Goal: Task Accomplishment & Management: Manage account settings

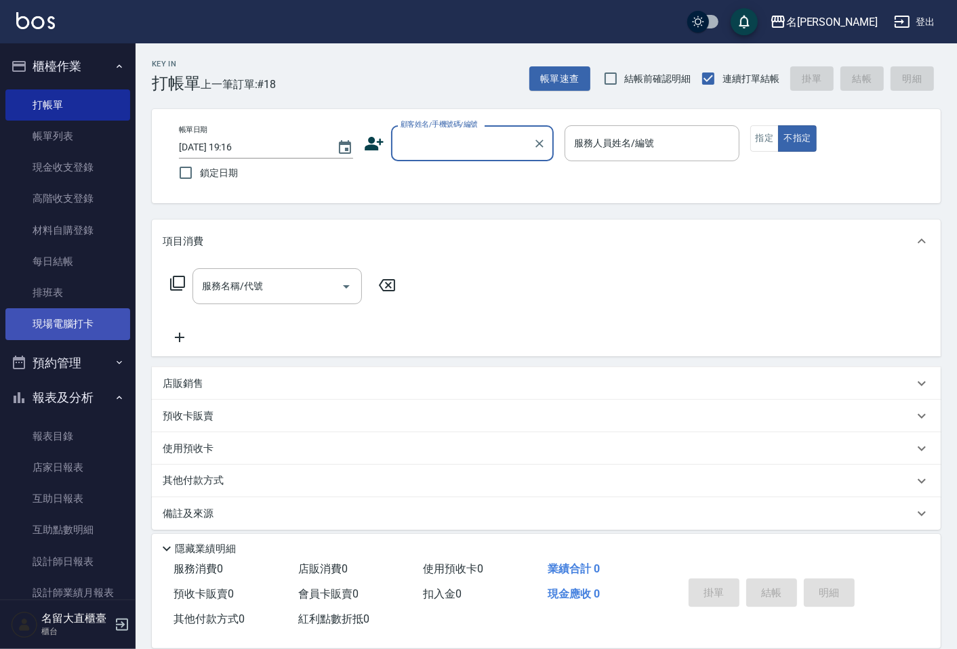
click at [73, 324] on link "現場電腦打卡" at bounding box center [67, 323] width 125 height 31
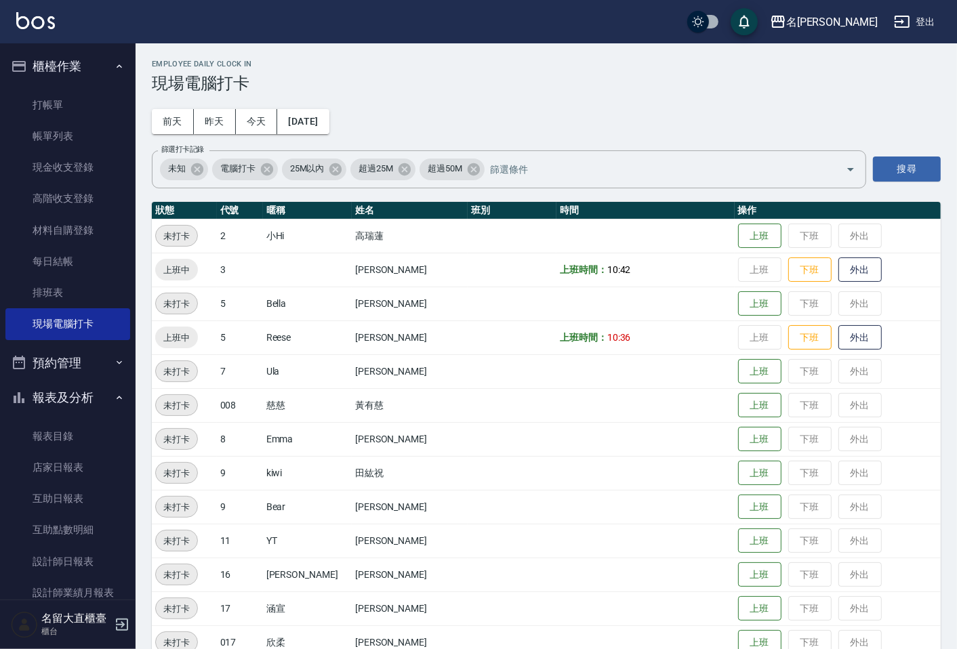
scroll to position [75, 0]
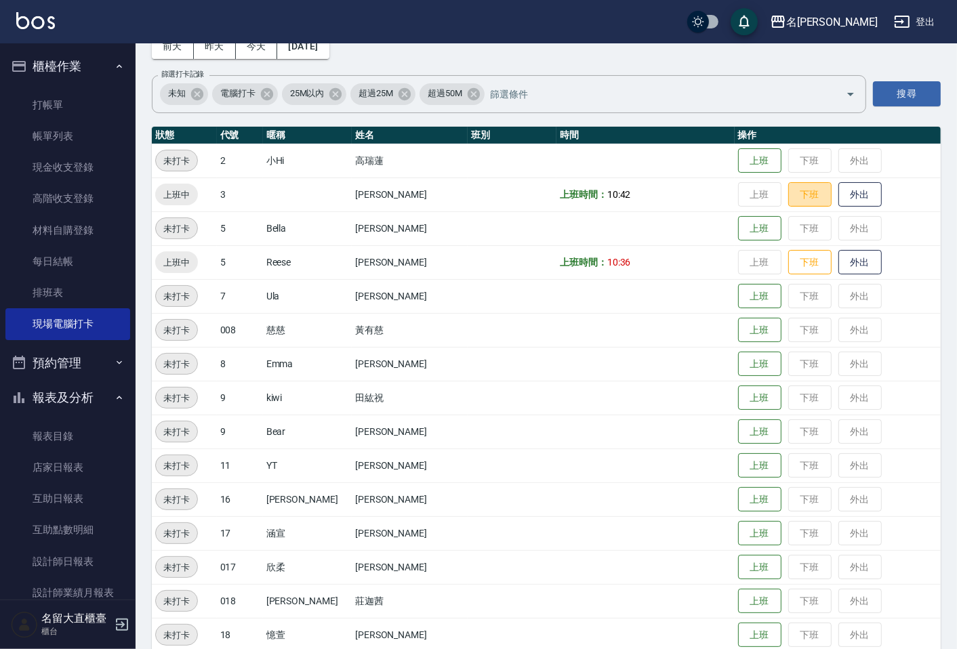
drag, startPoint x: 794, startPoint y: 191, endPoint x: 792, endPoint y: 247, distance: 55.7
click at [794, 197] on button "下班" at bounding box center [809, 194] width 43 height 25
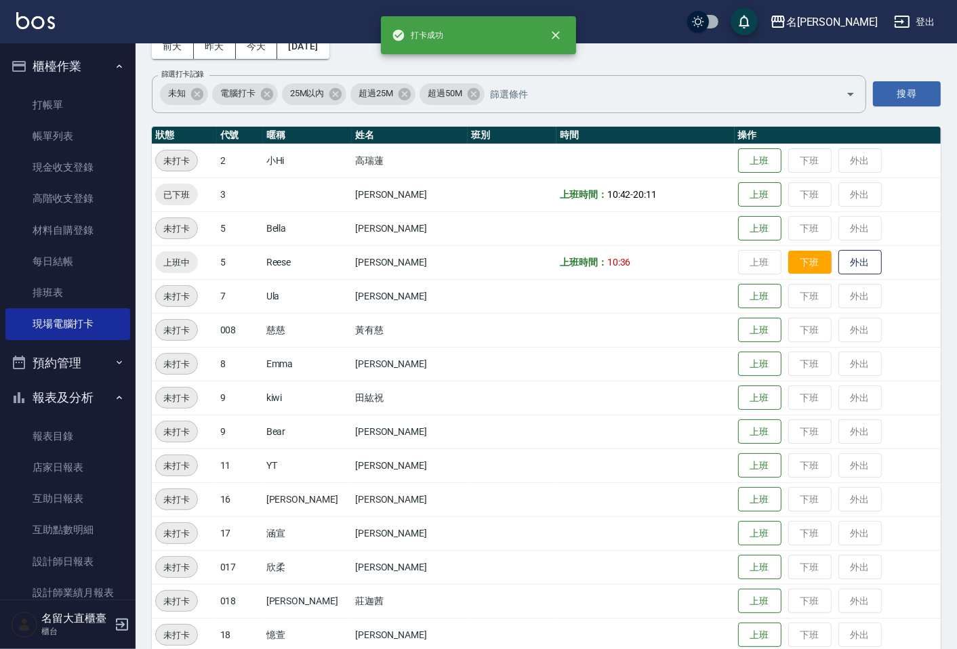
click at [788, 268] on button "下班" at bounding box center [809, 263] width 43 height 24
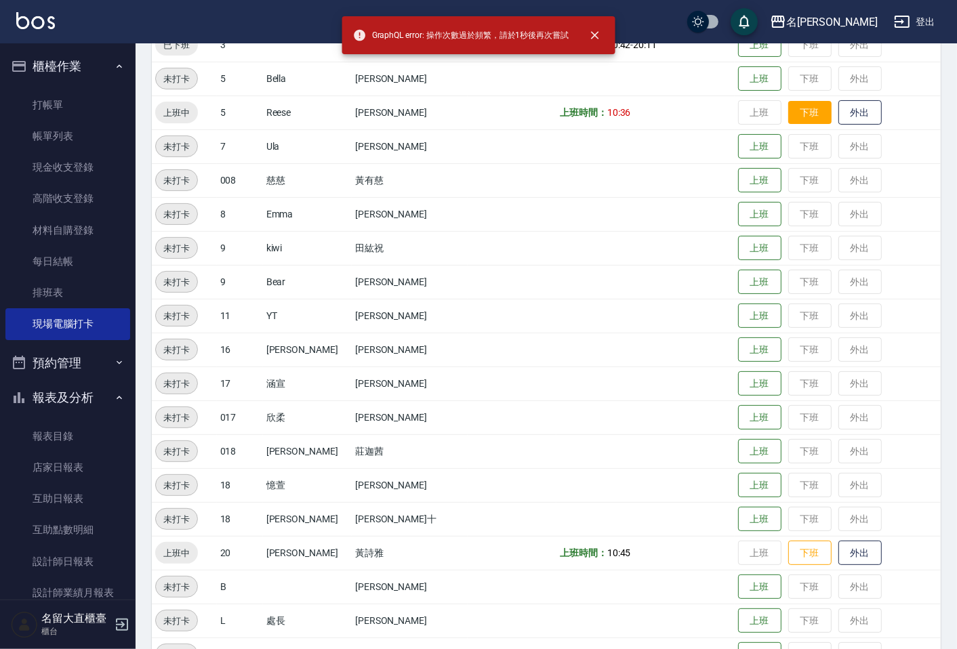
scroll to position [226, 0]
click at [788, 118] on button "下班" at bounding box center [809, 112] width 43 height 24
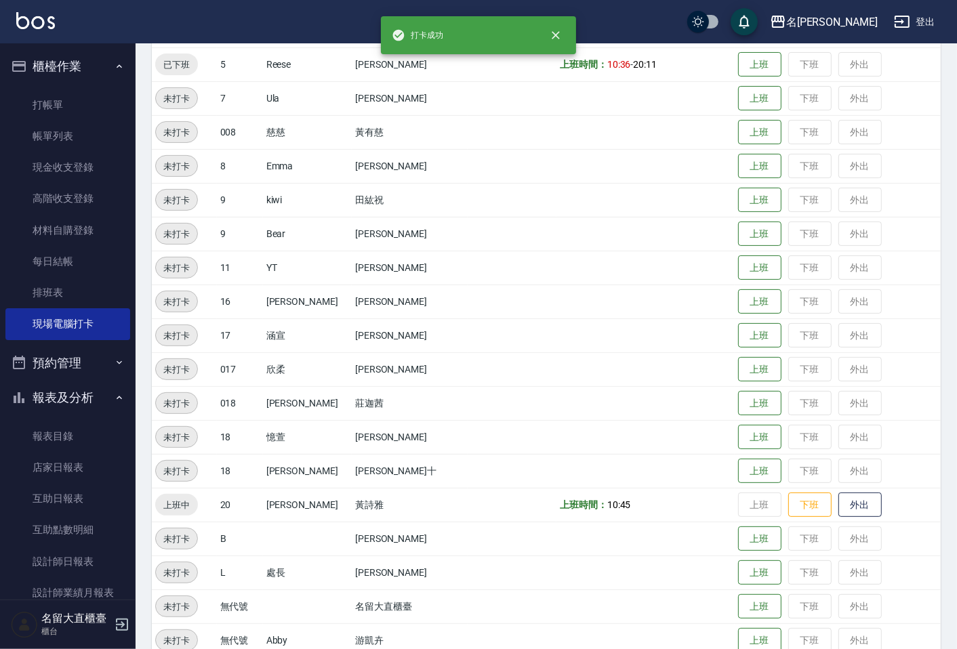
scroll to position [297, 0]
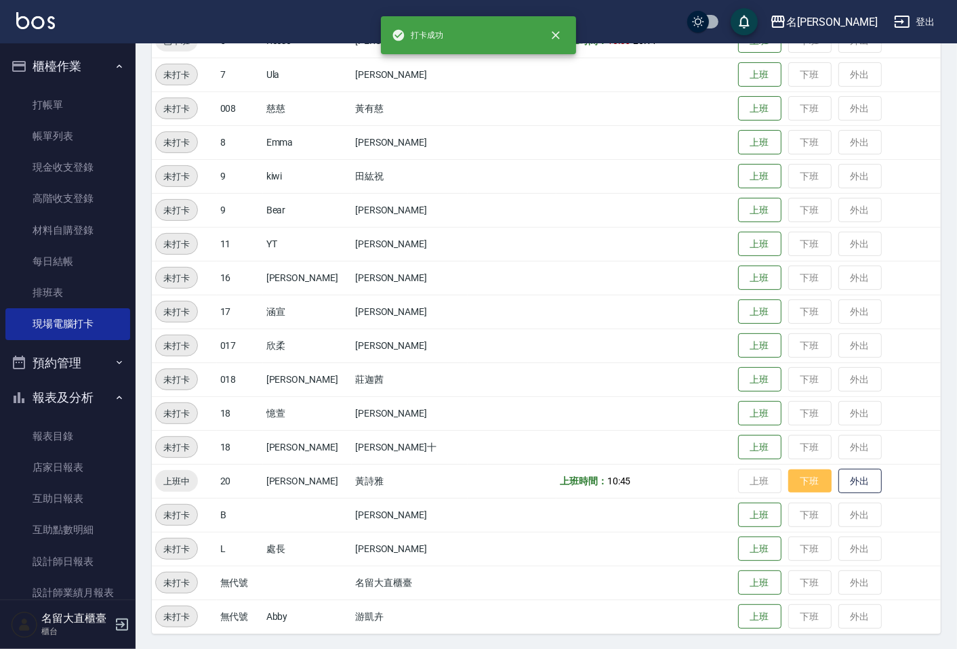
click at [788, 480] on button "下班" at bounding box center [809, 482] width 43 height 24
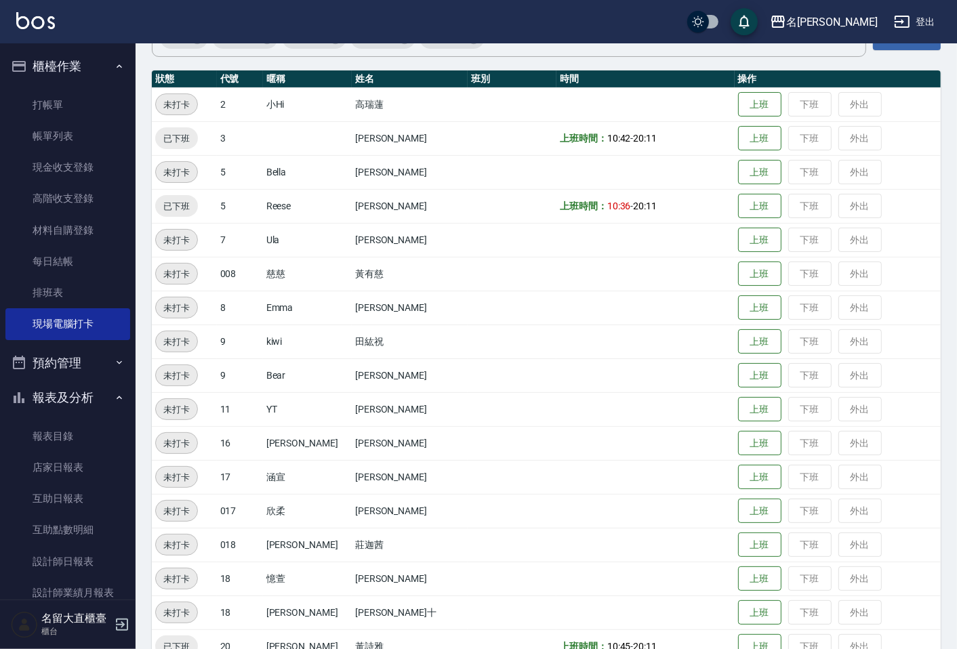
scroll to position [0, 0]
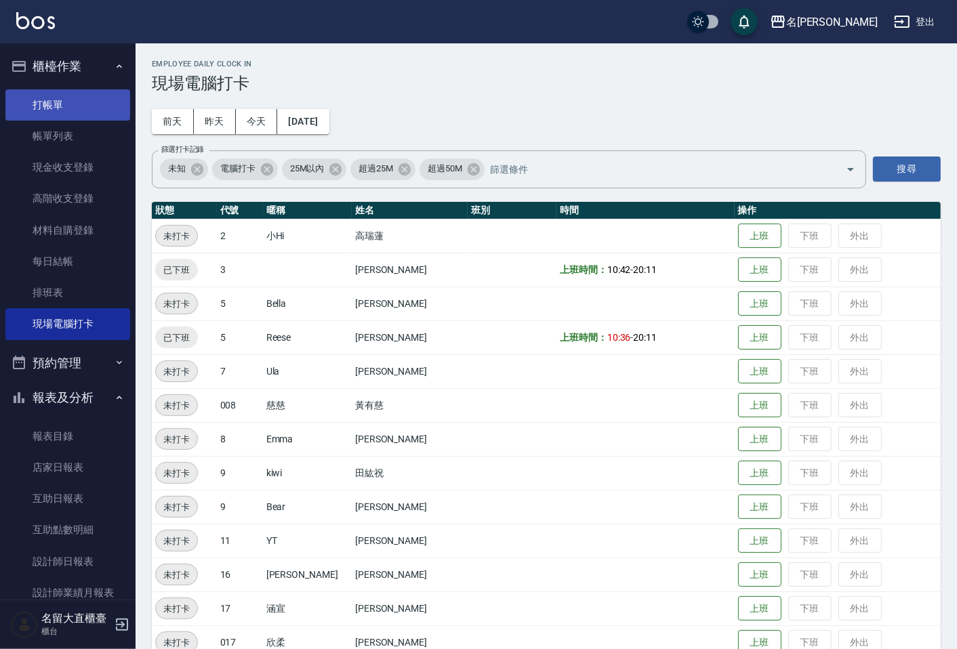
click at [36, 111] on link "打帳單" at bounding box center [67, 104] width 125 height 31
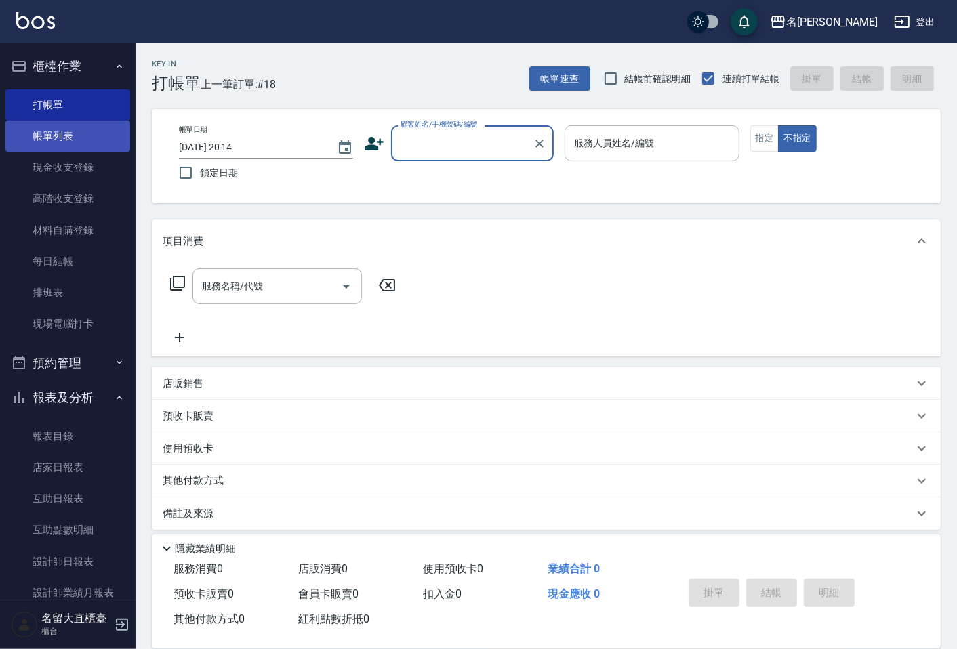
click at [37, 124] on link "帳單列表" at bounding box center [67, 136] width 125 height 31
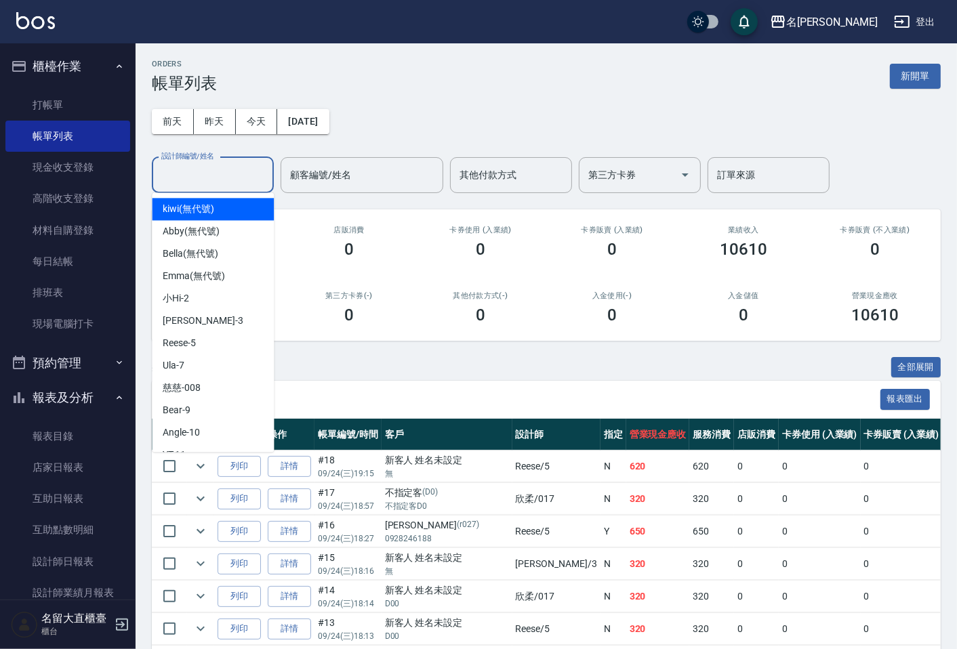
click at [204, 181] on input "設計師編號/姓名" at bounding box center [213, 175] width 110 height 24
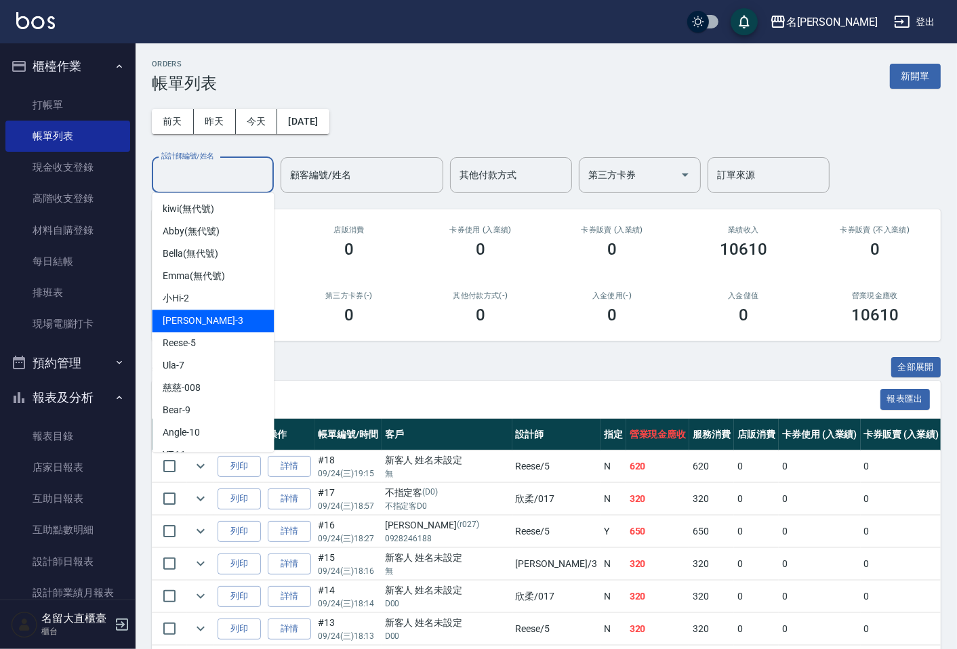
click at [210, 313] on div "[PERSON_NAME]3" at bounding box center [213, 321] width 122 height 22
type input "[PERSON_NAME]3"
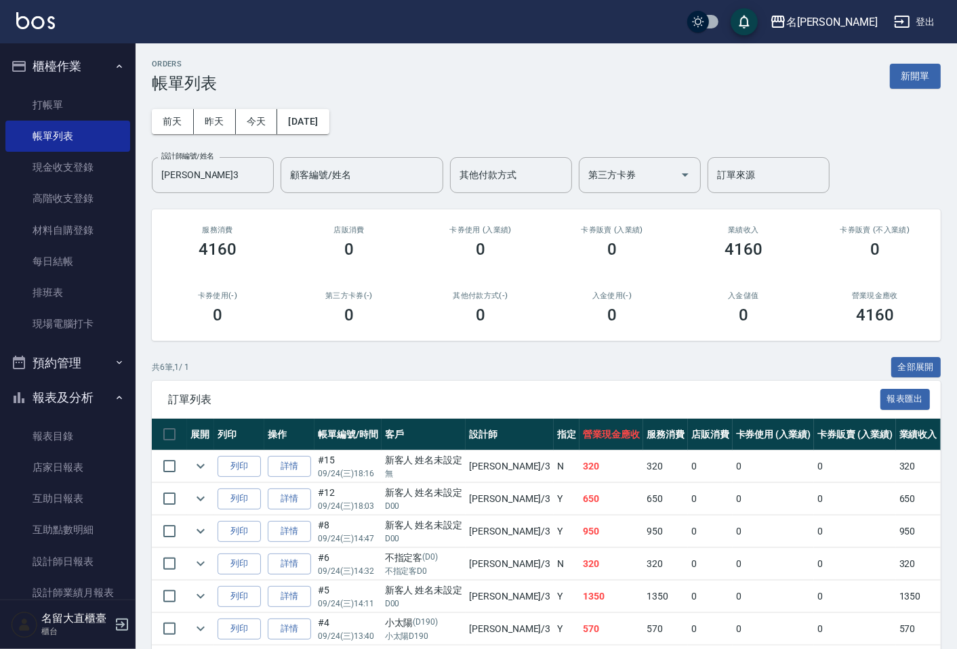
click at [61, 87] on ul "打帳單 帳單列表 現金收支登錄 高階收支登錄 材料自購登錄 每日結帳 排班表 現場電腦打卡" at bounding box center [67, 215] width 125 height 262
click at [52, 102] on link "打帳單" at bounding box center [67, 104] width 125 height 31
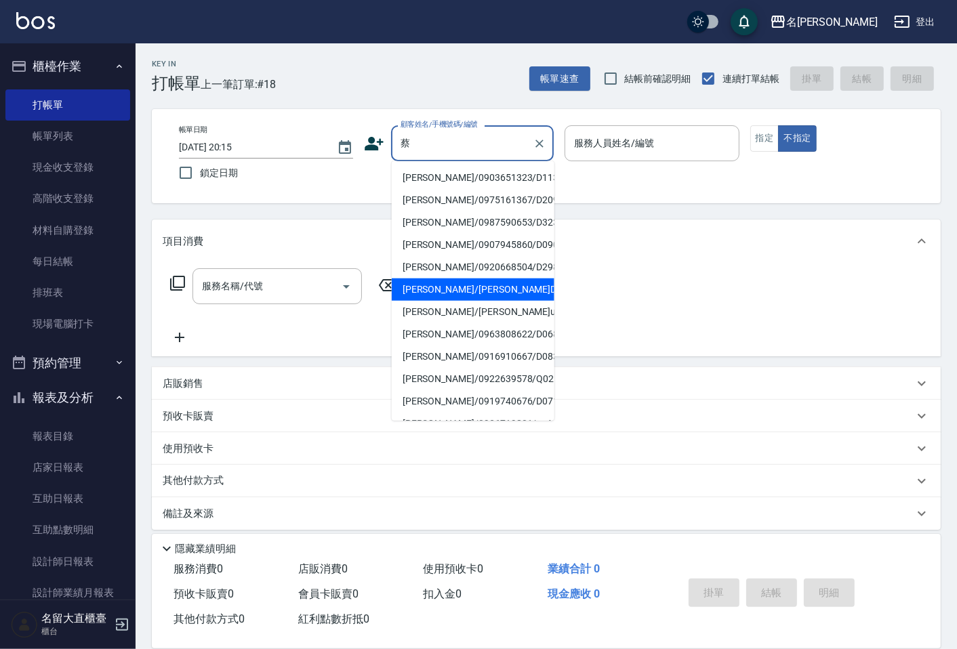
type input "[PERSON_NAME]/[PERSON_NAME]D252/D252"
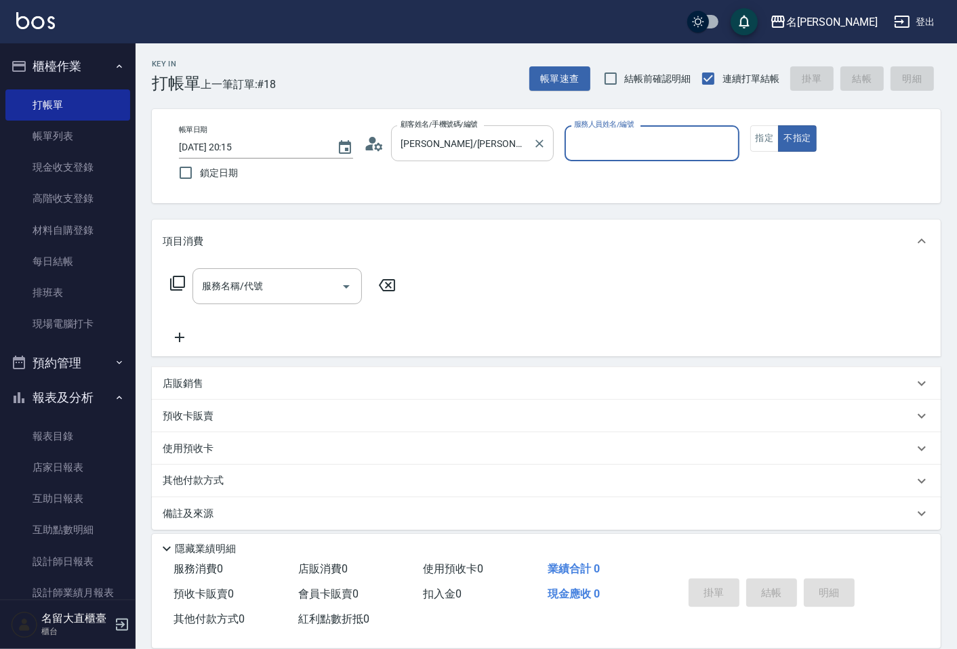
type input "[PERSON_NAME]3"
click at [778, 125] on button "不指定" at bounding box center [797, 138] width 38 height 26
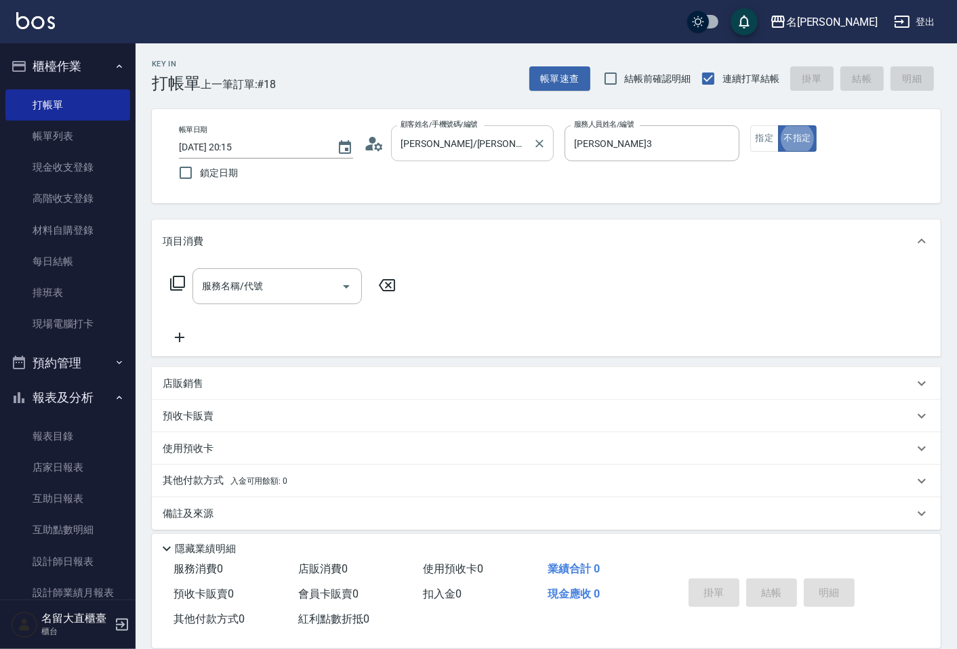
type button "false"
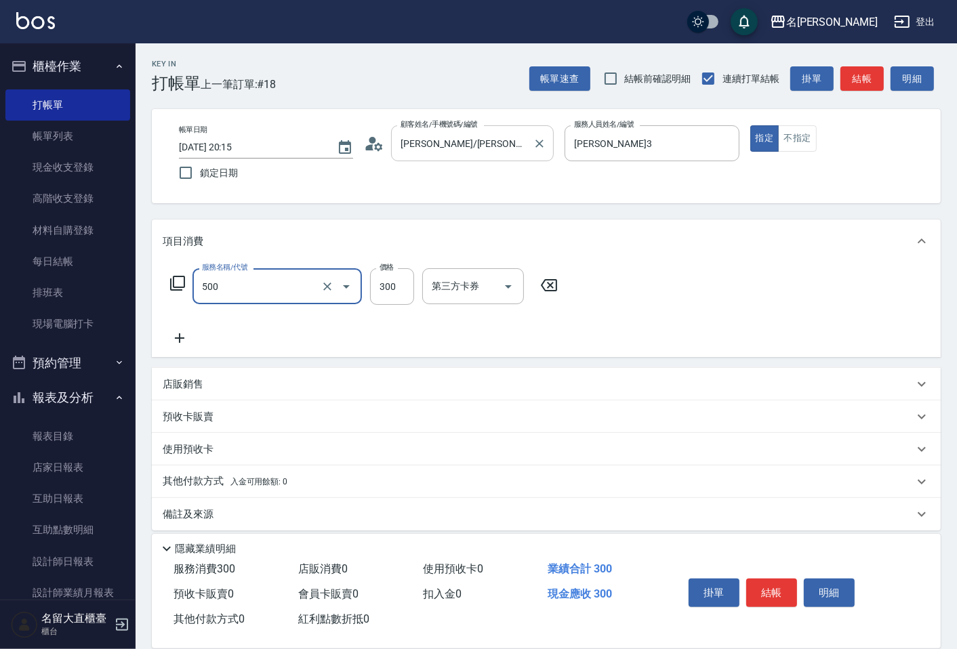
type input "洗髮(500)"
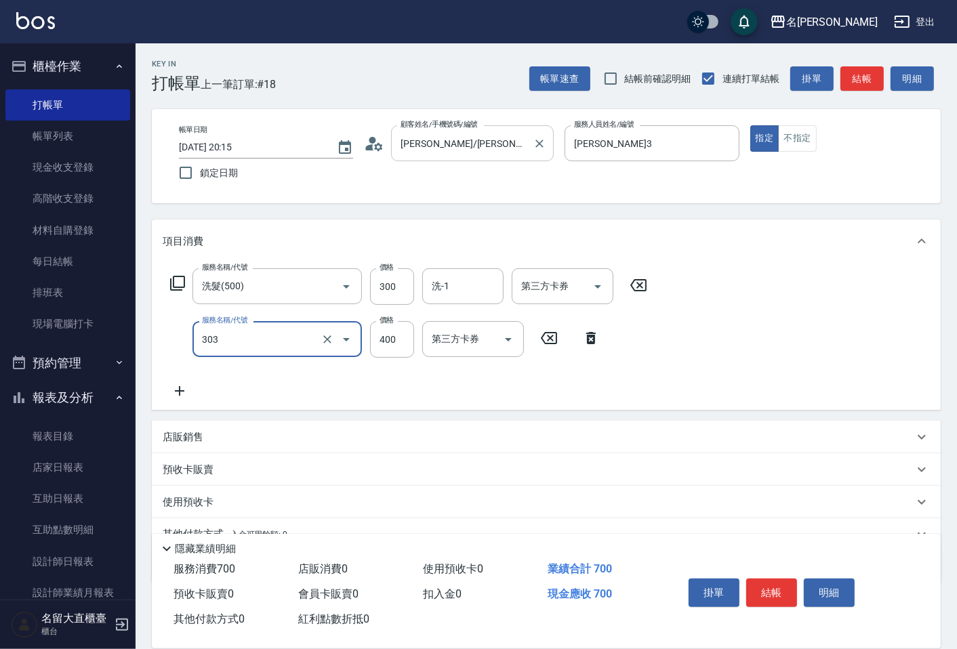
type input "剪髮(C級)(303)"
type input "350"
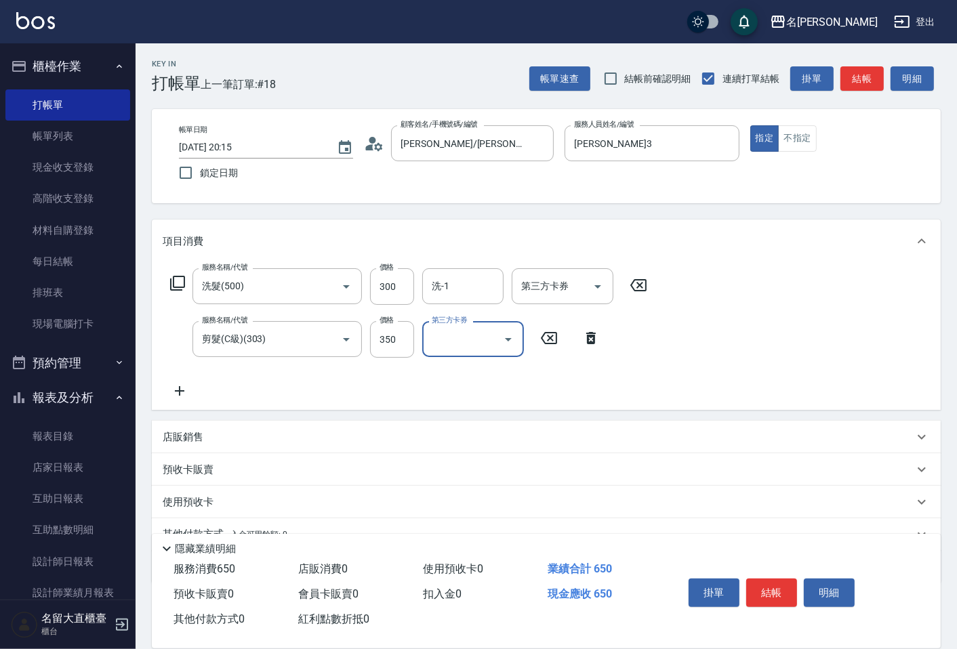
click at [771, 584] on button "結帳" at bounding box center [771, 593] width 51 height 28
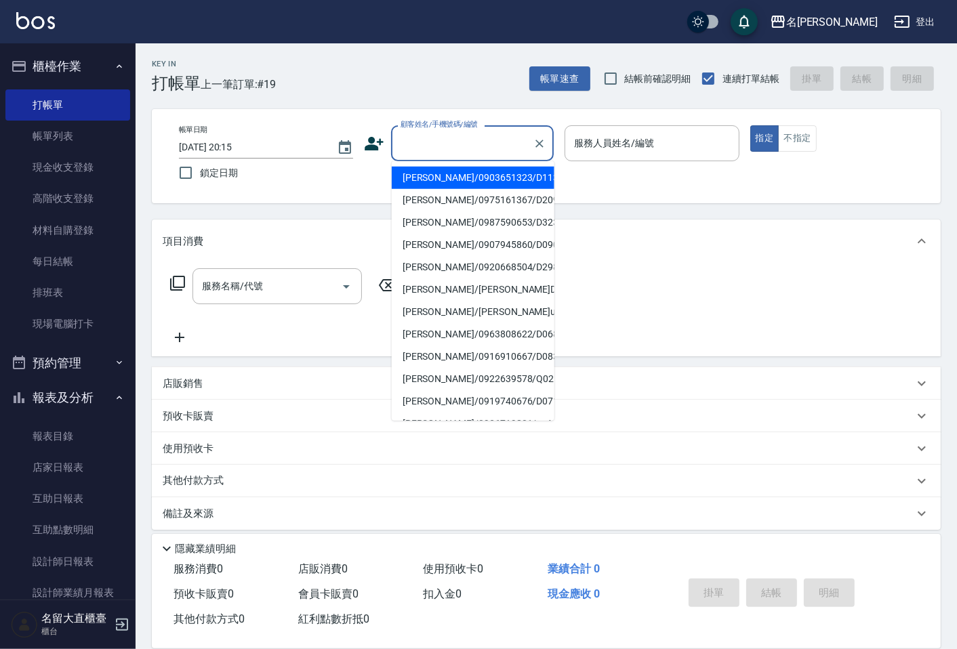
click at [423, 144] on input "顧客姓名/手機號碼/編號" at bounding box center [462, 144] width 130 height 24
type input "[PERSON_NAME]/0989703885/D120"
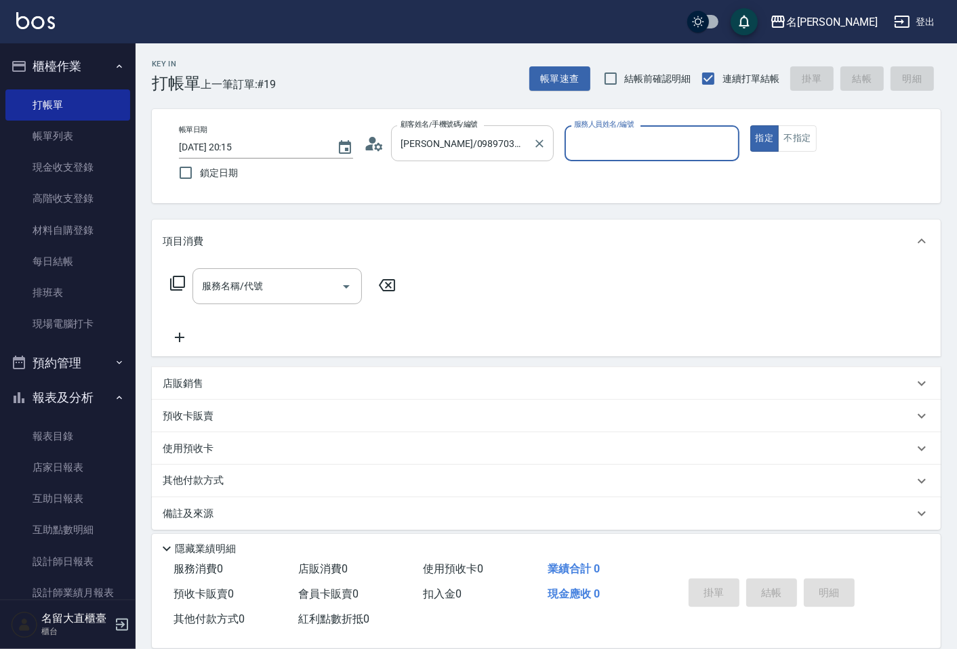
click at [750, 125] on button "指定" at bounding box center [764, 138] width 29 height 26
type button "true"
type input "[PERSON_NAME]3"
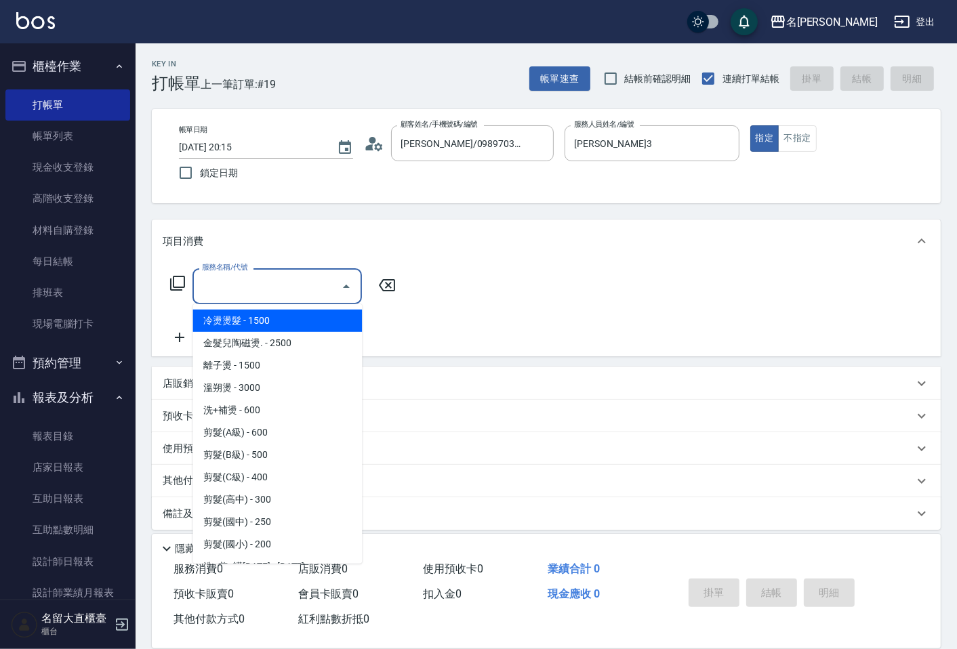
click at [227, 278] on div "服務名稱/代號 服務名稱/代號" at bounding box center [277, 286] width 169 height 36
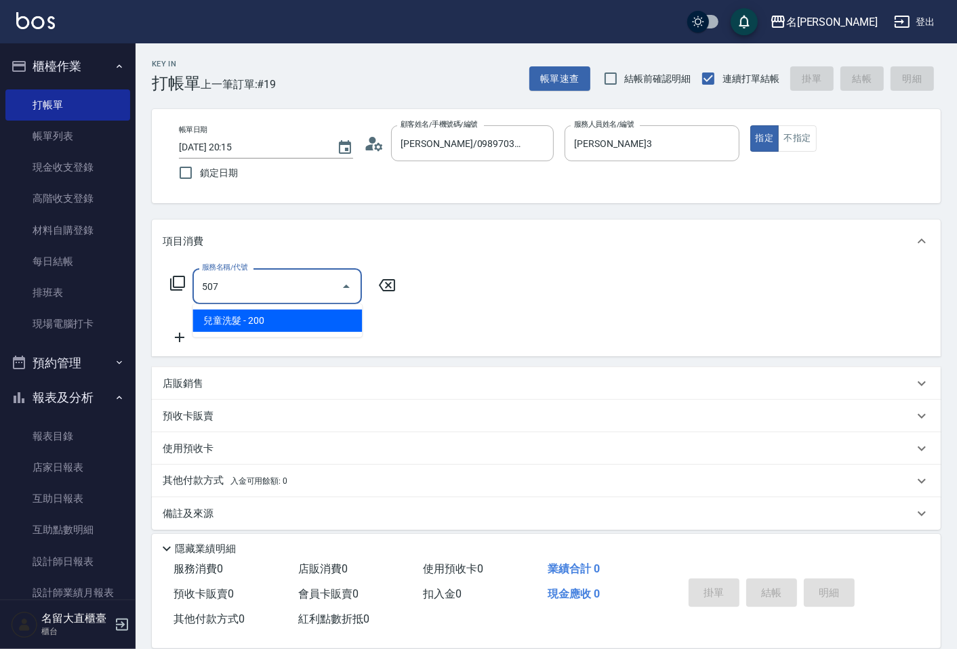
type input "兒童洗髮(507)"
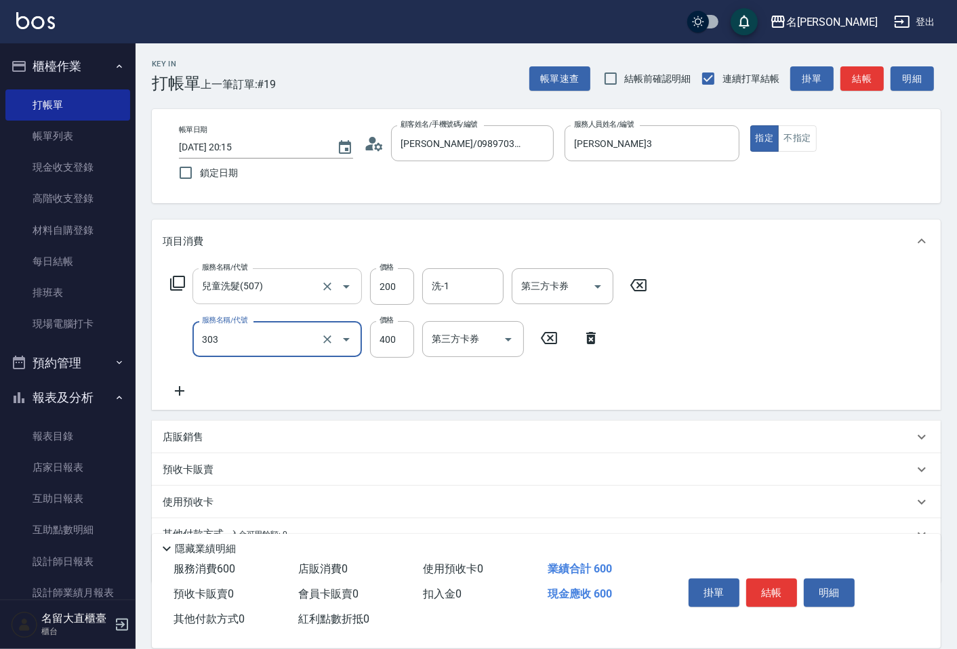
type input "剪髮(C級)(303)"
type input "350"
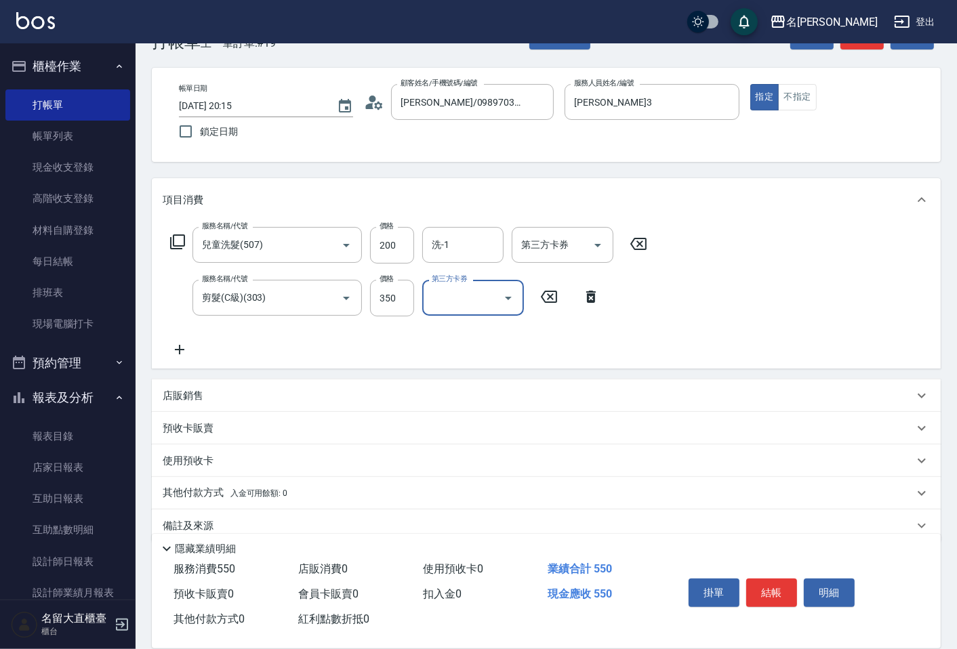
scroll to position [62, 0]
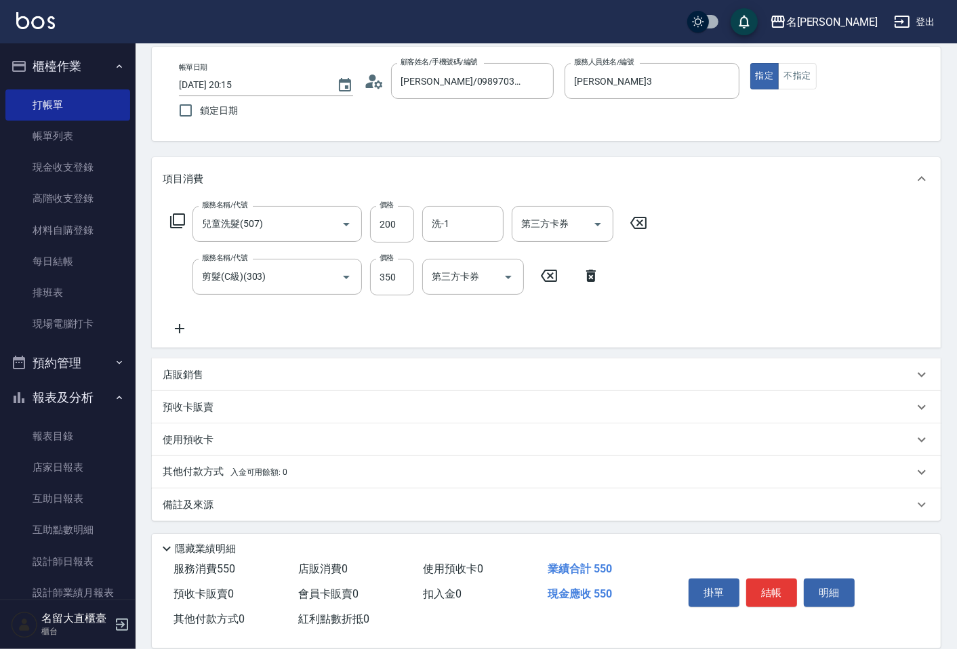
click at [192, 475] on p "其他付款方式 入金可用餘額: 0" at bounding box center [225, 472] width 125 height 15
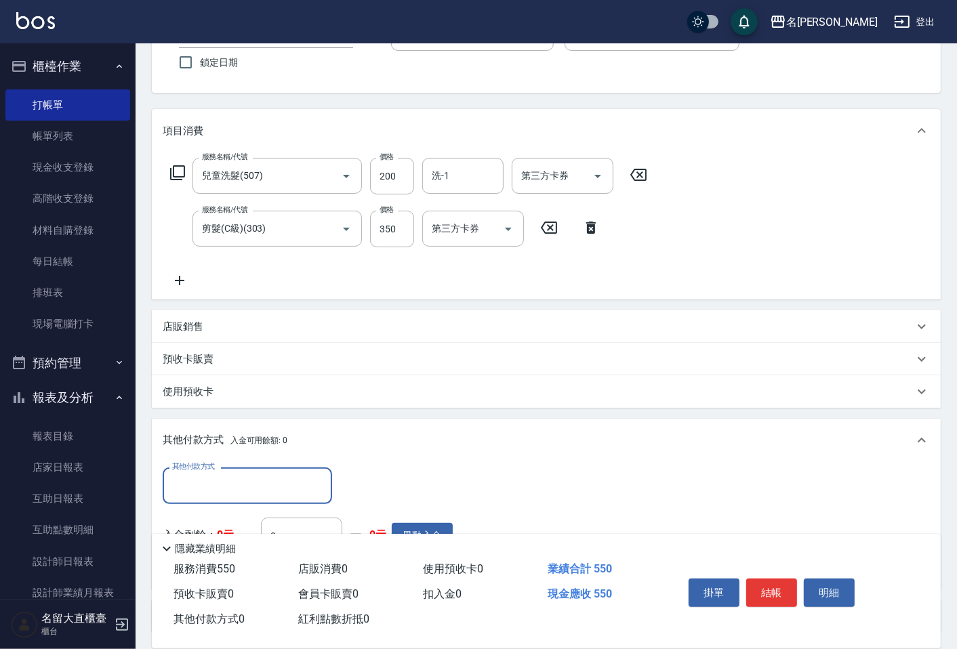
scroll to position [138, 0]
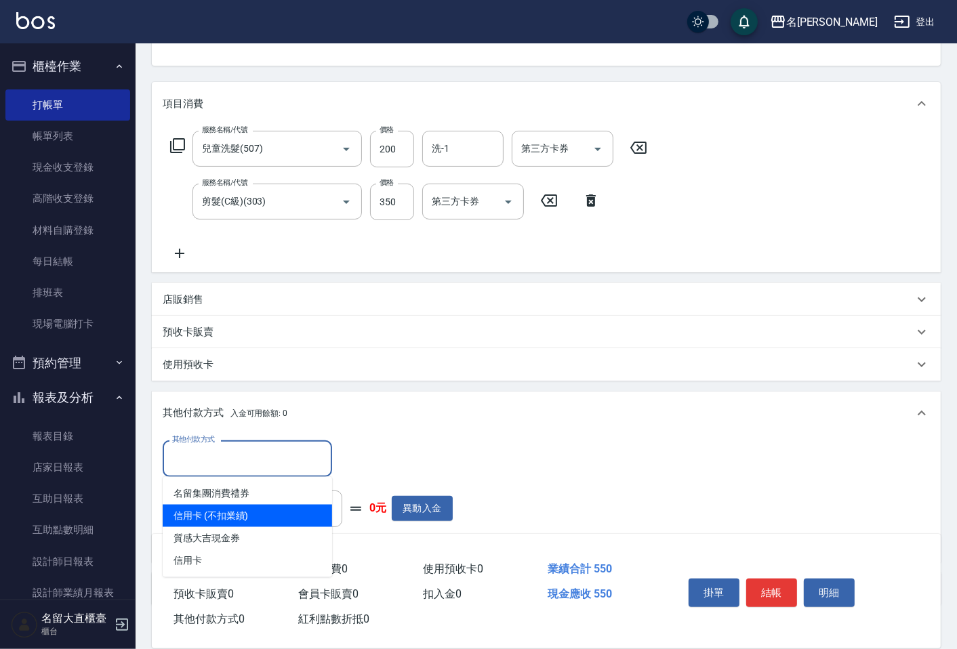
type input "信用卡 (不扣業績)"
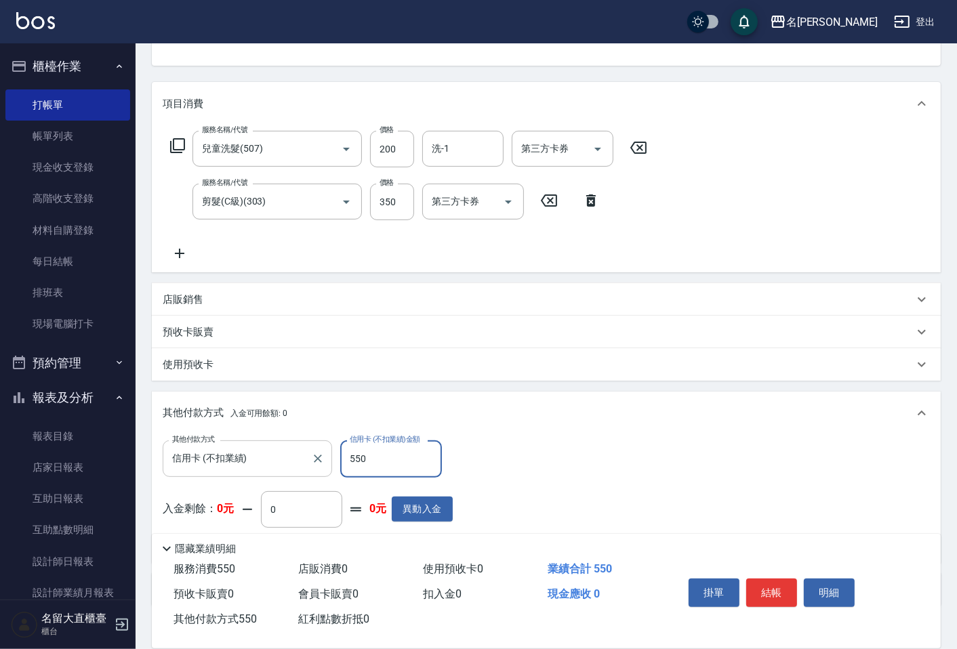
type input "550"
click at [780, 588] on button "結帳" at bounding box center [771, 593] width 51 height 28
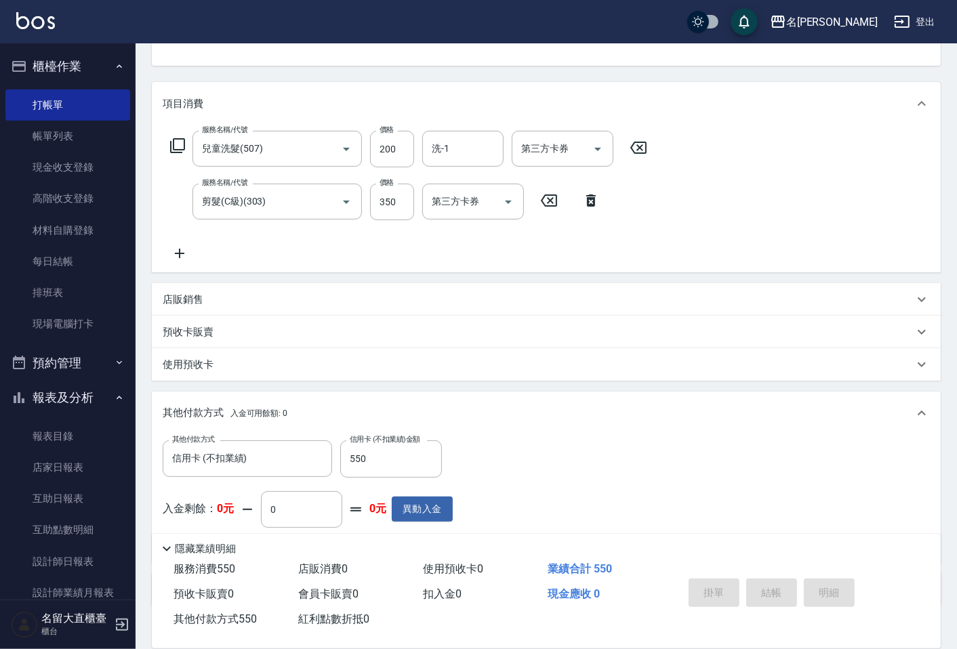
type input "[DATE] 20:16"
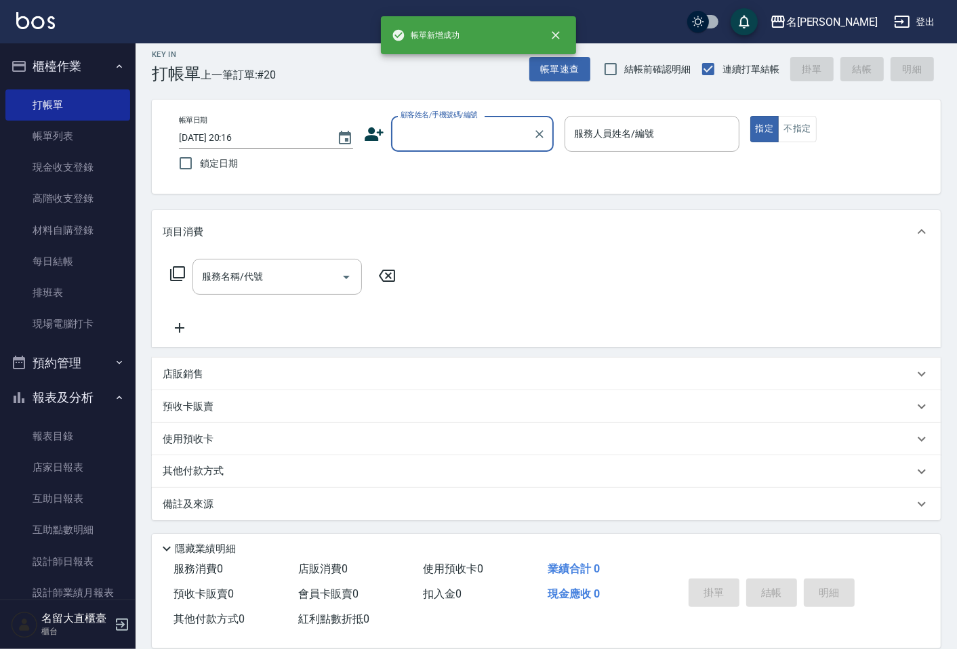
scroll to position [9, 0]
click at [479, 132] on input "顧客姓名/手機號碼/編號" at bounding box center [462, 135] width 130 height 24
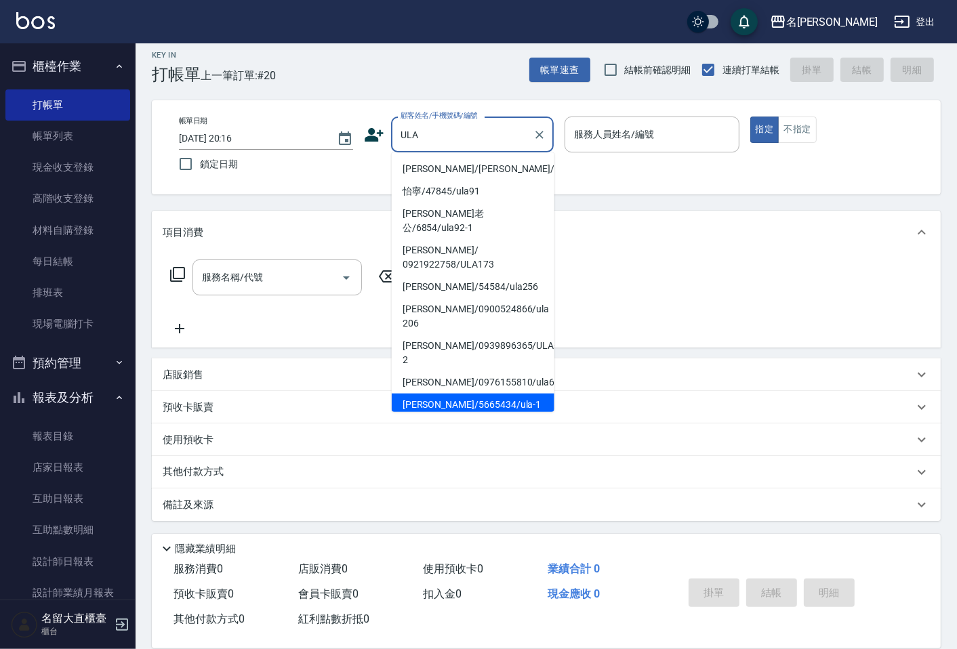
click at [504, 394] on li "[PERSON_NAME]/5665434/ula-1" at bounding box center [473, 405] width 163 height 22
type input "[PERSON_NAME]/5665434/ula-1"
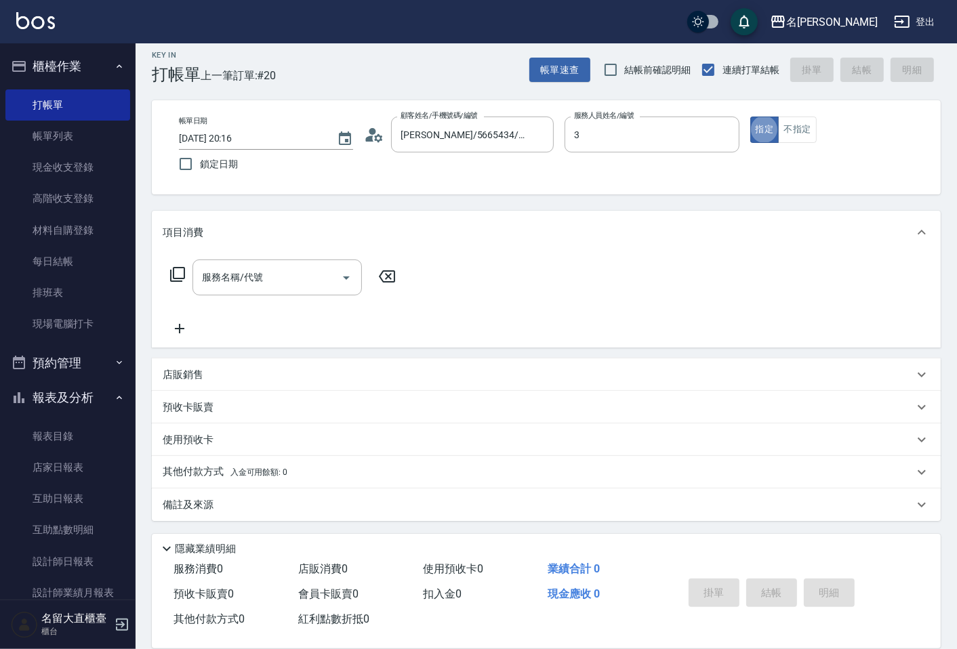
type input "[PERSON_NAME]3"
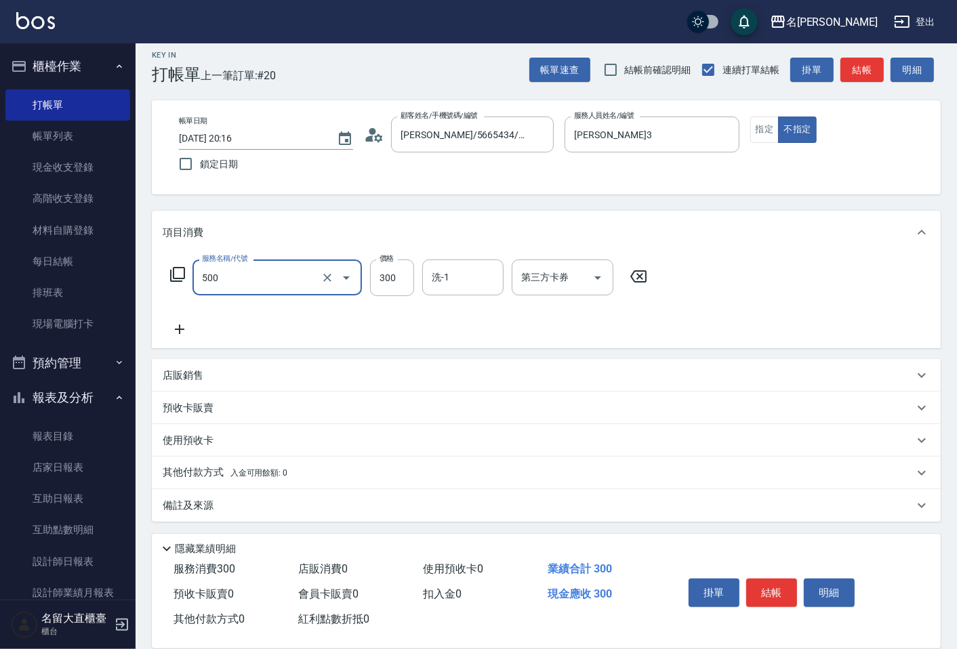
type input "洗髮(500)"
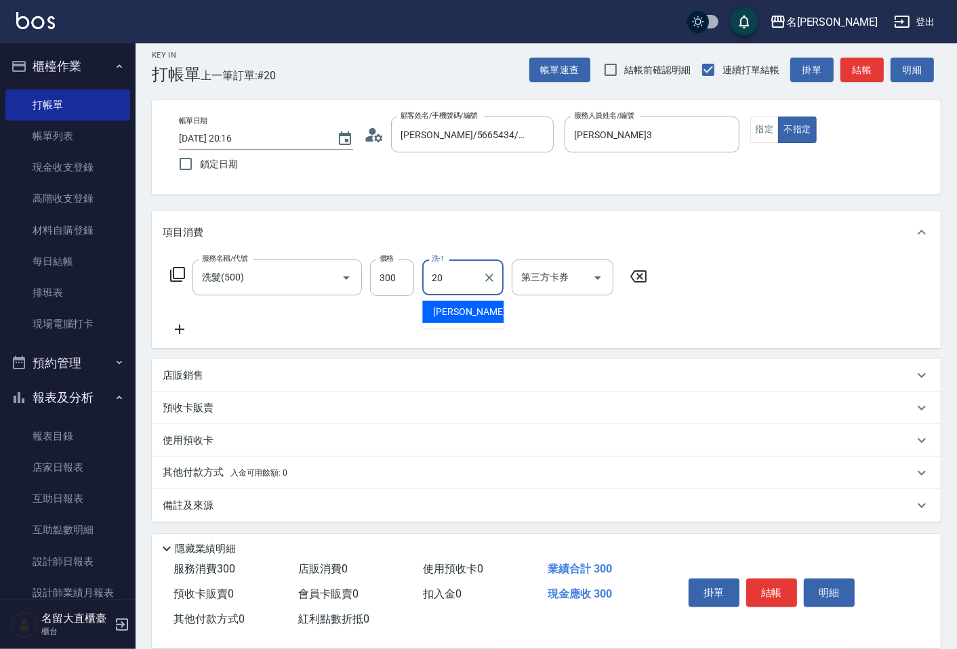
type input "詩雅-20"
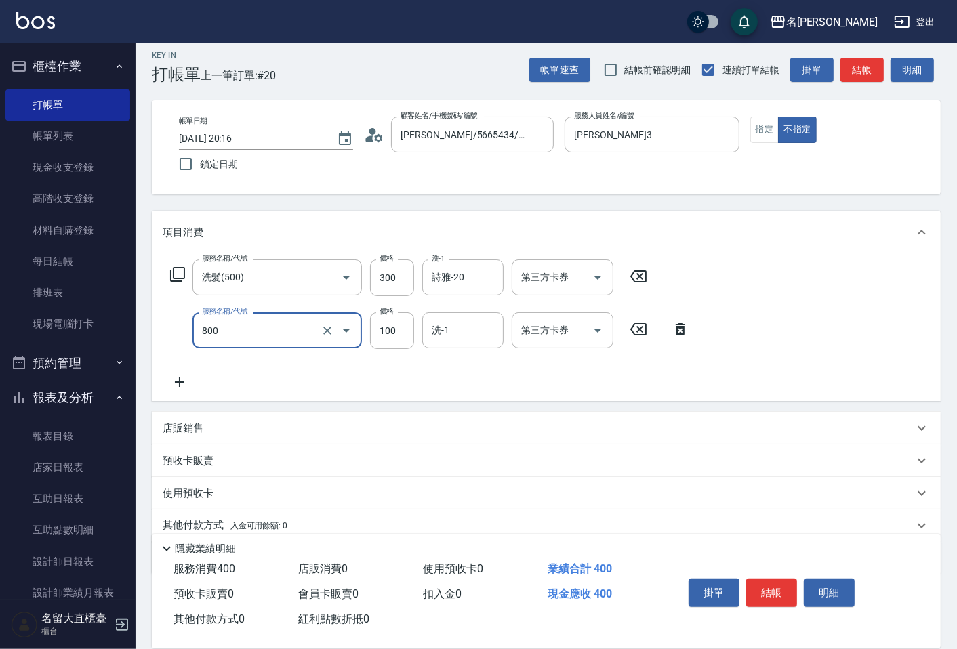
type input "快速修護(800)"
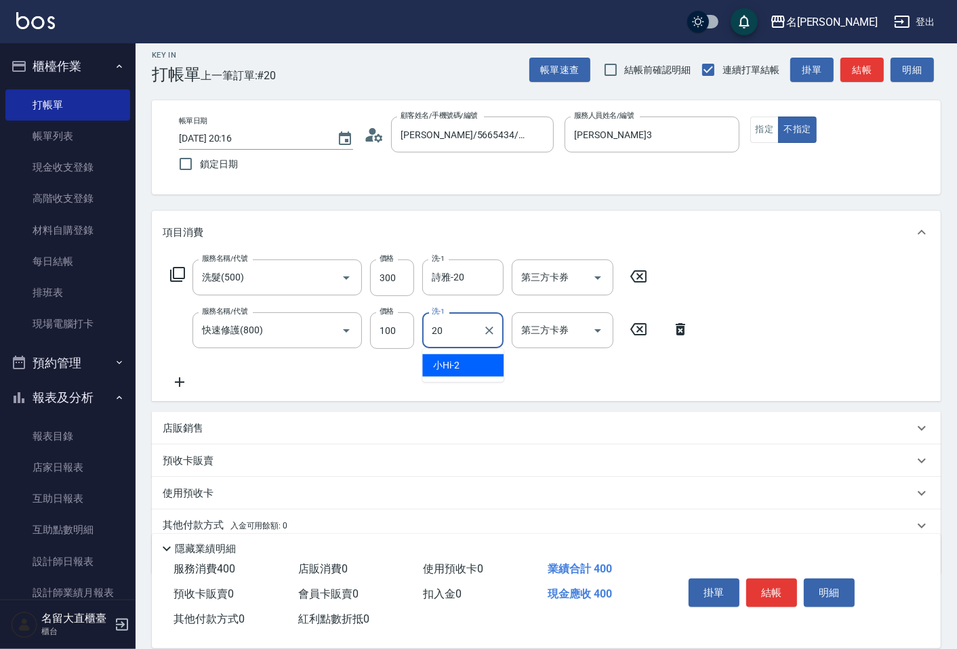
type input "詩雅-20"
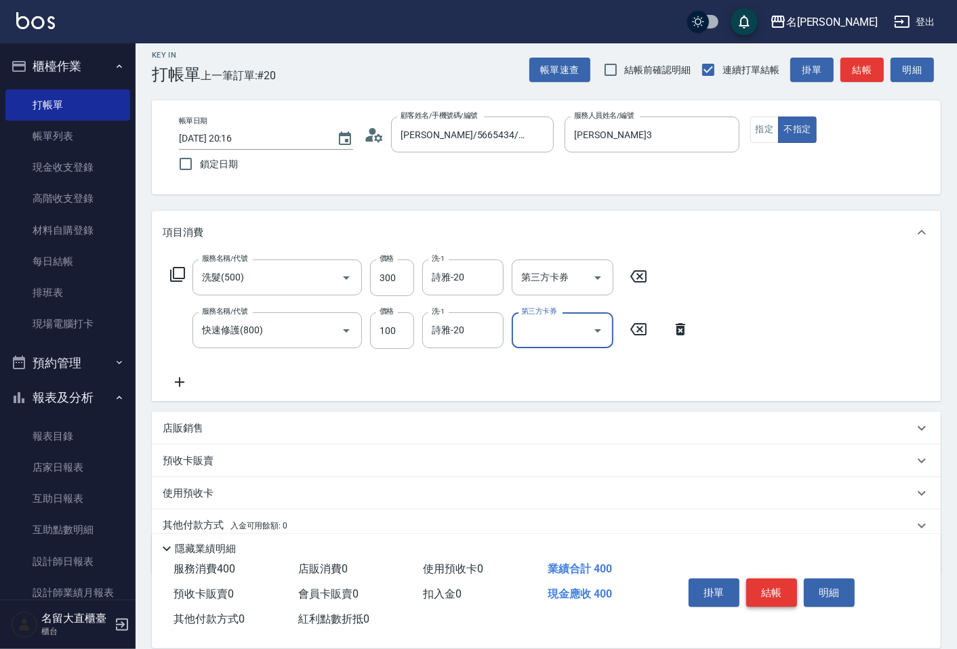
click at [788, 584] on button "結帳" at bounding box center [771, 593] width 51 height 28
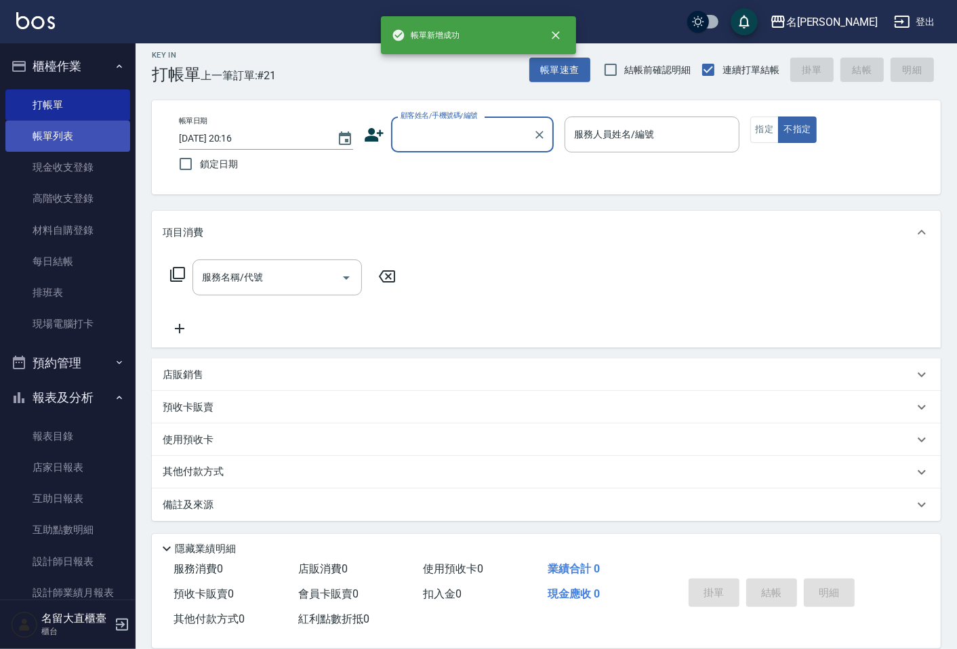
click at [64, 146] on link "帳單列表" at bounding box center [67, 136] width 125 height 31
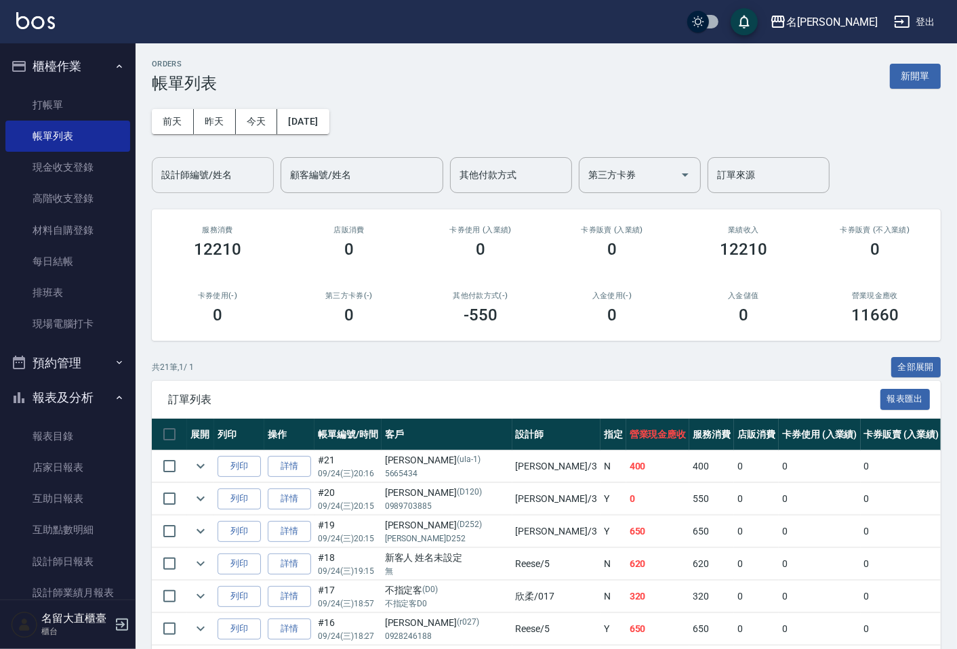
click at [195, 190] on div "設計師編號/姓名" at bounding box center [213, 175] width 122 height 36
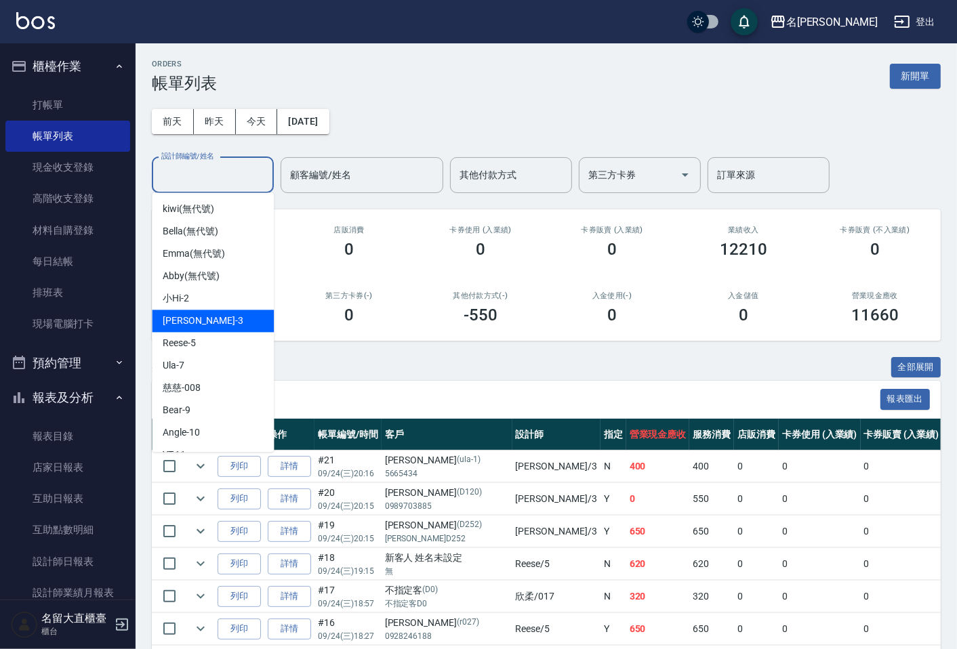
click at [187, 314] on span "[PERSON_NAME]3" at bounding box center [203, 321] width 80 height 14
type input "[PERSON_NAME]3"
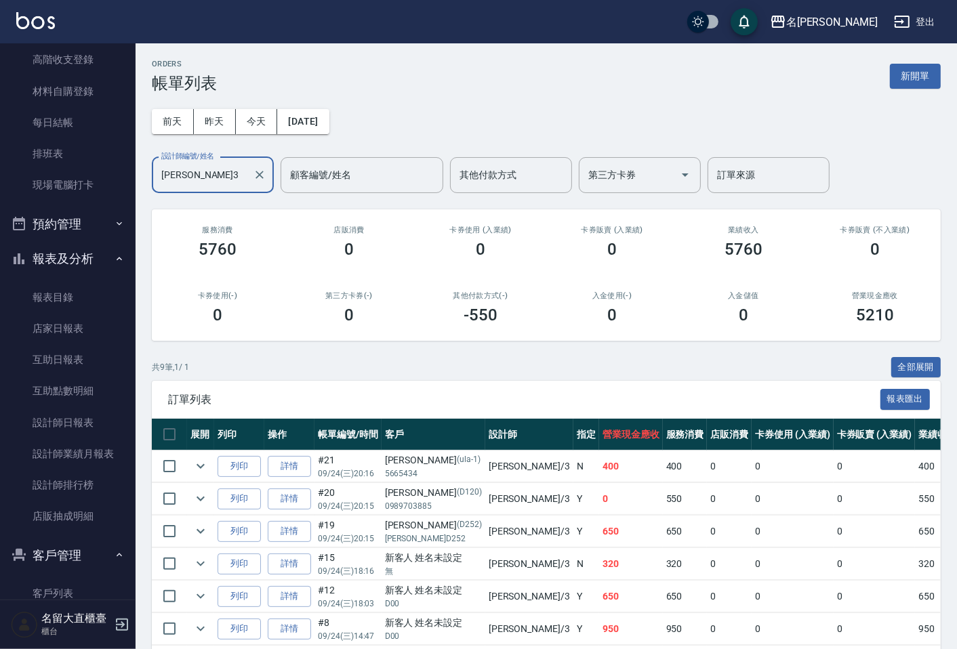
scroll to position [150, 0]
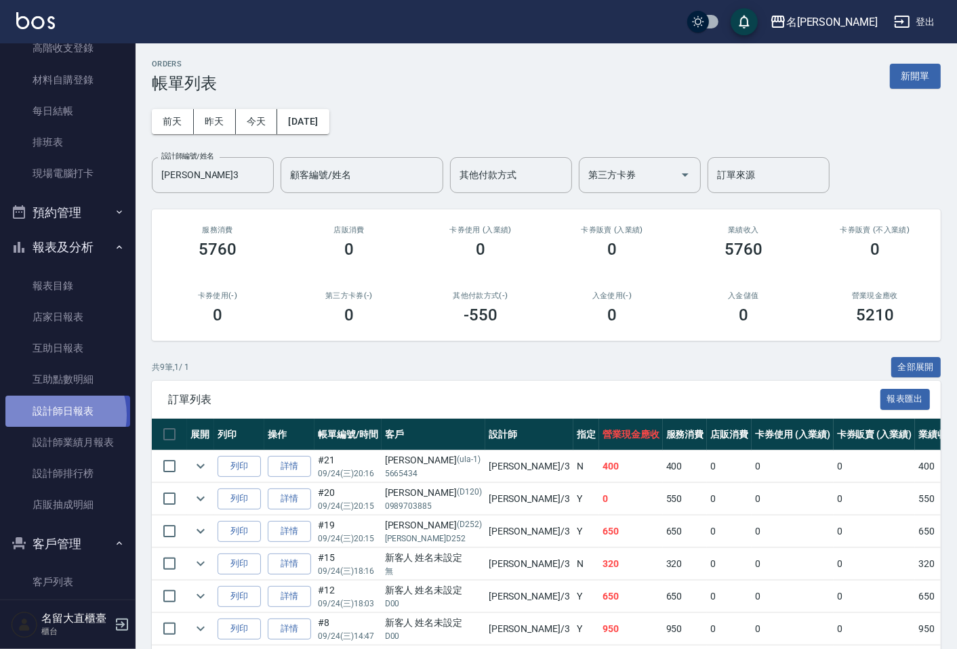
click at [54, 415] on link "設計師日報表" at bounding box center [67, 411] width 125 height 31
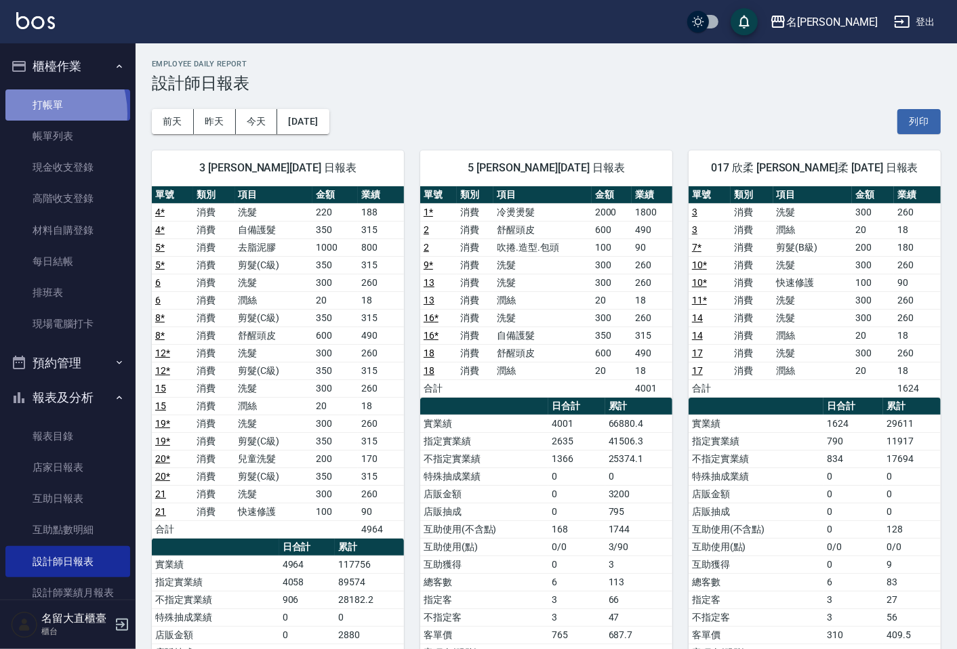
click at [31, 113] on link "打帳單" at bounding box center [67, 104] width 125 height 31
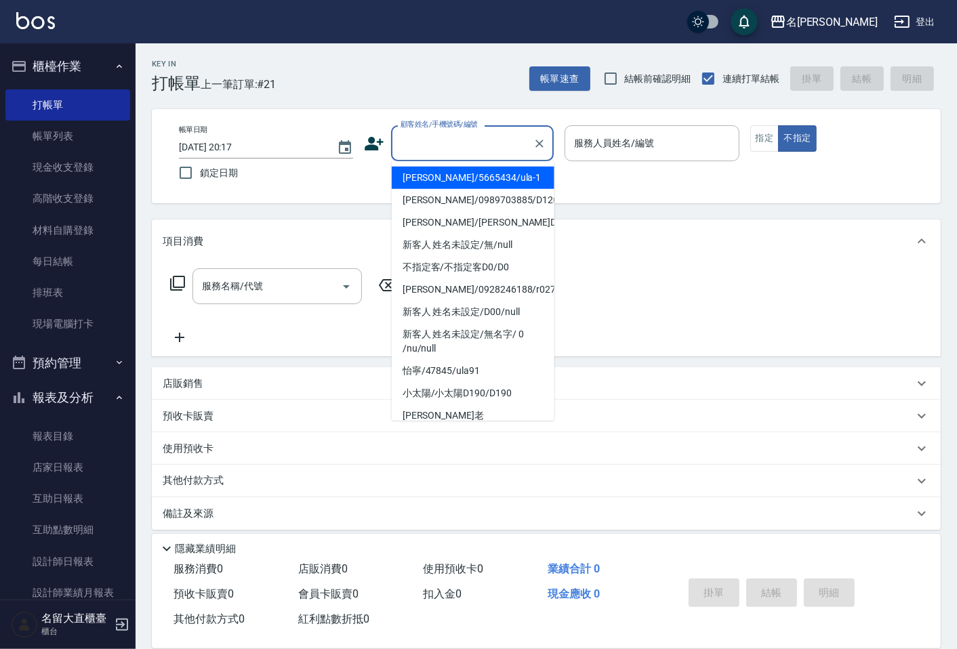
click at [507, 155] on input "顧客姓名/手機號碼/編號" at bounding box center [462, 144] width 130 height 24
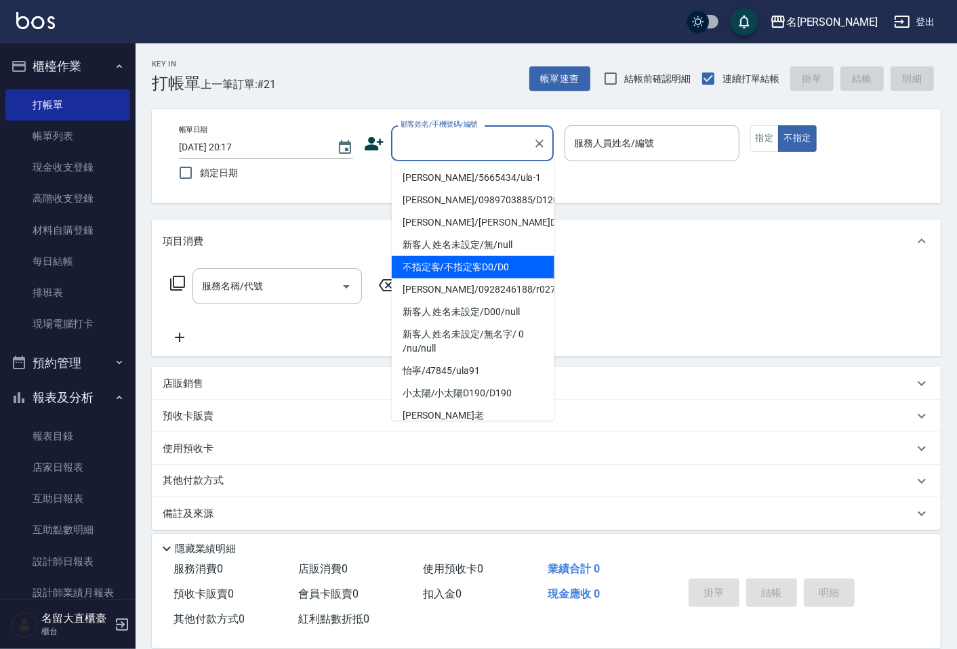
click at [508, 273] on li "不指定客/不指定客D0/D0" at bounding box center [473, 267] width 163 height 22
type input "不指定客/不指定客D0/D0"
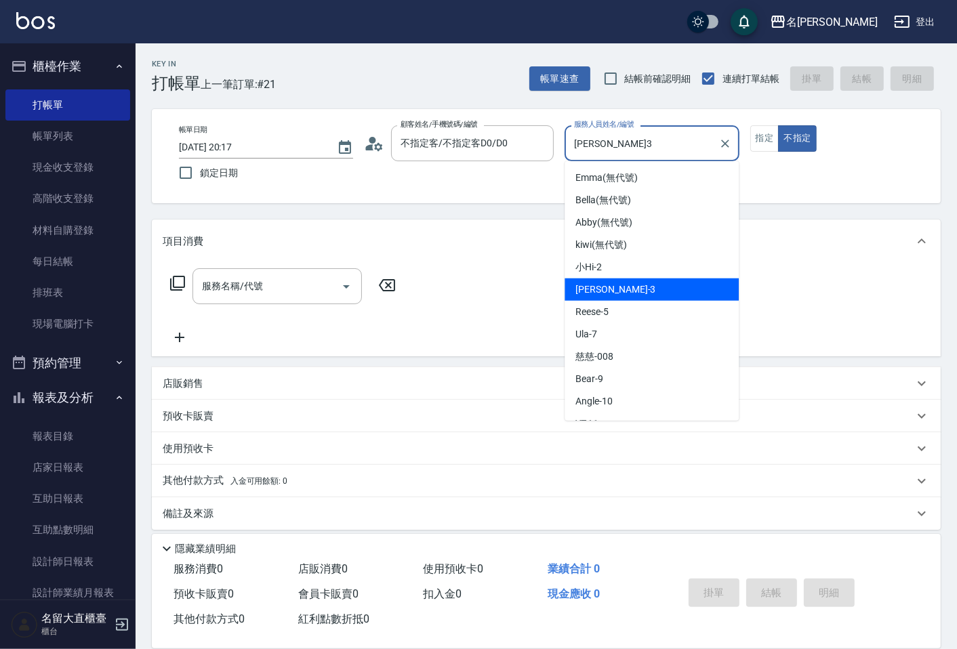
click at [590, 154] on input "[PERSON_NAME]3" at bounding box center [642, 144] width 142 height 24
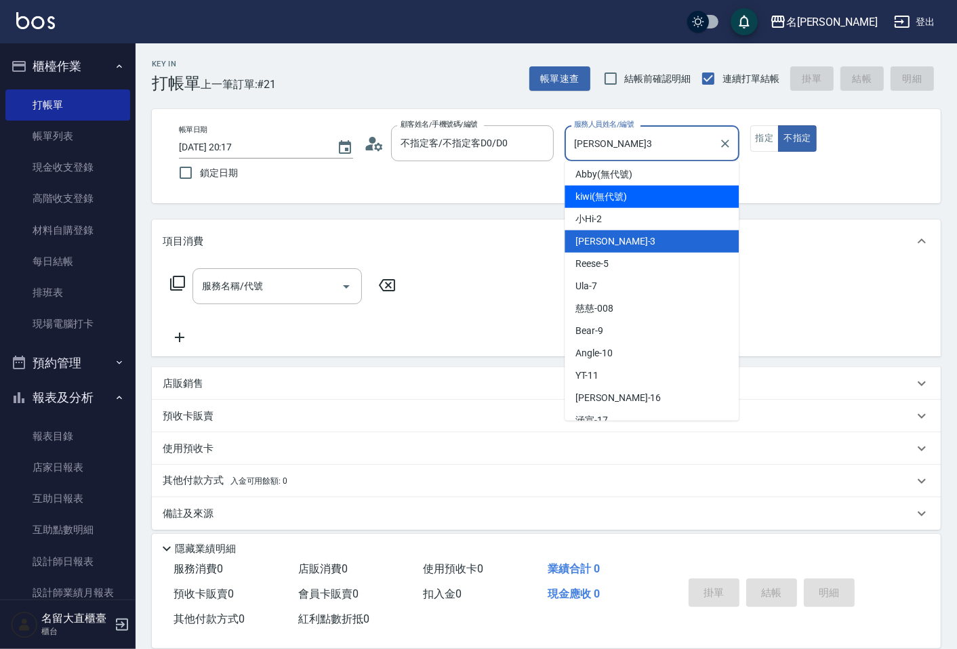
scroll to position [75, 0]
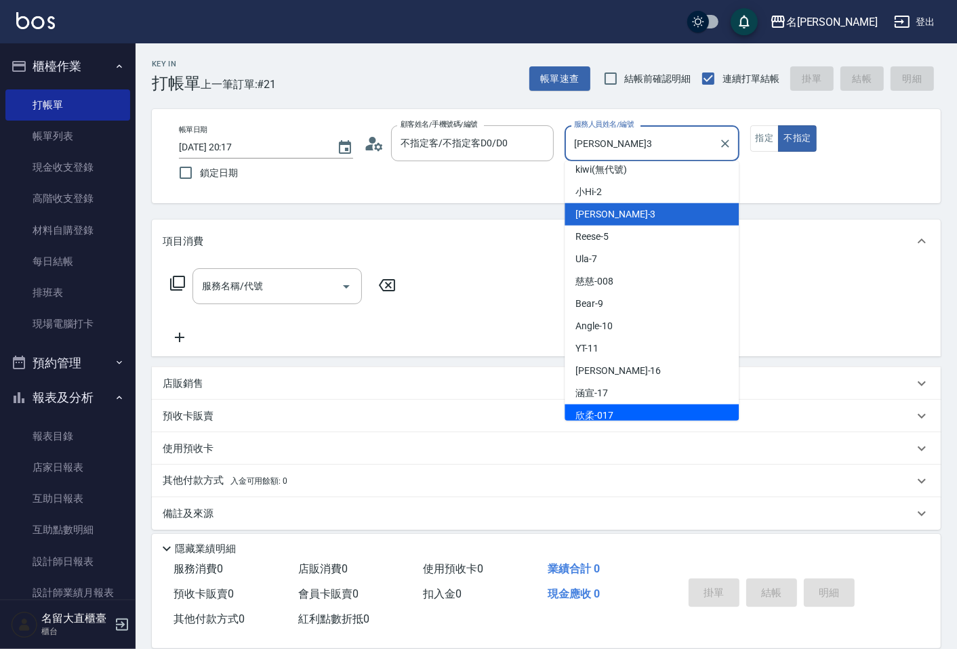
click at [586, 414] on span "欣柔 -017" at bounding box center [595, 416] width 38 height 14
type input "欣柔-017"
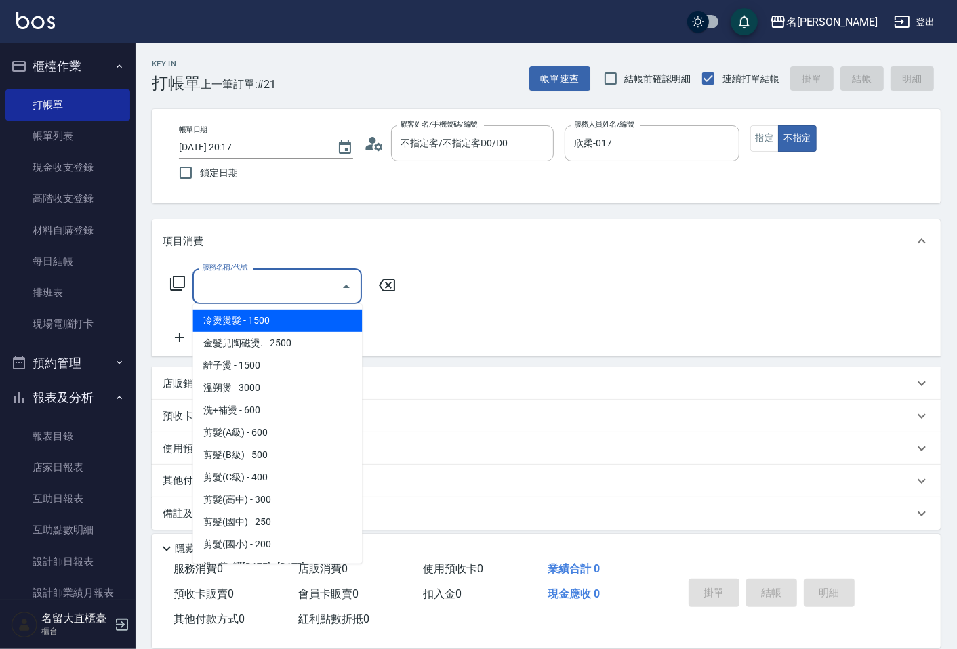
click at [216, 294] on input "服務名稱/代號" at bounding box center [267, 287] width 137 height 24
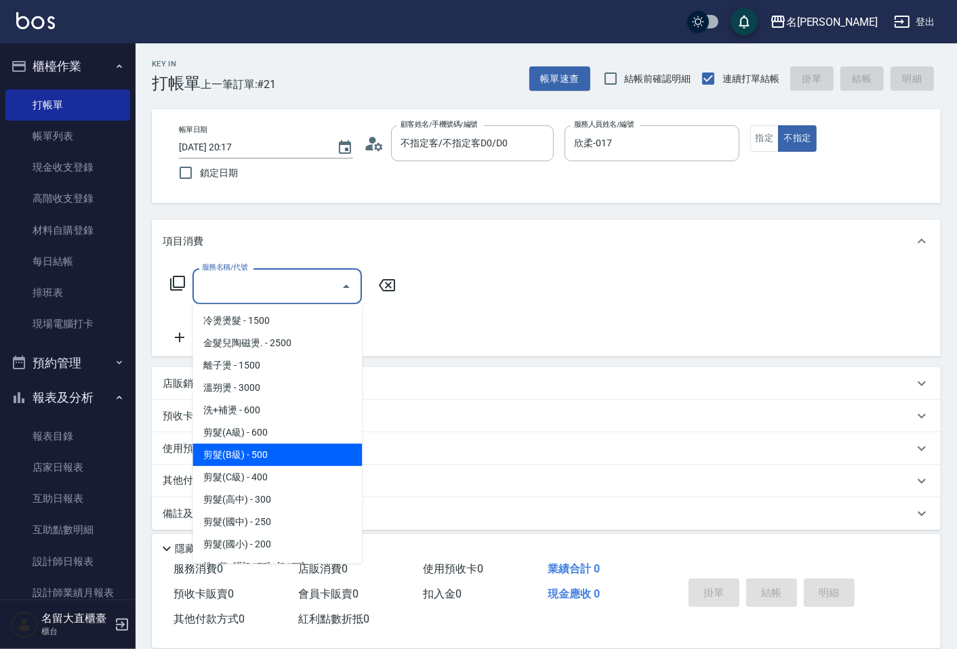
click at [273, 451] on span "剪髮(B級) - 500" at bounding box center [277, 455] width 169 height 22
type input "剪髮(B級)(302)"
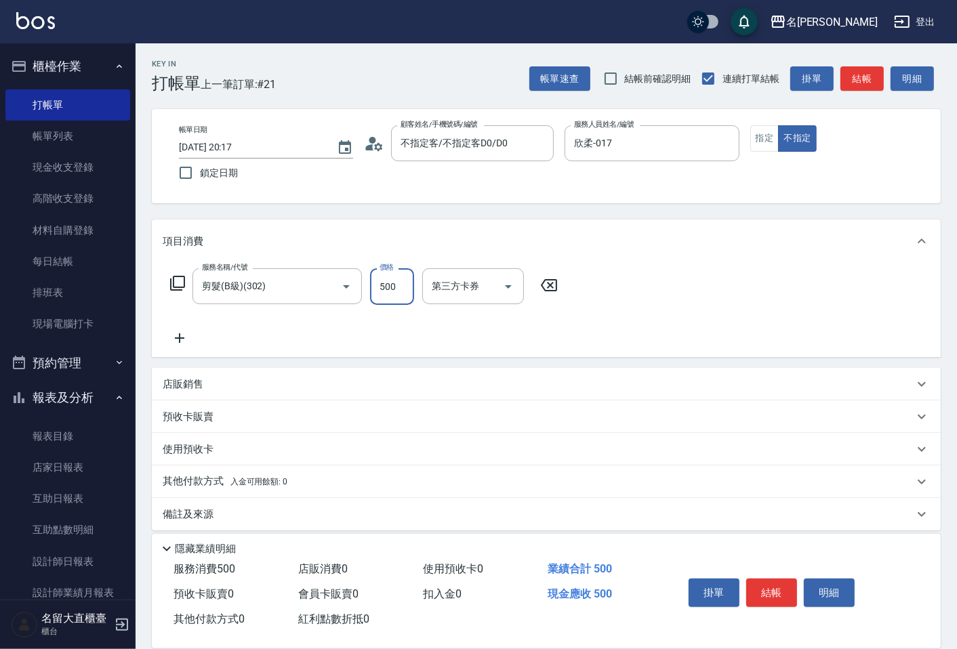
click at [398, 282] on input "500" at bounding box center [392, 286] width 44 height 37
type input "200"
click at [763, 588] on button "結帳" at bounding box center [771, 593] width 51 height 28
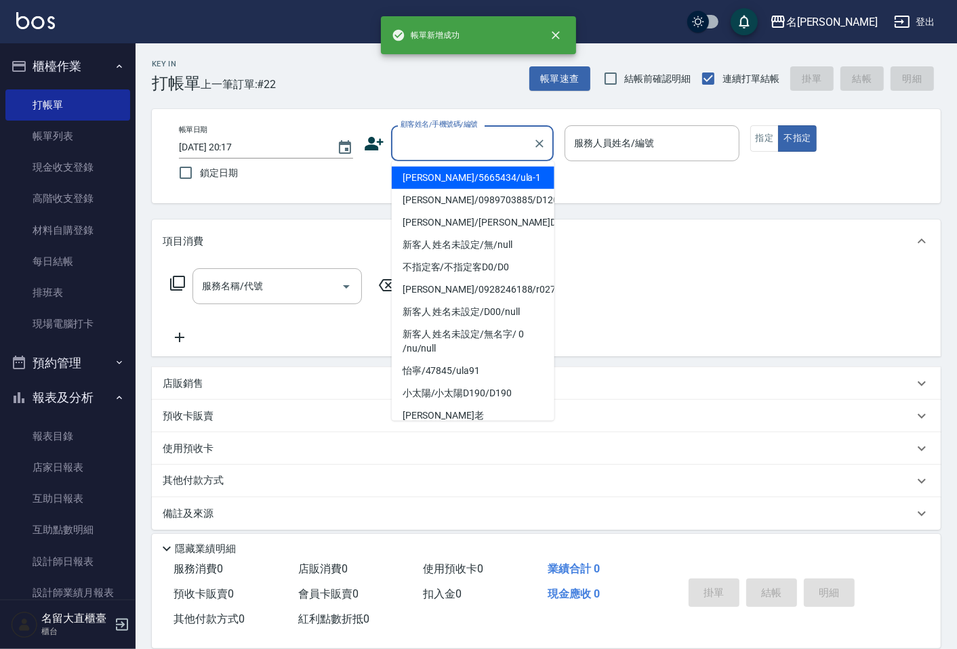
click at [428, 155] on input "顧客姓名/手機號碼/編號" at bounding box center [462, 144] width 130 height 24
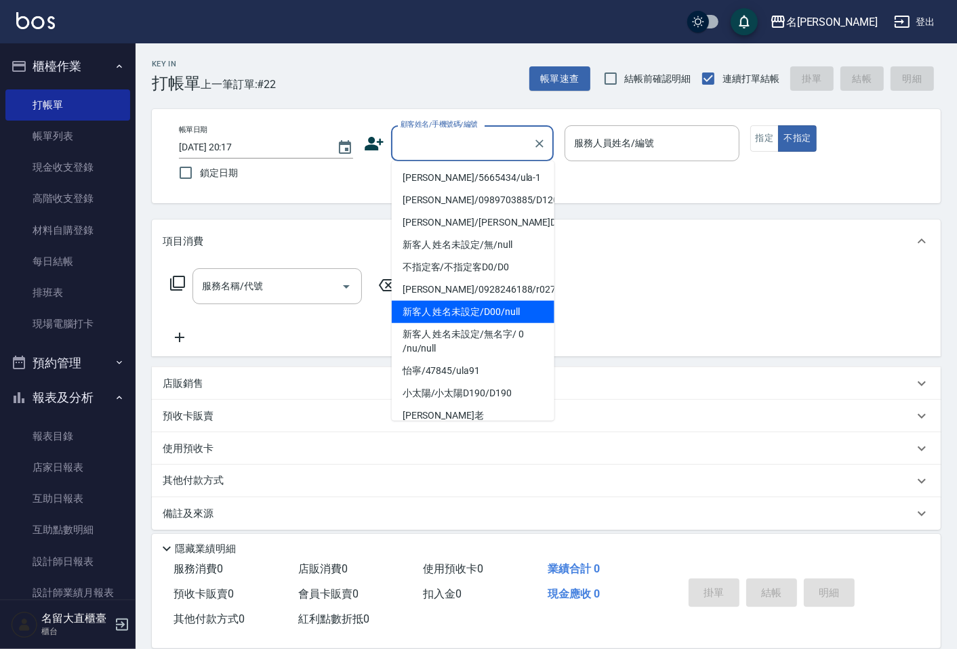
click at [432, 308] on li "新客人 姓名未設定/D00/null" at bounding box center [473, 312] width 163 height 22
type input "新客人 姓名未設定/D00/null"
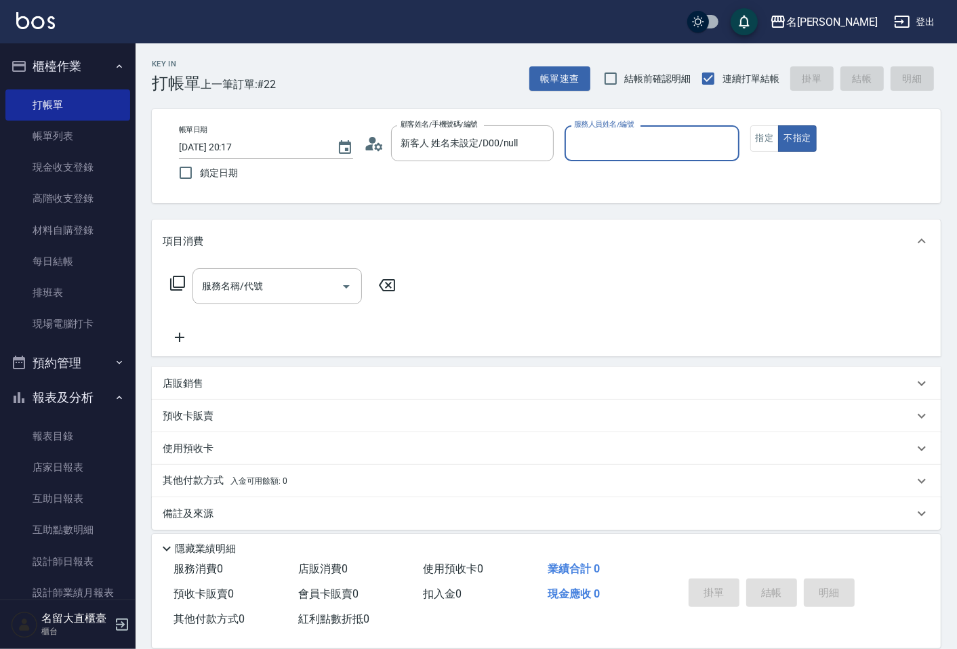
click at [611, 158] on div "服務人員姓名/編號" at bounding box center [652, 143] width 174 height 36
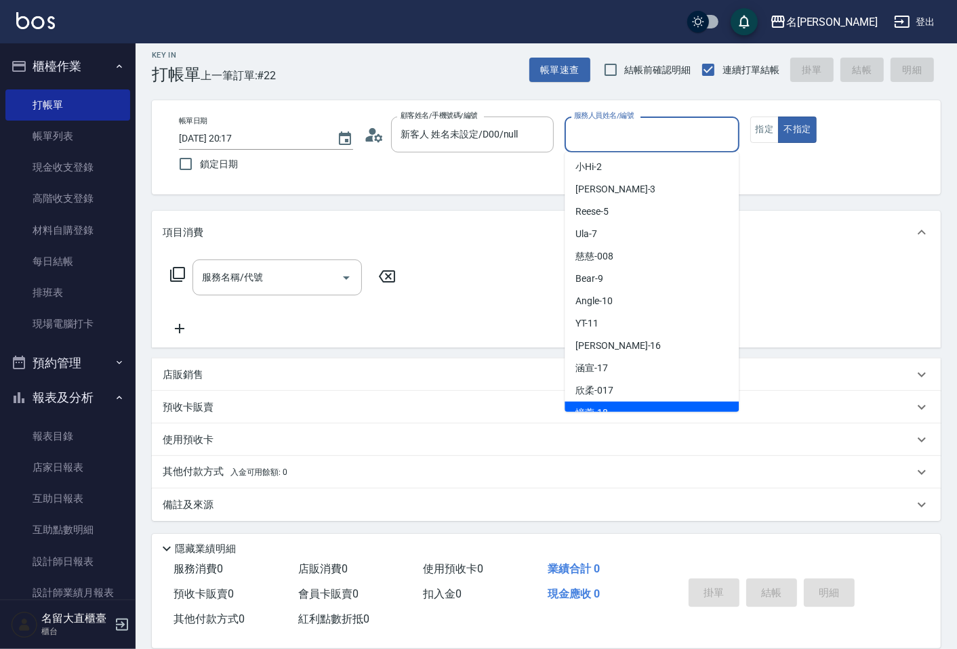
scroll to position [198, 0]
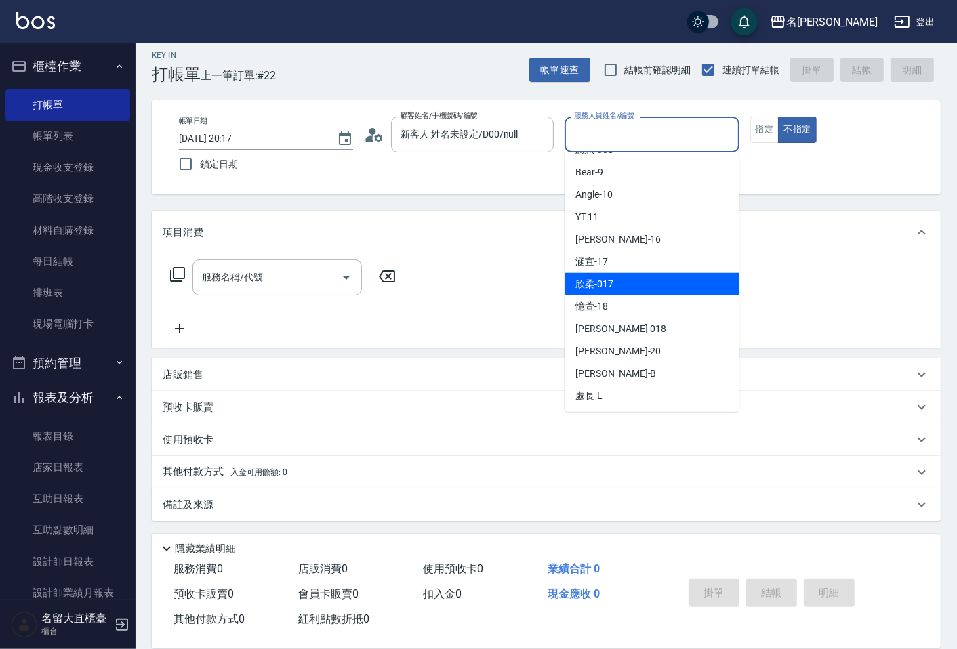
click at [590, 287] on span "欣柔 -017" at bounding box center [595, 284] width 38 height 14
type input "欣柔-017"
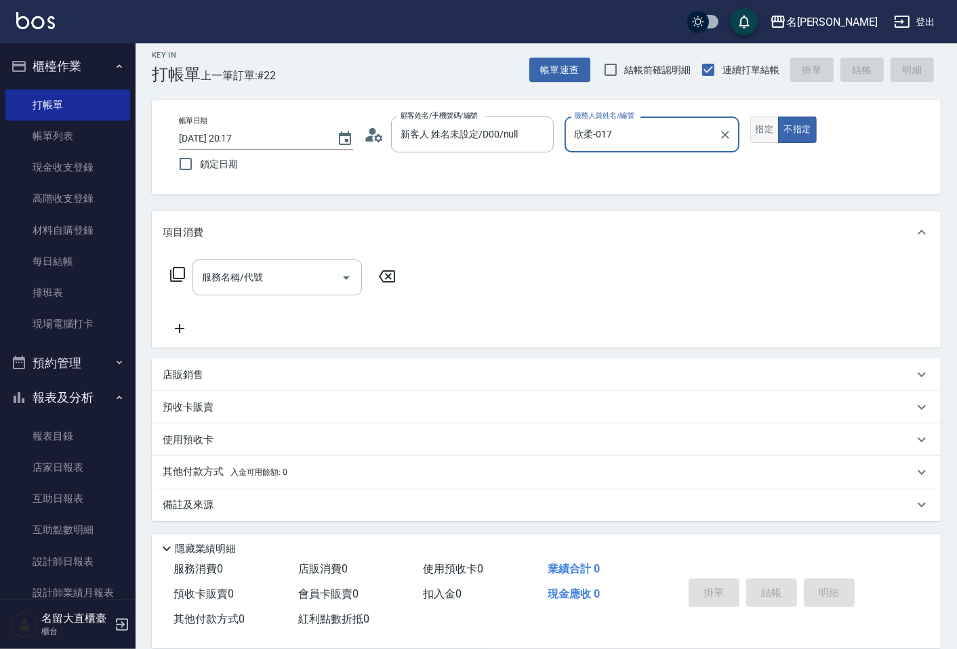
click at [764, 132] on button "指定" at bounding box center [764, 130] width 29 height 26
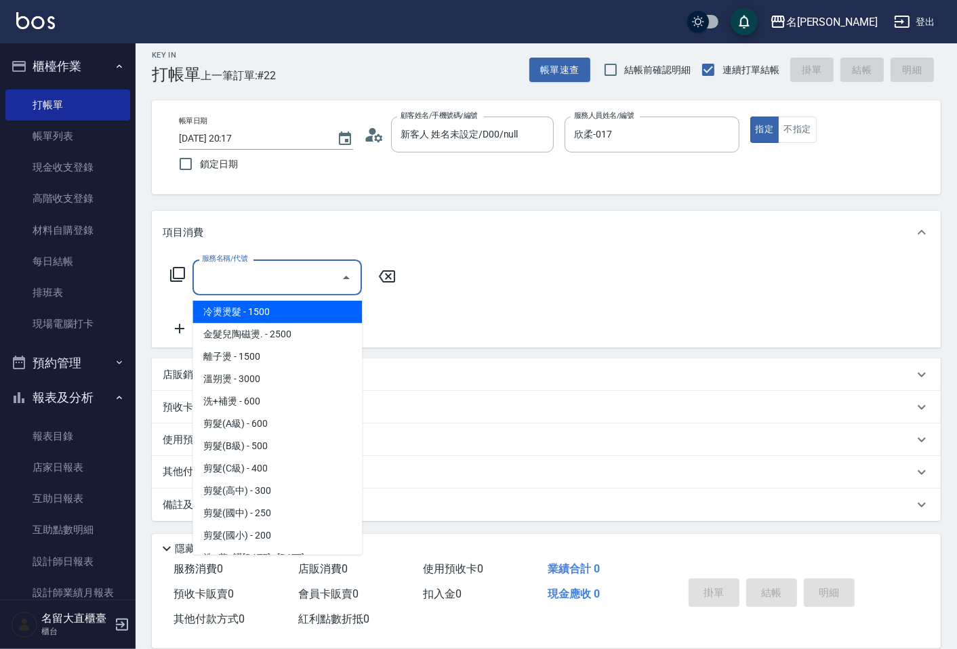
click at [310, 283] on input "服務名稱/代號" at bounding box center [267, 278] width 137 height 24
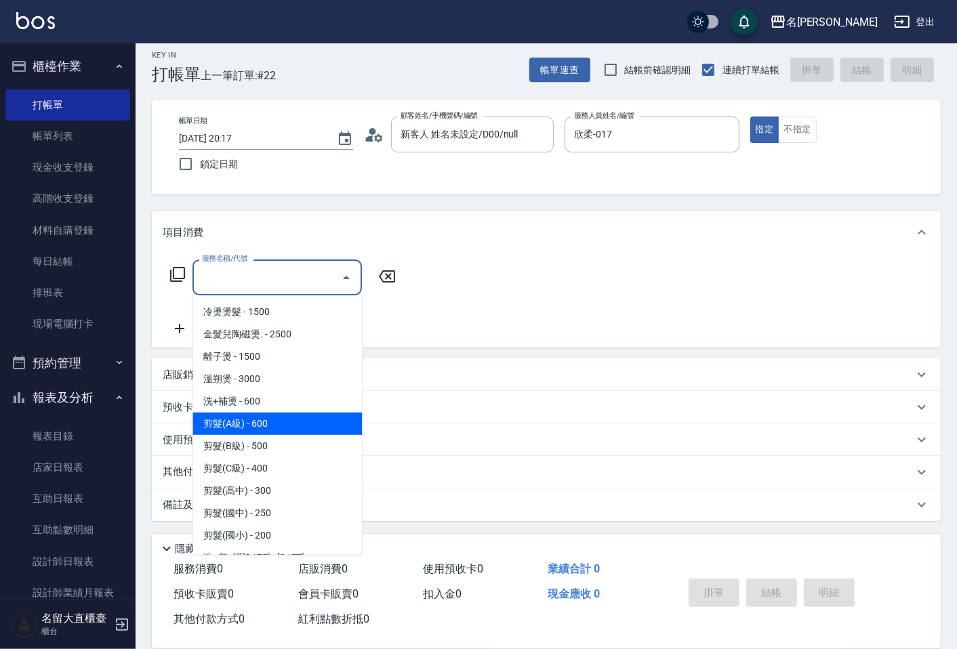
click at [277, 428] on span "剪髮(A級) - 600" at bounding box center [277, 424] width 169 height 22
type input "剪髮(A級)(301)"
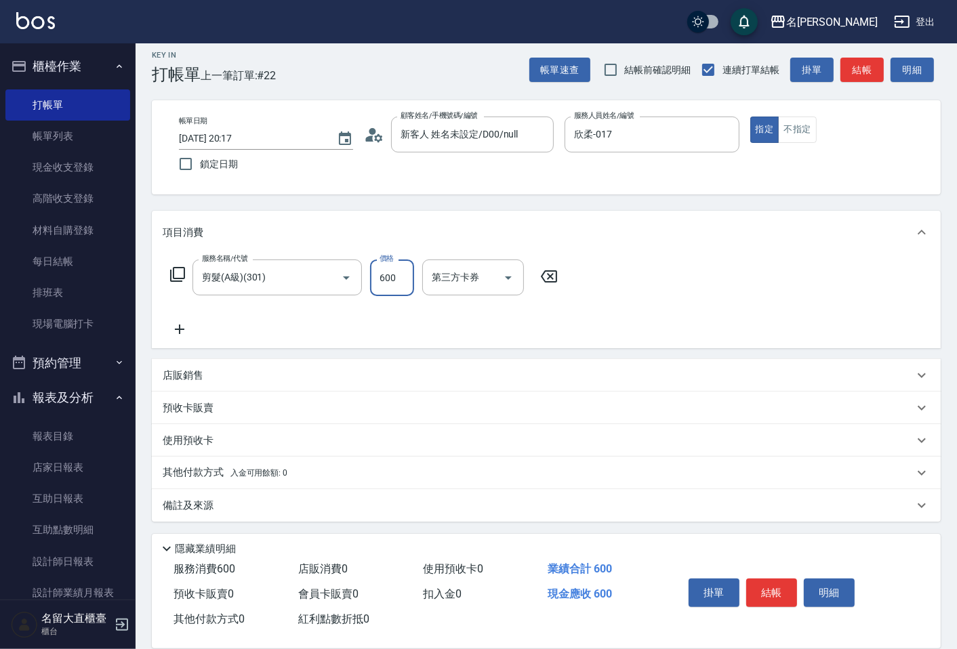
click at [388, 280] on input "600" at bounding box center [392, 278] width 44 height 37
type input "150"
click at [186, 322] on icon at bounding box center [180, 329] width 34 height 16
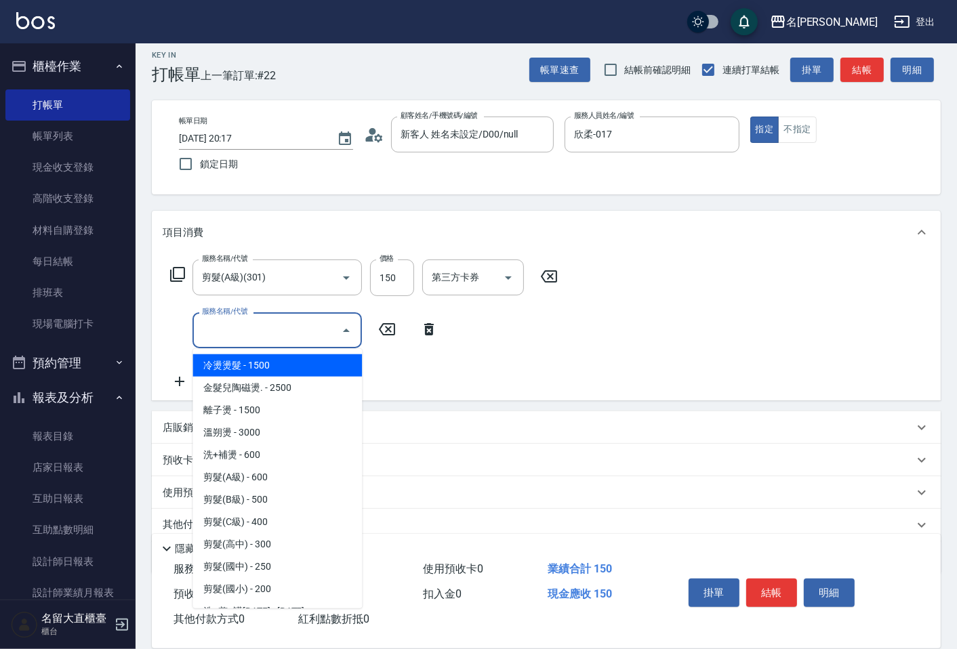
click at [201, 322] on input "服務名稱/代號" at bounding box center [267, 331] width 137 height 24
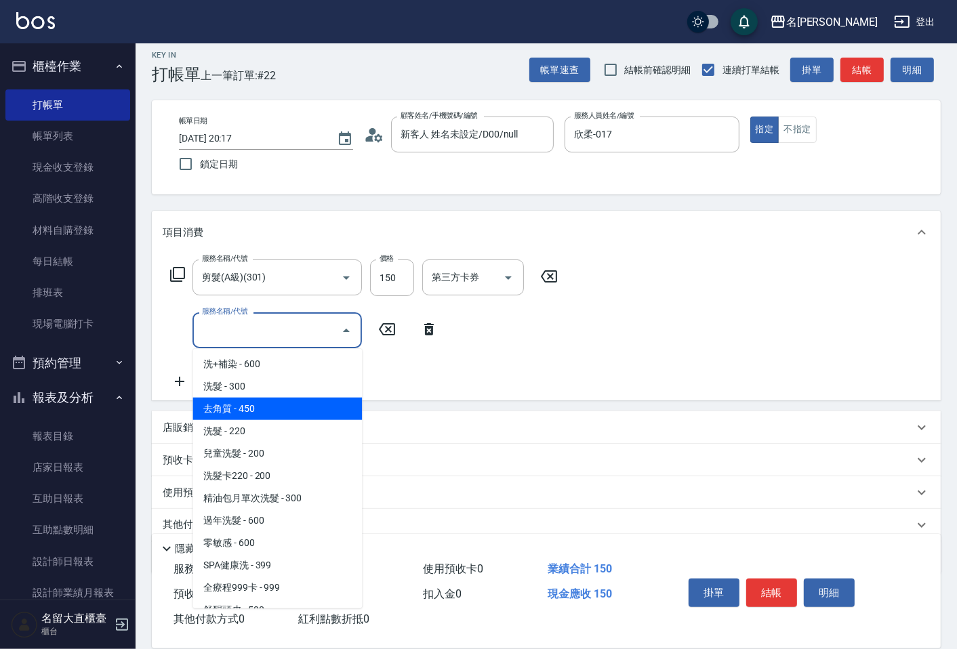
scroll to position [301, 0]
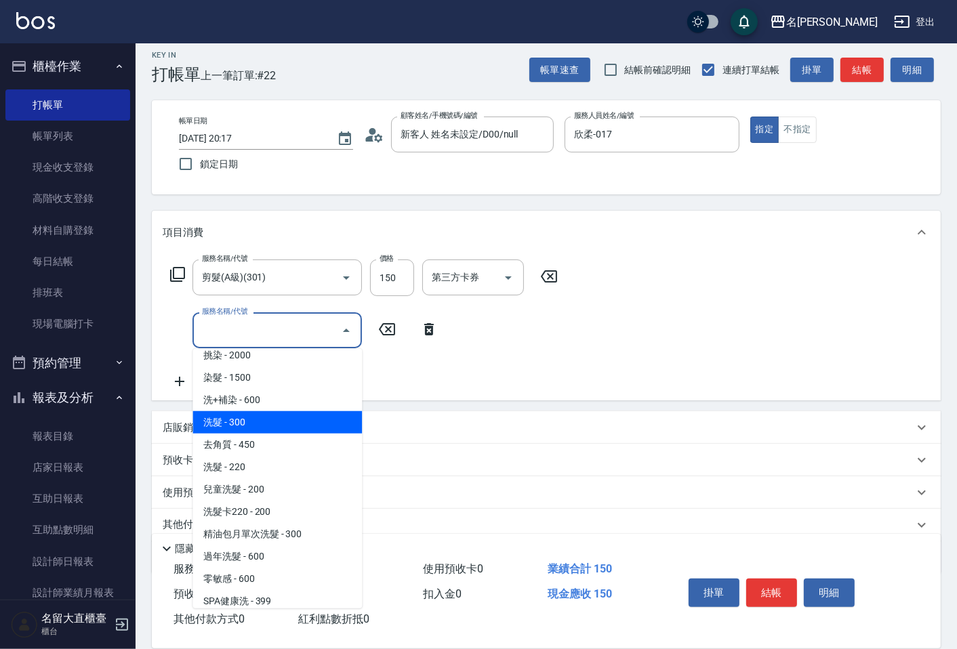
click at [251, 428] on span "洗髮 - 300" at bounding box center [277, 422] width 169 height 22
type input "洗髮(500)"
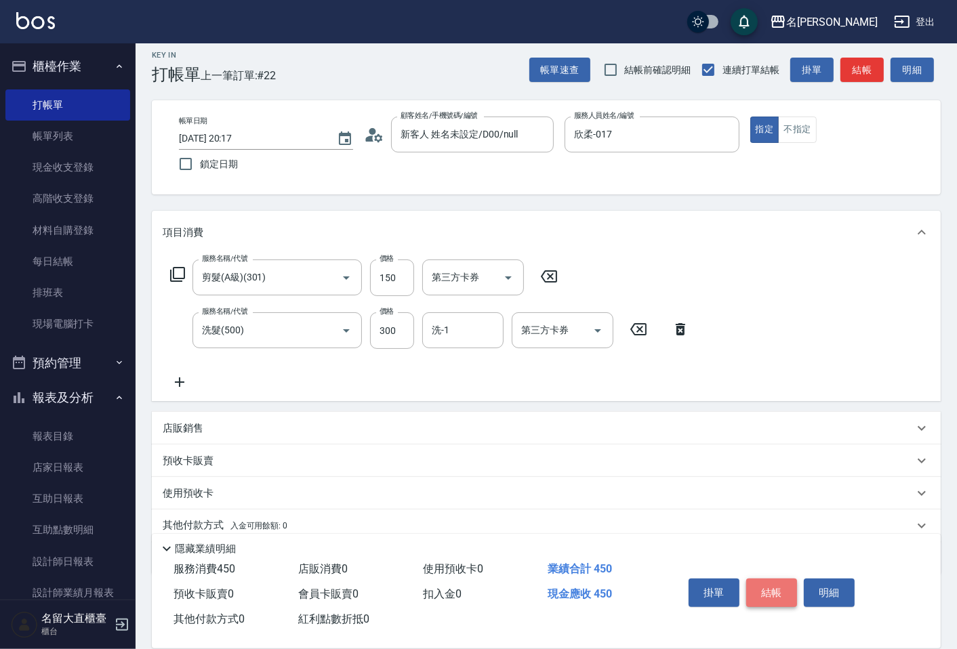
click at [784, 582] on button "結帳" at bounding box center [771, 593] width 51 height 28
type input "[DATE] 20:18"
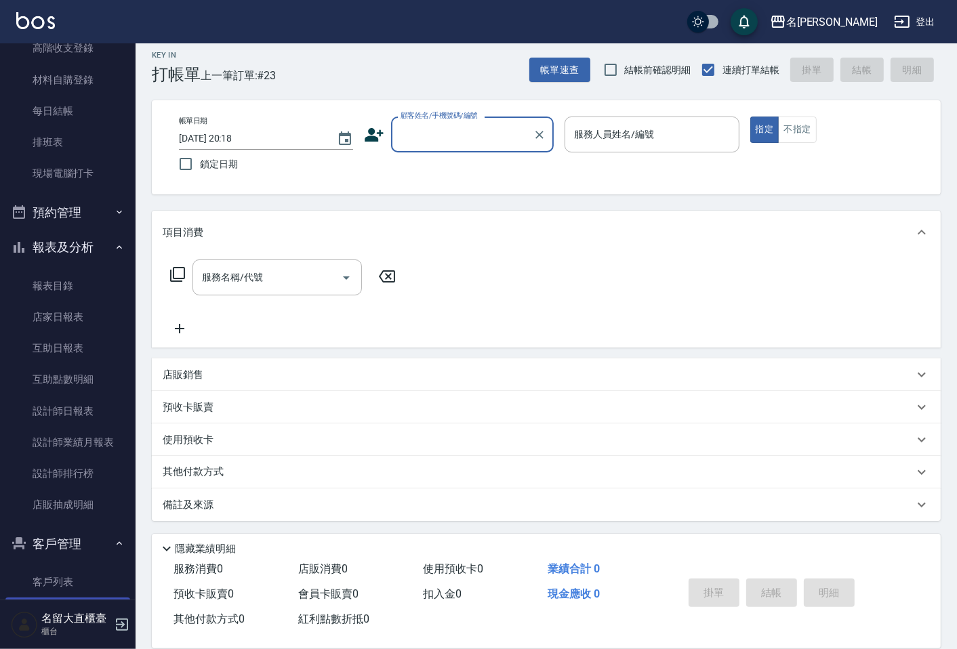
scroll to position [266, 0]
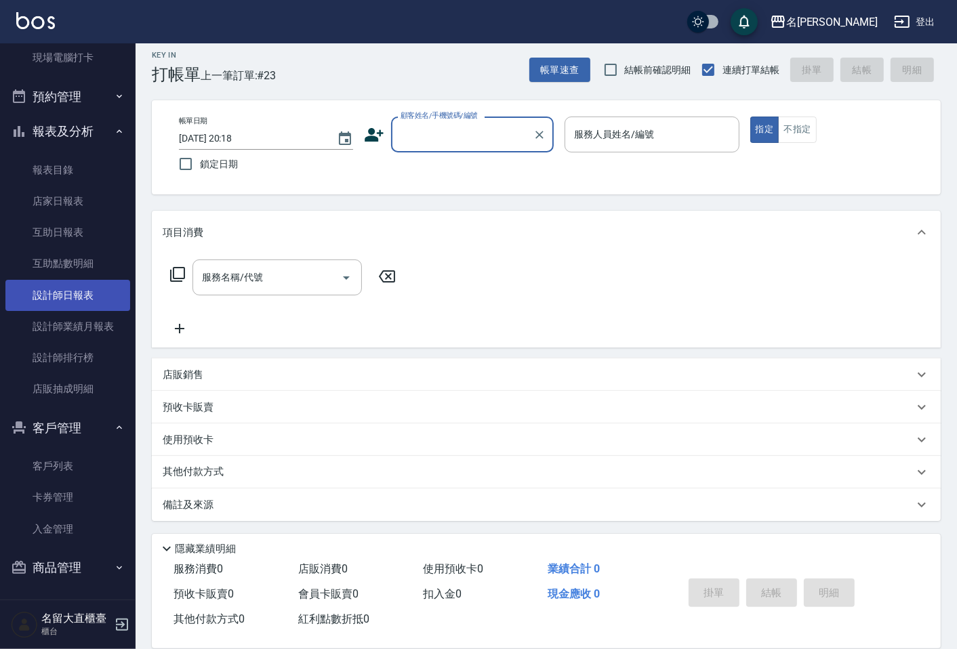
click at [52, 286] on link "設計師日報表" at bounding box center [67, 295] width 125 height 31
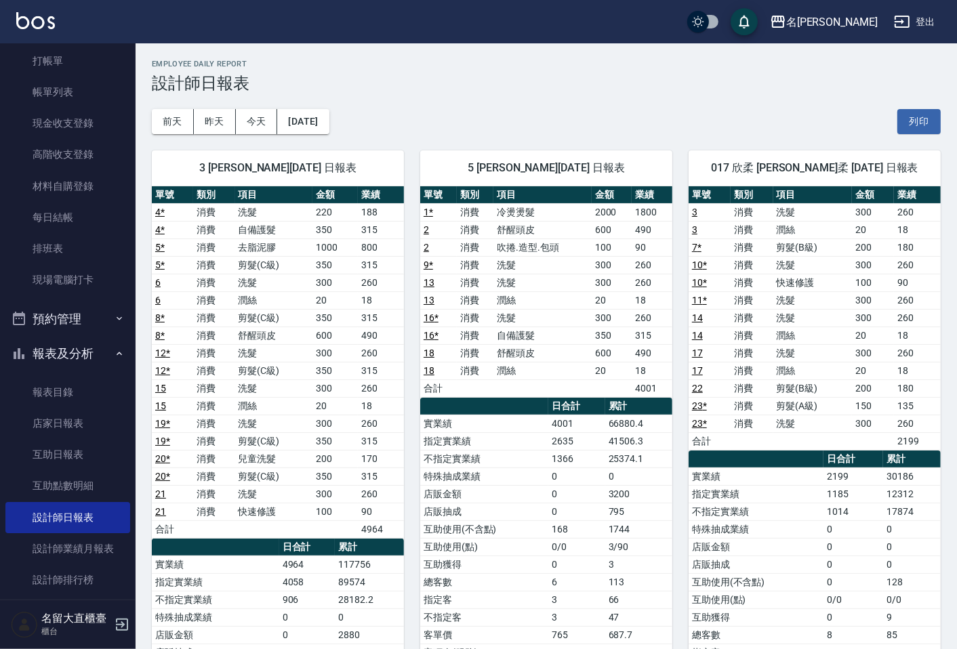
scroll to position [41, 0]
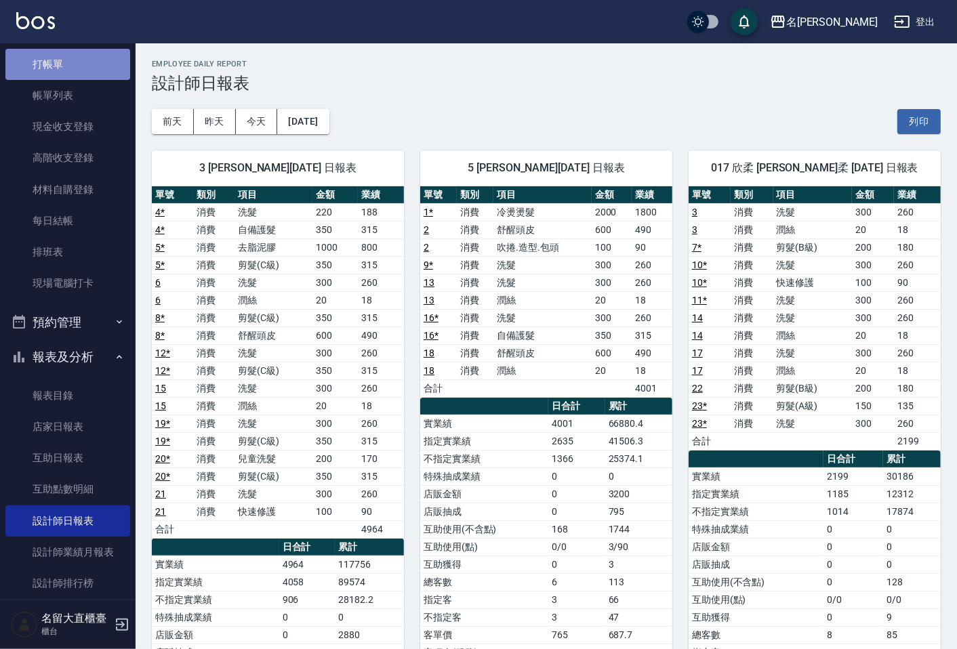
click at [93, 56] on link "打帳單" at bounding box center [67, 64] width 125 height 31
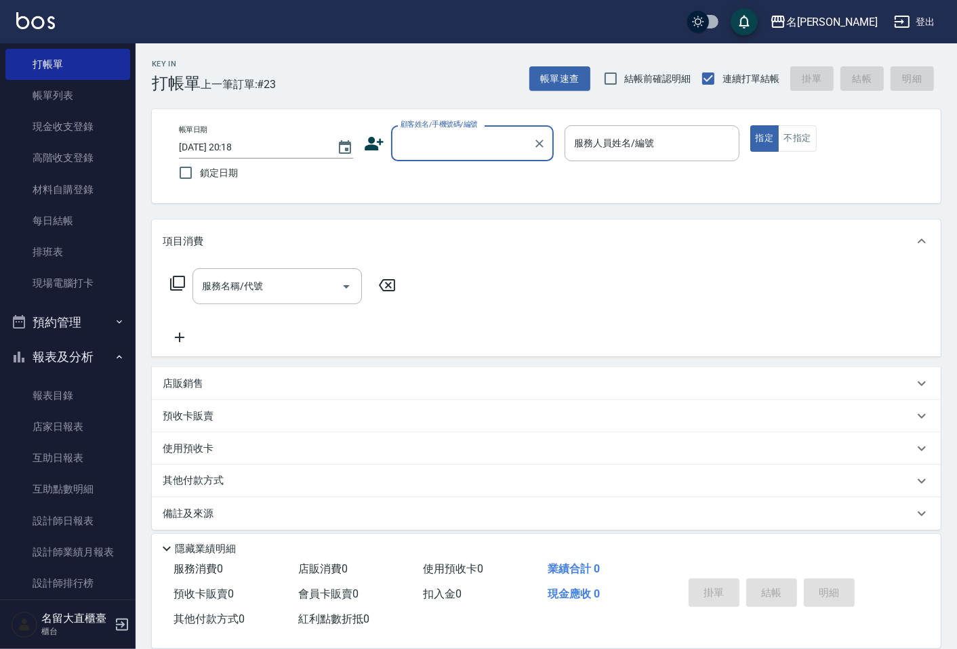
click at [477, 121] on label "顧客姓名/手機號碼/編號" at bounding box center [439, 124] width 77 height 10
click at [477, 132] on input "顧客姓名/手機號碼/編號" at bounding box center [462, 144] width 130 height 24
click at [480, 140] on input "顧客姓名/手機號碼/編號" at bounding box center [462, 144] width 130 height 24
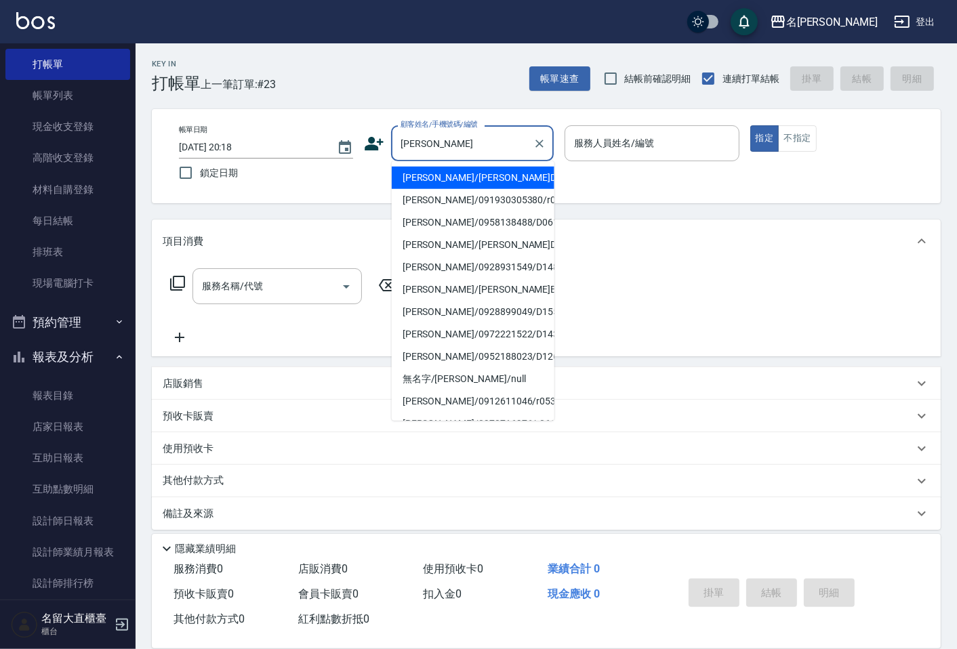
click at [471, 201] on li "[PERSON_NAME]/091930305380/r029" at bounding box center [473, 200] width 163 height 22
type input "[PERSON_NAME]/091930305380/r029"
type input "Reese-5"
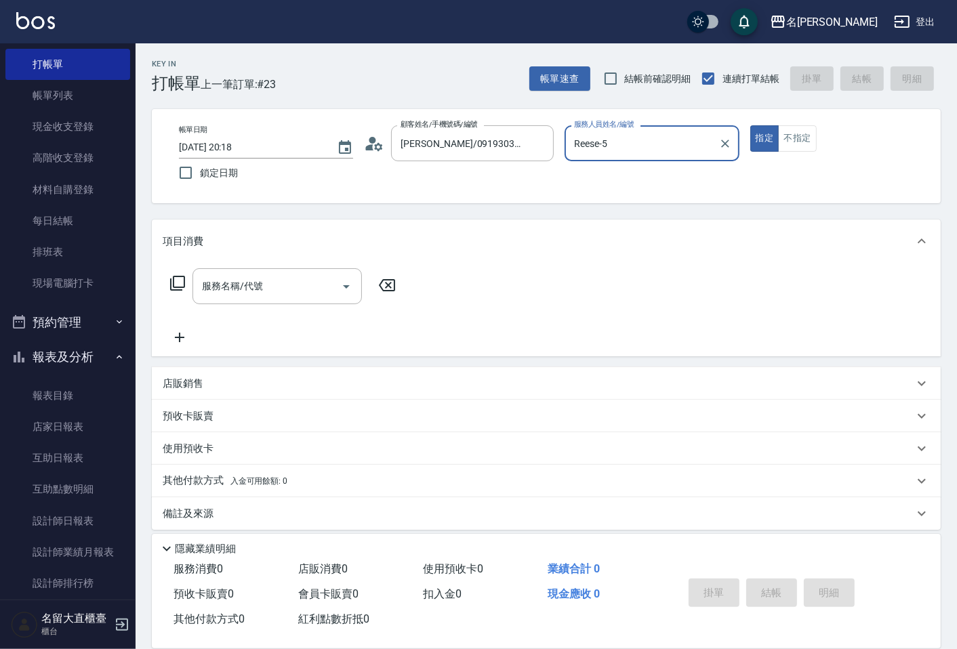
click at [212, 312] on div "服務名稱/代號 服務名稱/代號" at bounding box center [283, 306] width 241 height 77
click at [231, 298] on input "服務名稱/代號" at bounding box center [267, 287] width 137 height 24
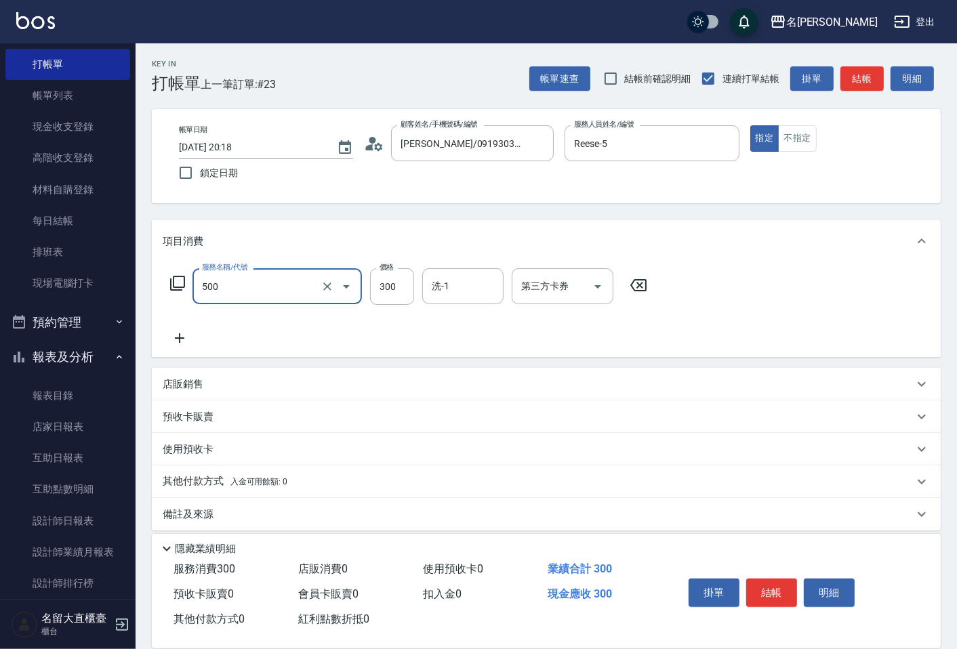
type input "洗髮(500)"
click at [860, 81] on button "結帳" at bounding box center [862, 78] width 43 height 25
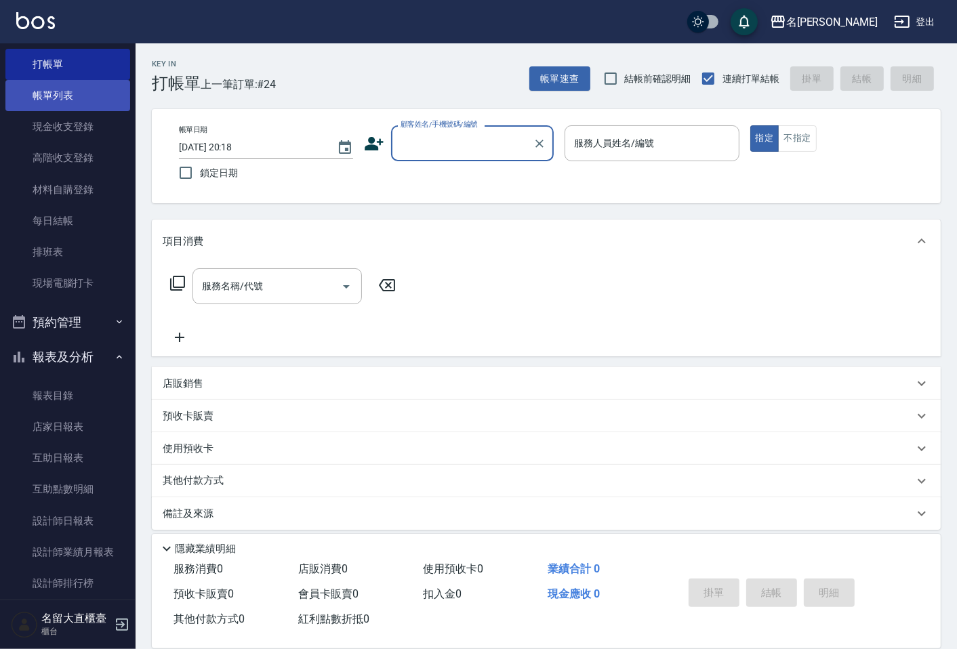
click at [68, 104] on link "帳單列表" at bounding box center [67, 95] width 125 height 31
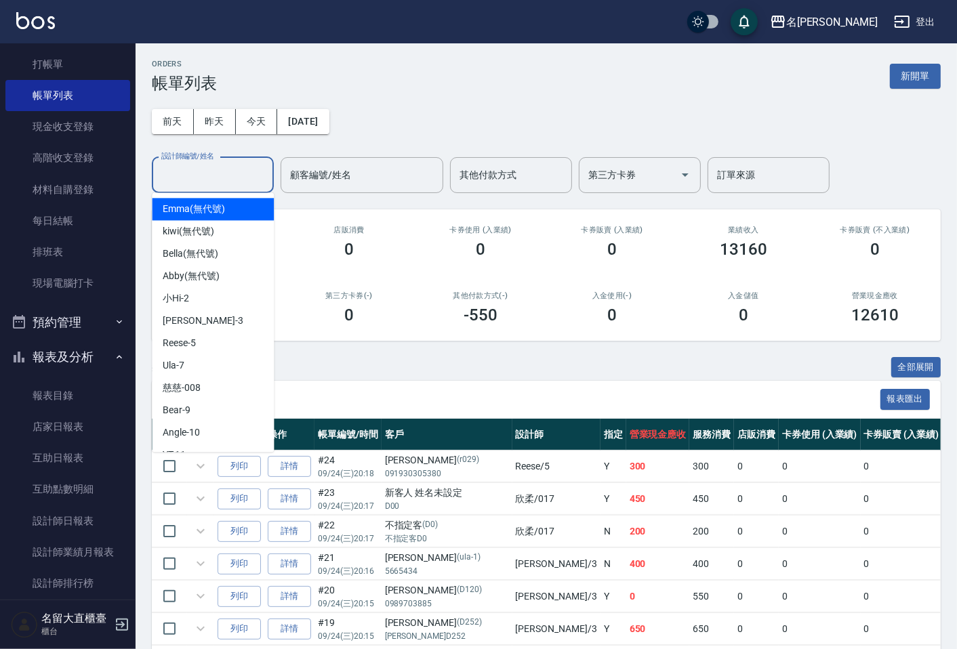
click at [193, 172] on input "設計師編號/姓名" at bounding box center [213, 175] width 110 height 24
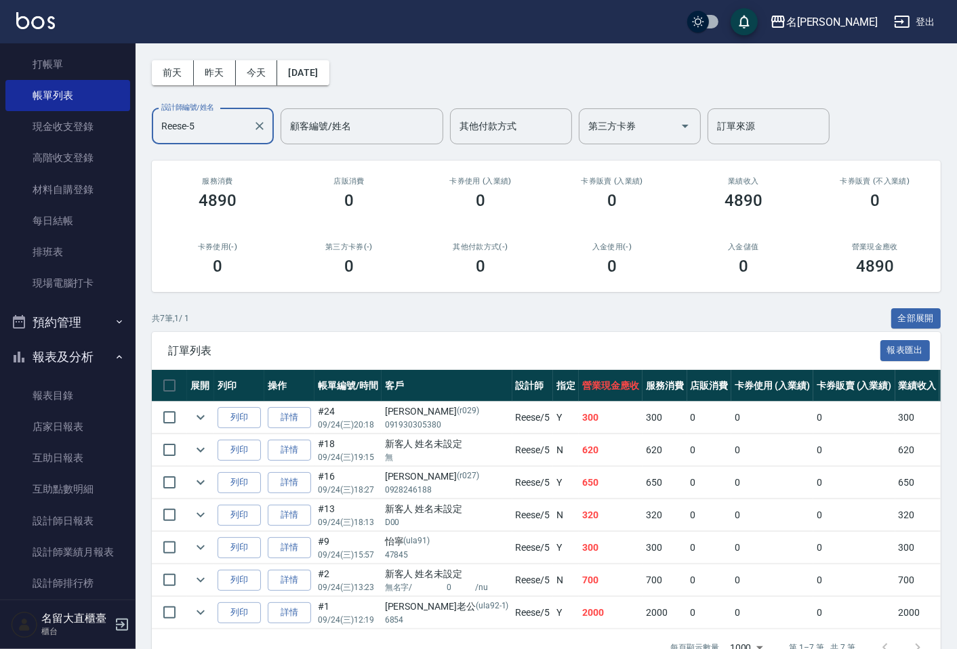
scroll to position [75, 0]
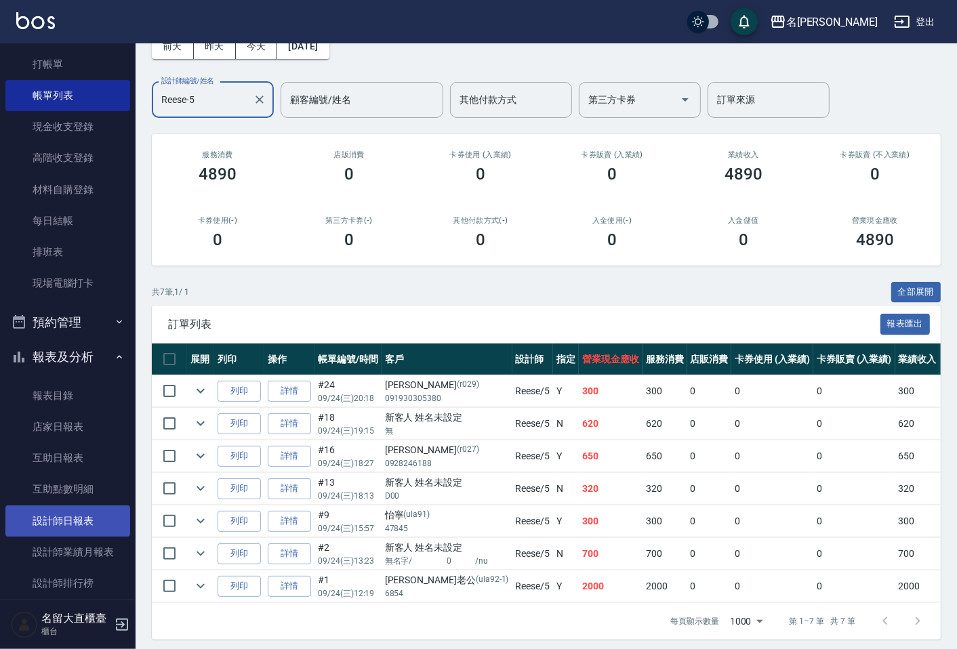
type input "Reese-5"
click at [62, 515] on link "設計師日報表" at bounding box center [67, 521] width 125 height 31
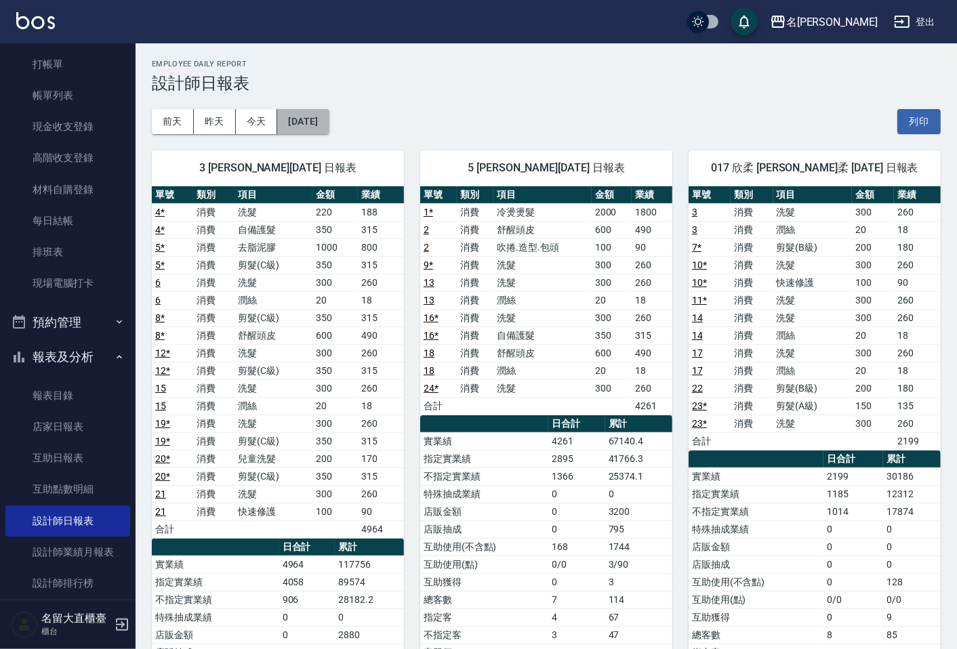
click at [329, 127] on button "[DATE]" at bounding box center [303, 121] width 52 height 25
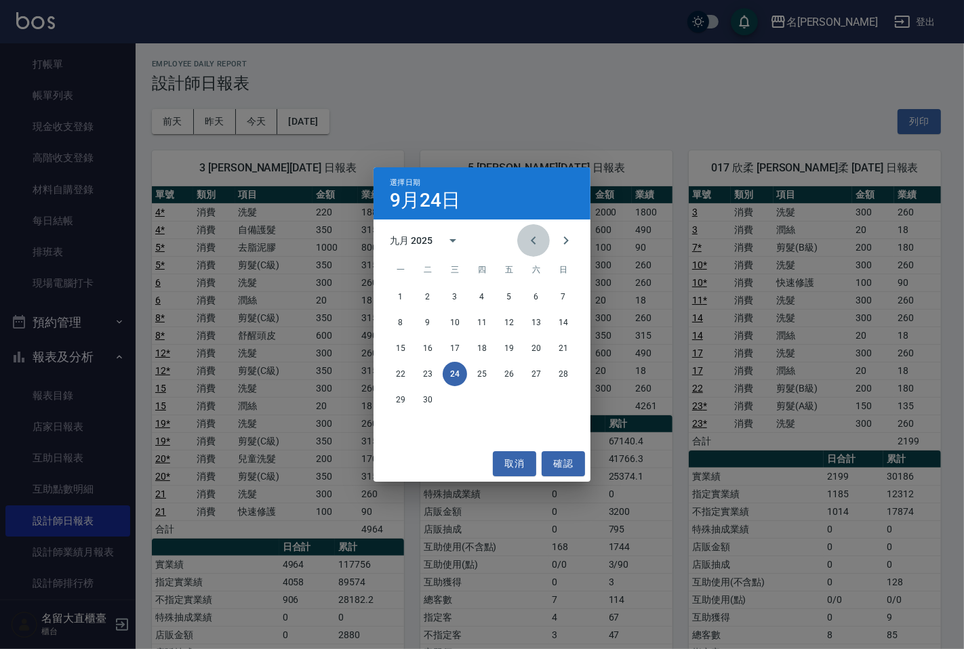
click at [537, 244] on icon "Previous month" at bounding box center [533, 241] width 16 height 16
click at [568, 369] on button "24" at bounding box center [563, 374] width 24 height 24
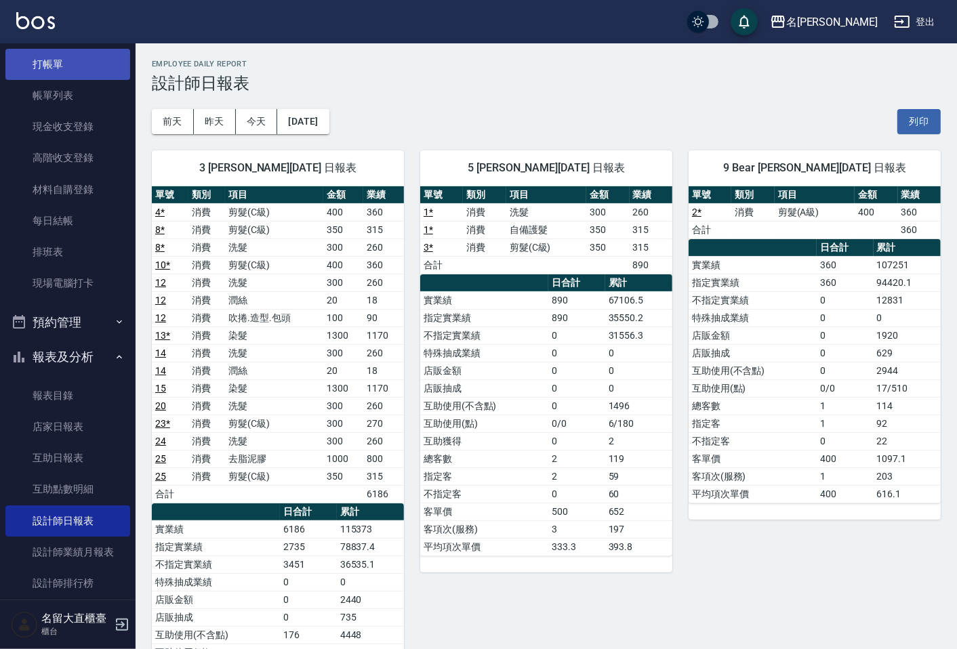
click at [59, 73] on link "打帳單" at bounding box center [67, 64] width 125 height 31
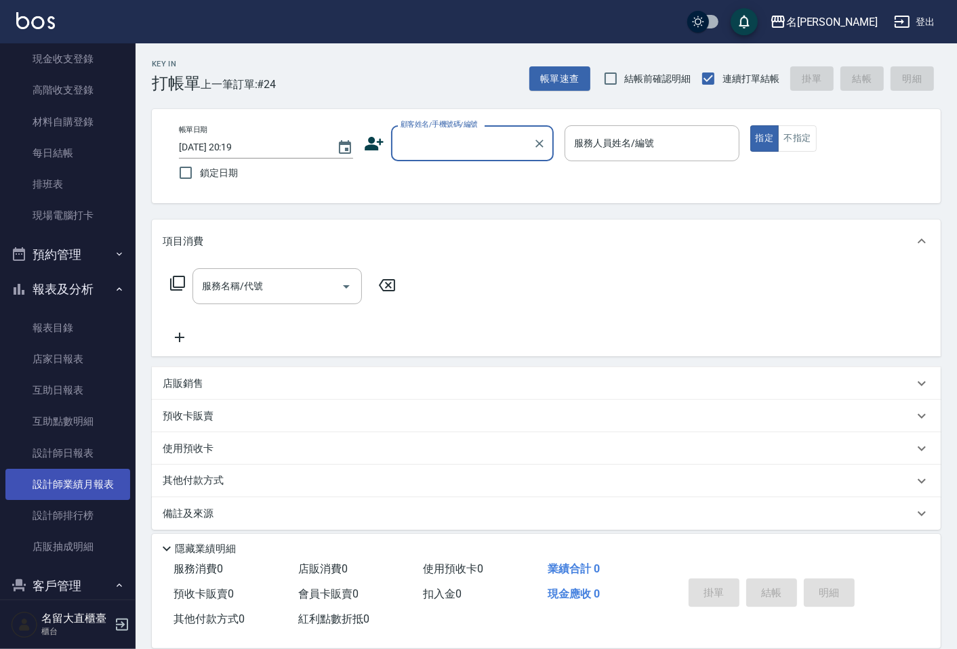
scroll to position [266, 0]
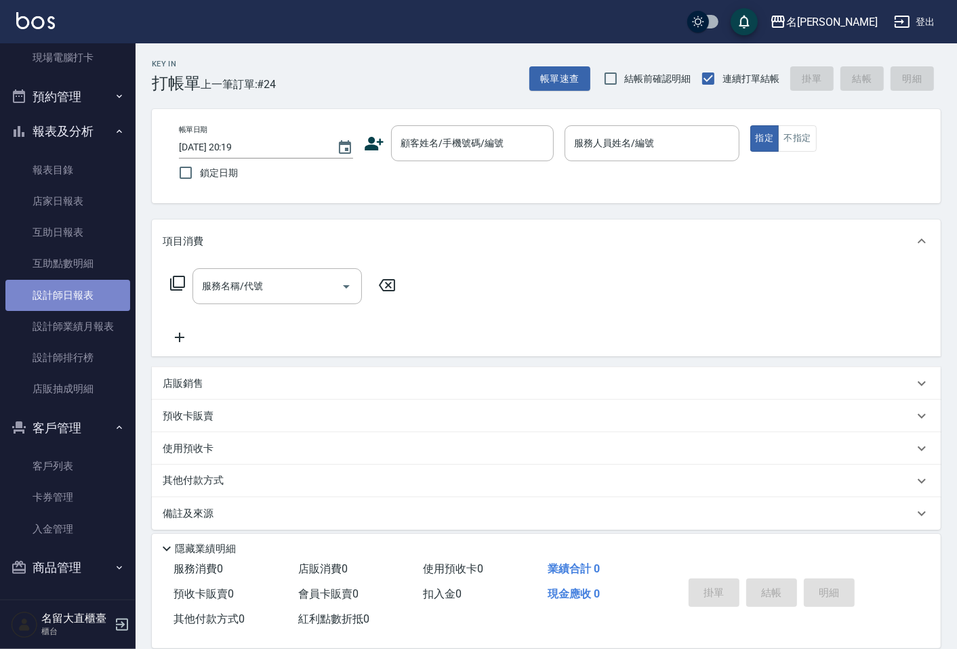
click at [68, 286] on link "設計師日報表" at bounding box center [67, 295] width 125 height 31
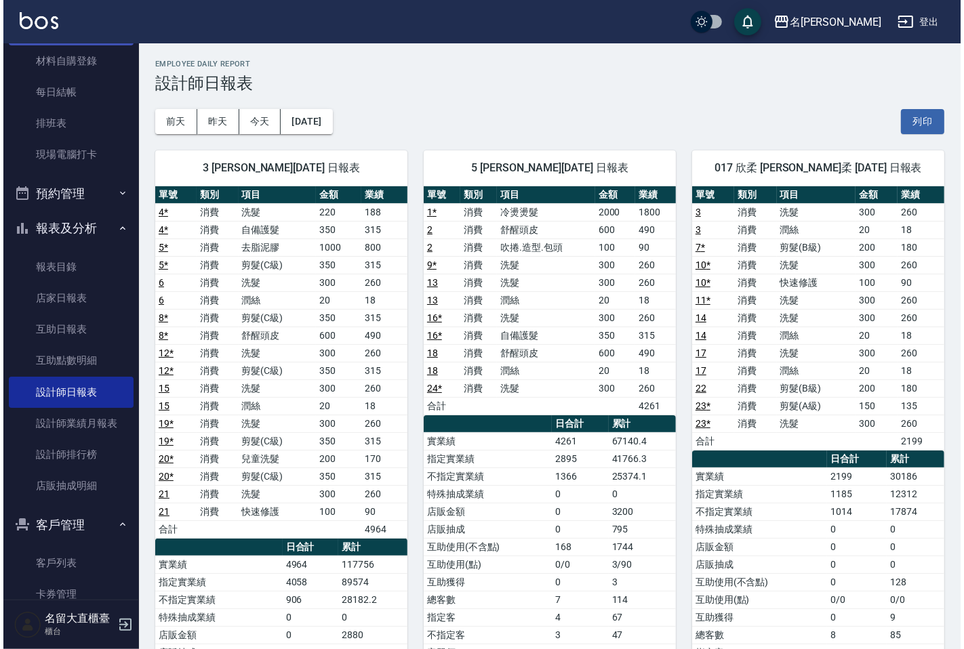
scroll to position [41, 0]
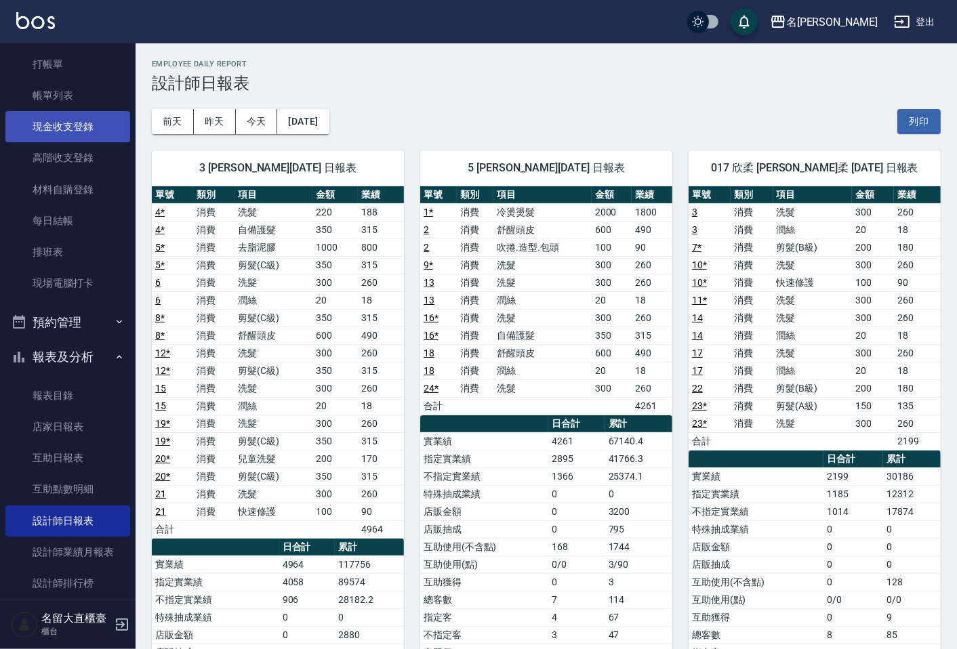
click at [79, 138] on link "現金收支登錄" at bounding box center [67, 126] width 125 height 31
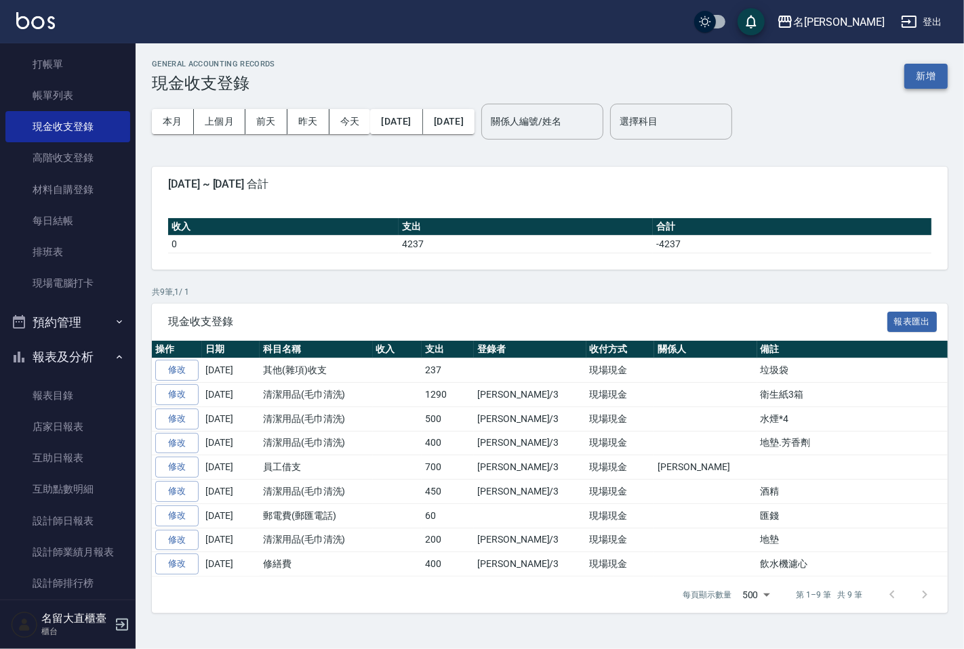
click at [914, 86] on button "新增" at bounding box center [925, 76] width 43 height 25
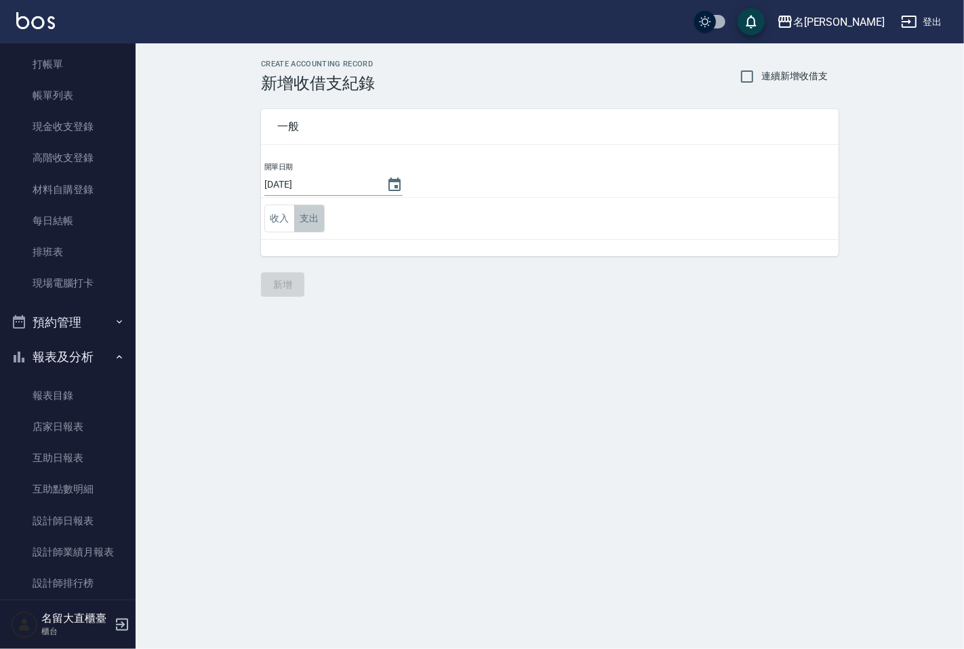
click at [323, 217] on button "支出" at bounding box center [309, 219] width 31 height 28
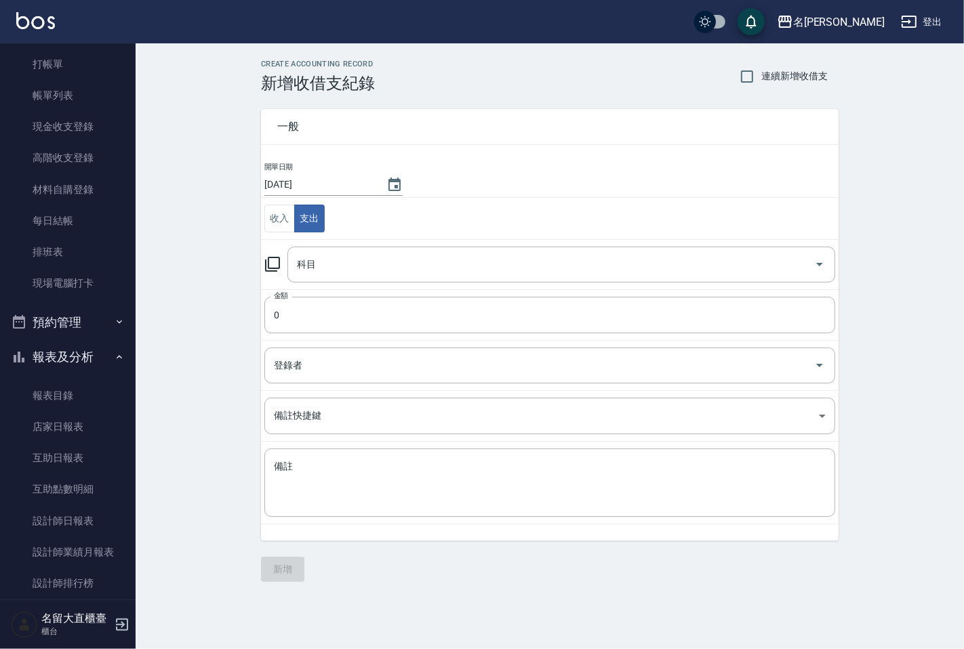
click at [279, 265] on icon at bounding box center [272, 264] width 15 height 15
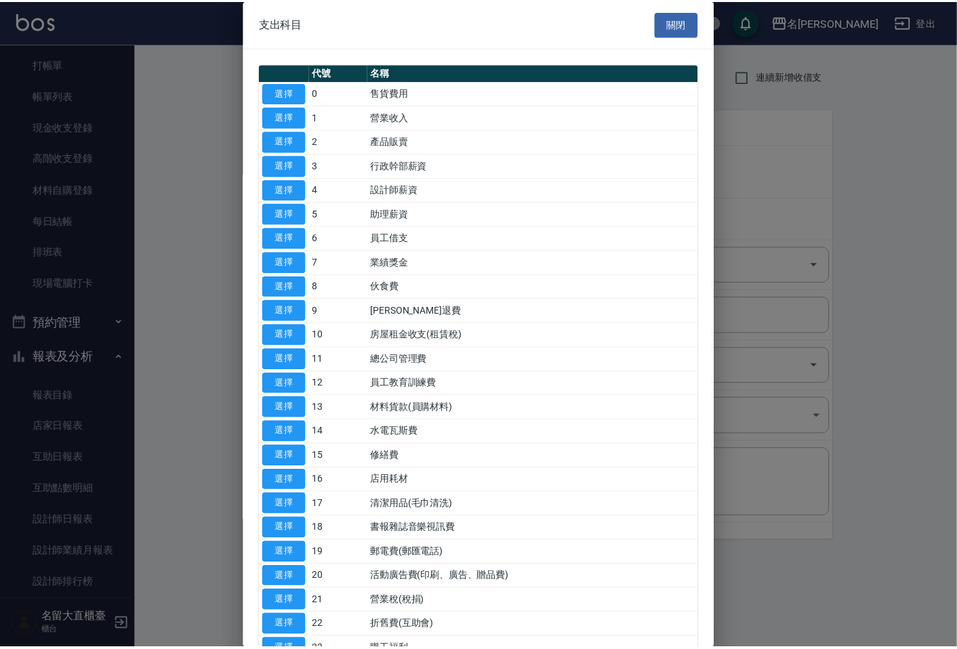
scroll to position [75, 0]
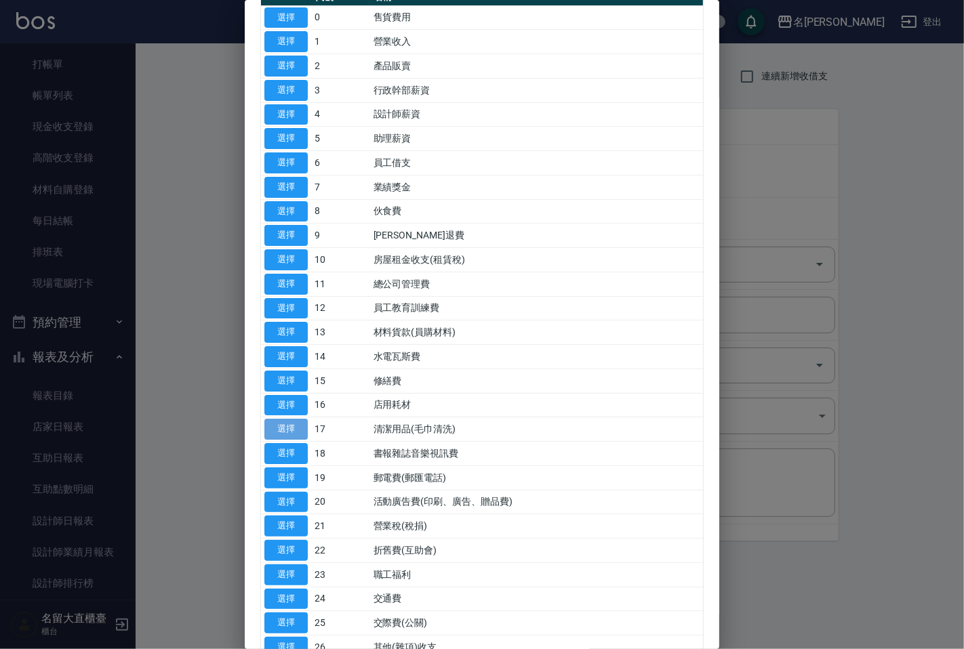
click at [302, 428] on button "選擇" at bounding box center [285, 429] width 43 height 21
type input "17 清潔用品(毛巾清洗)"
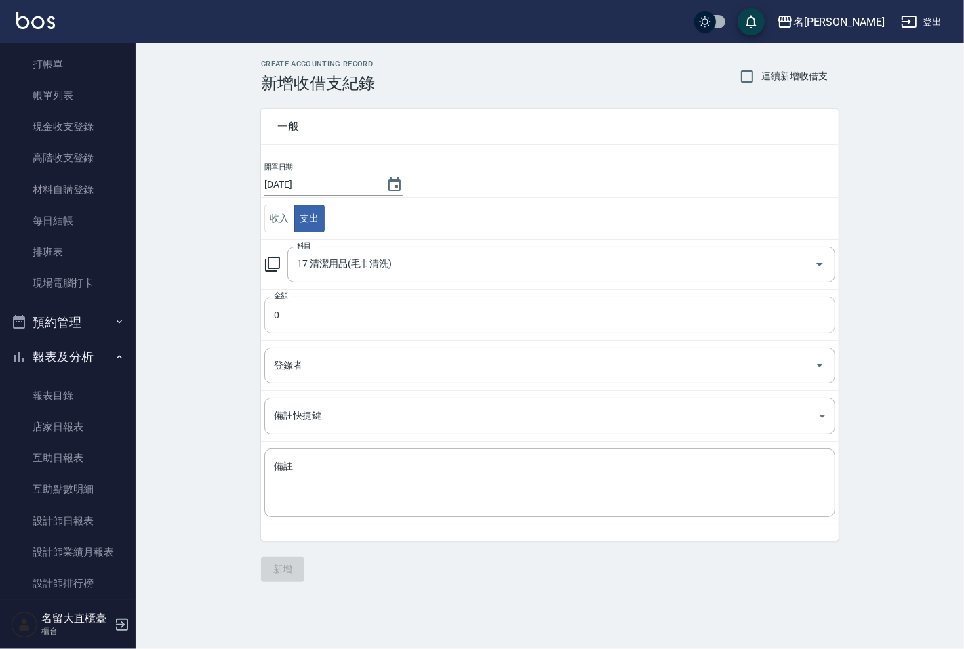
click at [357, 321] on input "0" at bounding box center [549, 315] width 571 height 37
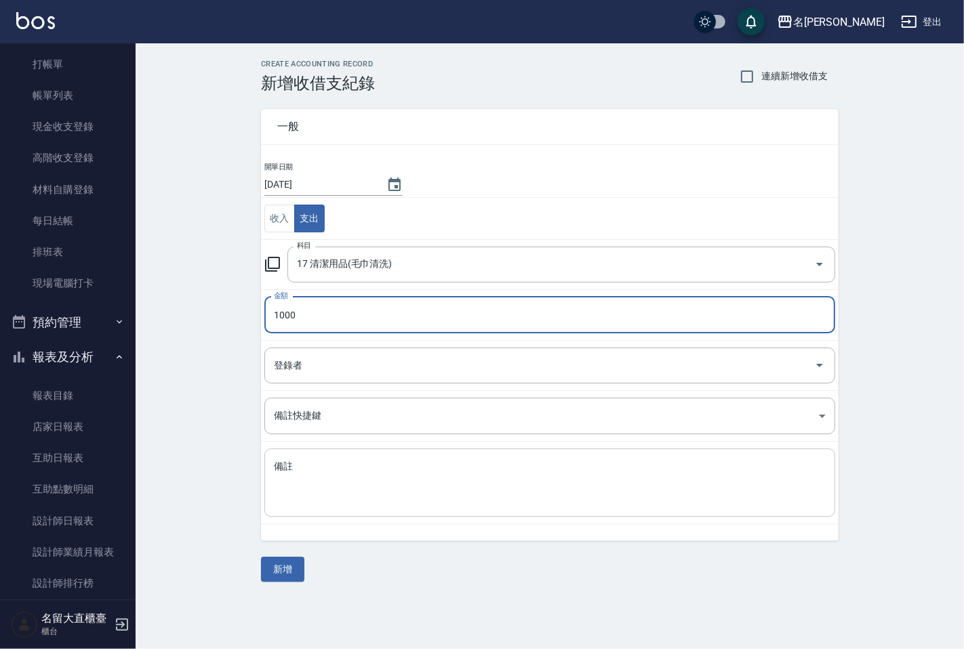
type input "1000"
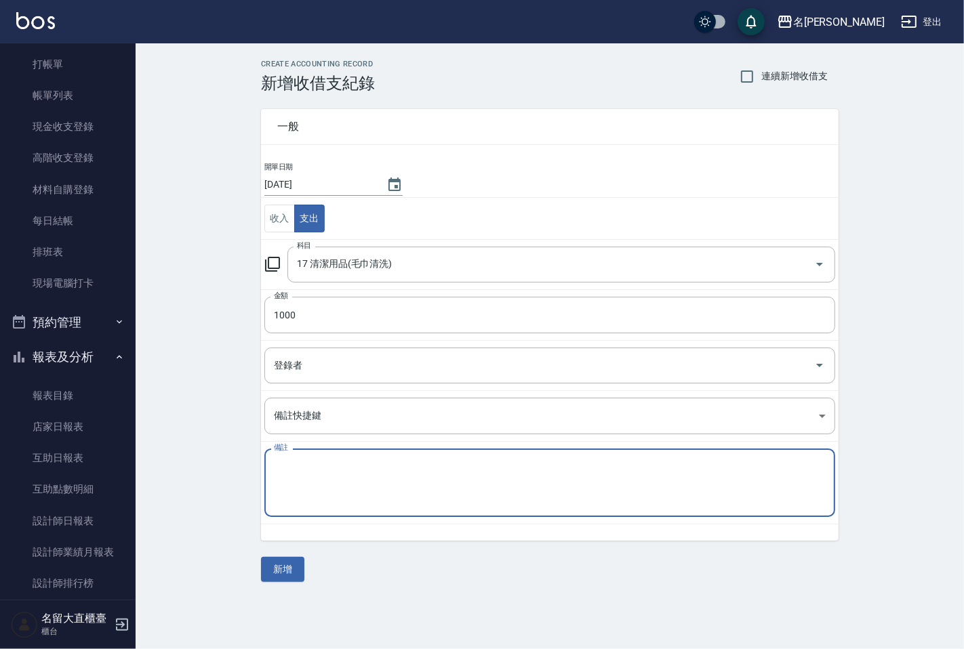
click at [283, 477] on textarea "備註" at bounding box center [550, 483] width 552 height 46
type textarea "ㄎ"
type textarea "清潔費"
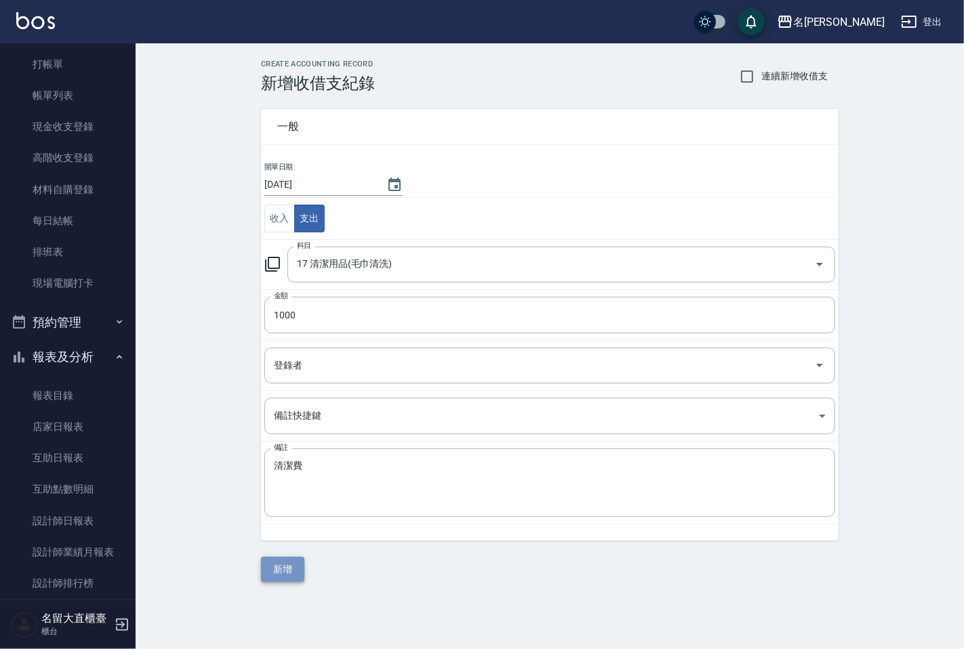
click at [292, 563] on button "新增" at bounding box center [282, 569] width 43 height 25
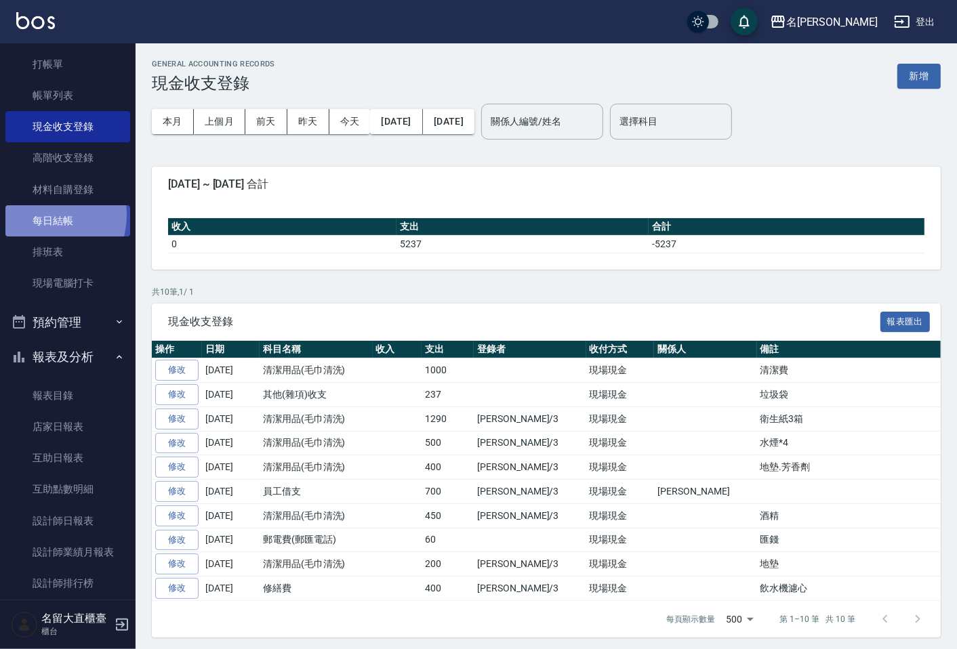
click at [35, 215] on link "每日結帳" at bounding box center [67, 220] width 125 height 31
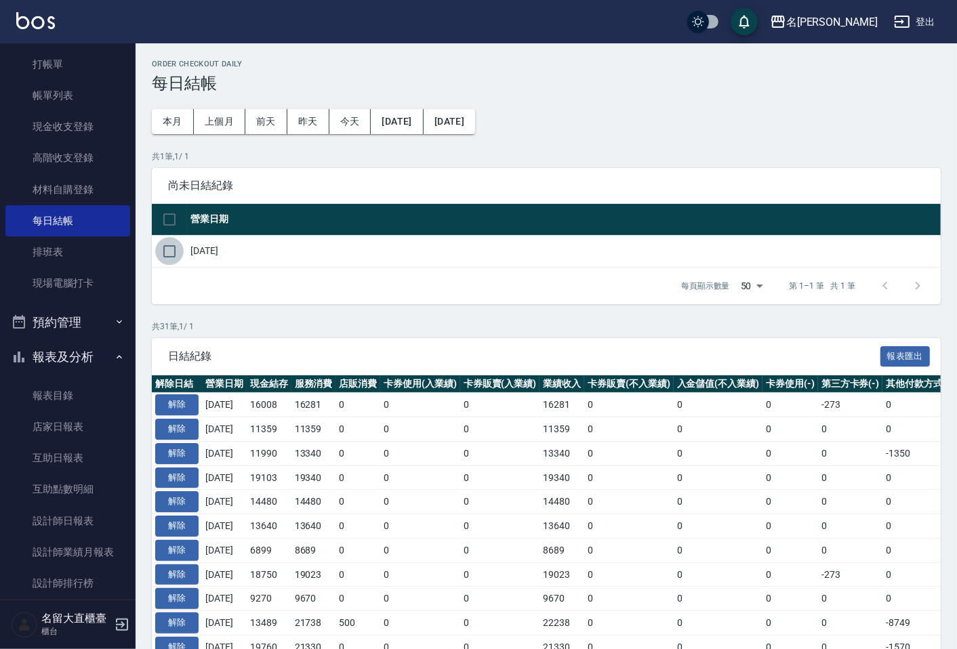
click at [169, 241] on input "checkbox" at bounding box center [169, 251] width 28 height 28
checkbox input "true"
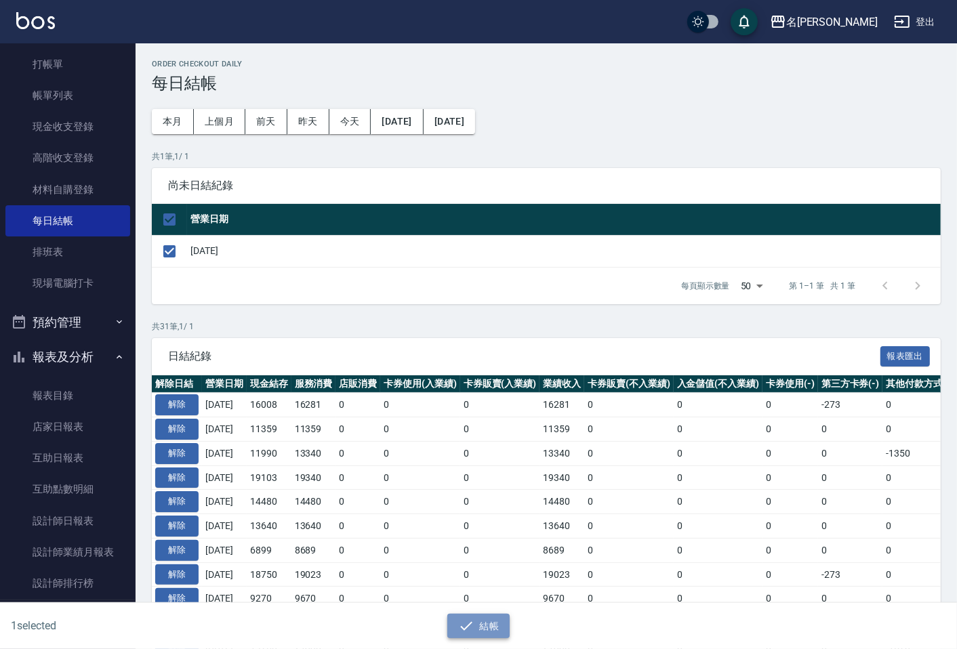
drag, startPoint x: 478, startPoint y: 627, endPoint x: 497, endPoint y: 546, distance: 83.5
click at [478, 626] on button "結帳" at bounding box center [478, 626] width 63 height 25
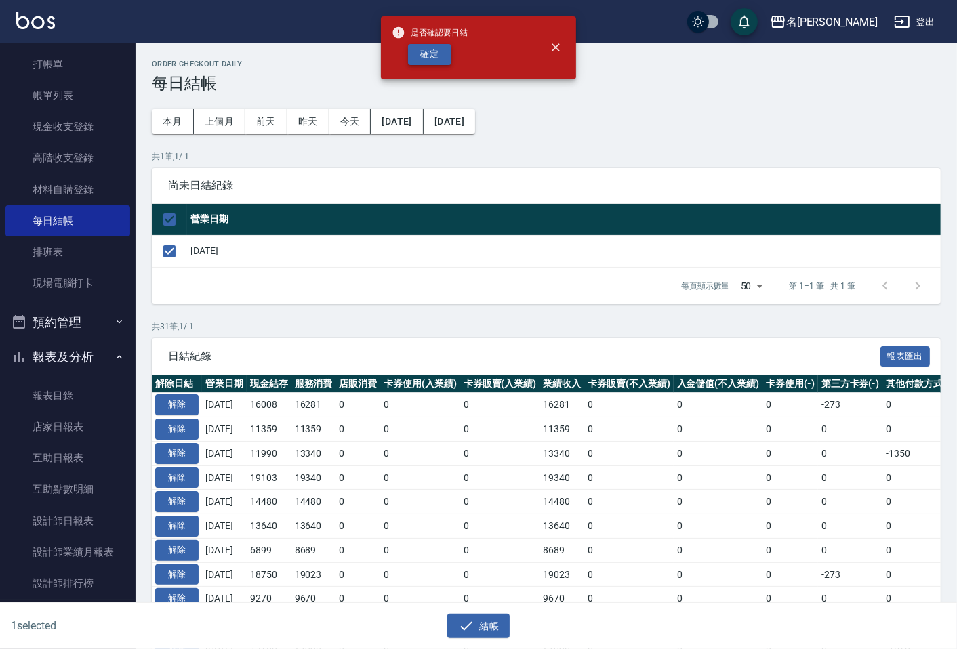
click at [437, 50] on button "確定" at bounding box center [429, 54] width 43 height 21
checkbox input "false"
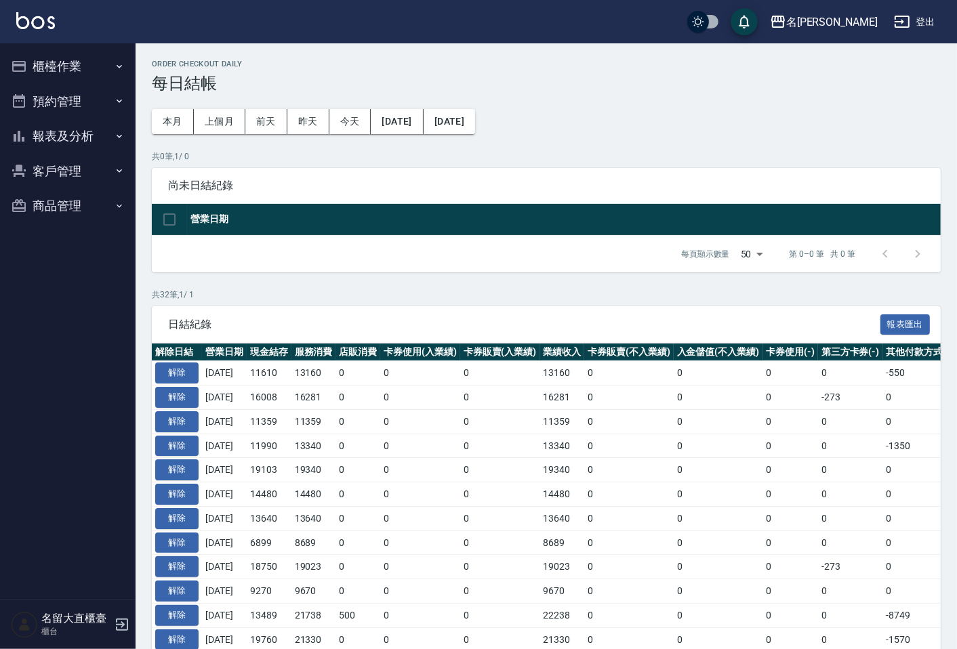
click at [77, 136] on button "報表及分析" at bounding box center [67, 136] width 125 height 35
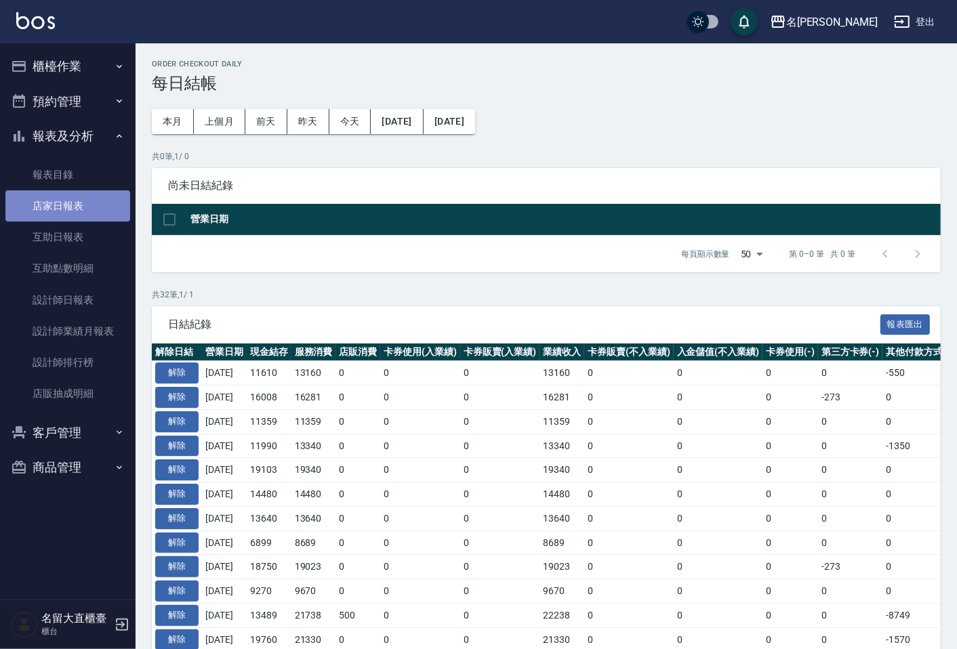
click at [93, 211] on link "店家日報表" at bounding box center [67, 205] width 125 height 31
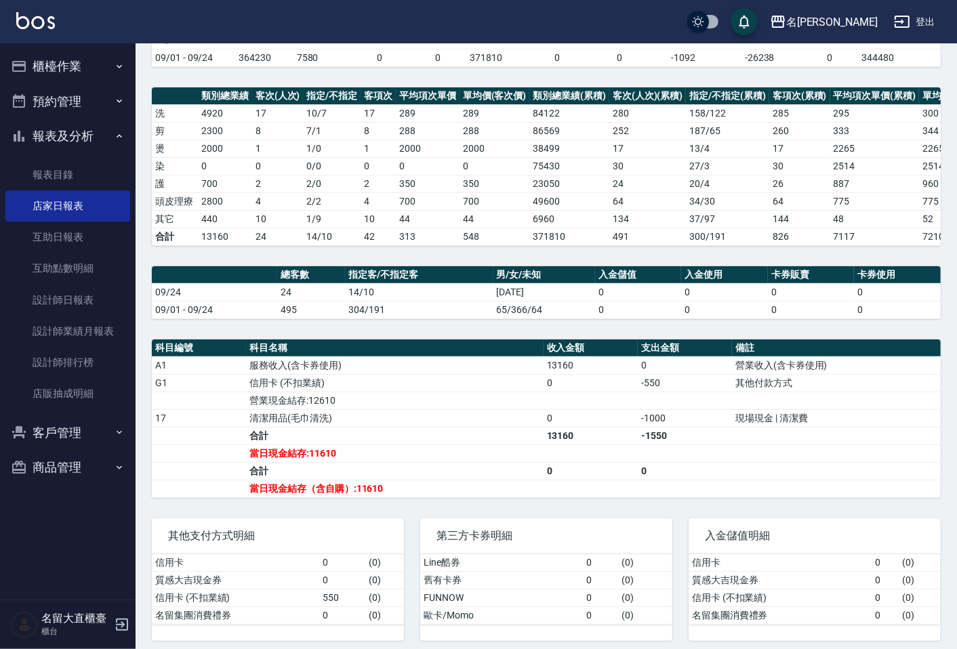
scroll to position [171, 0]
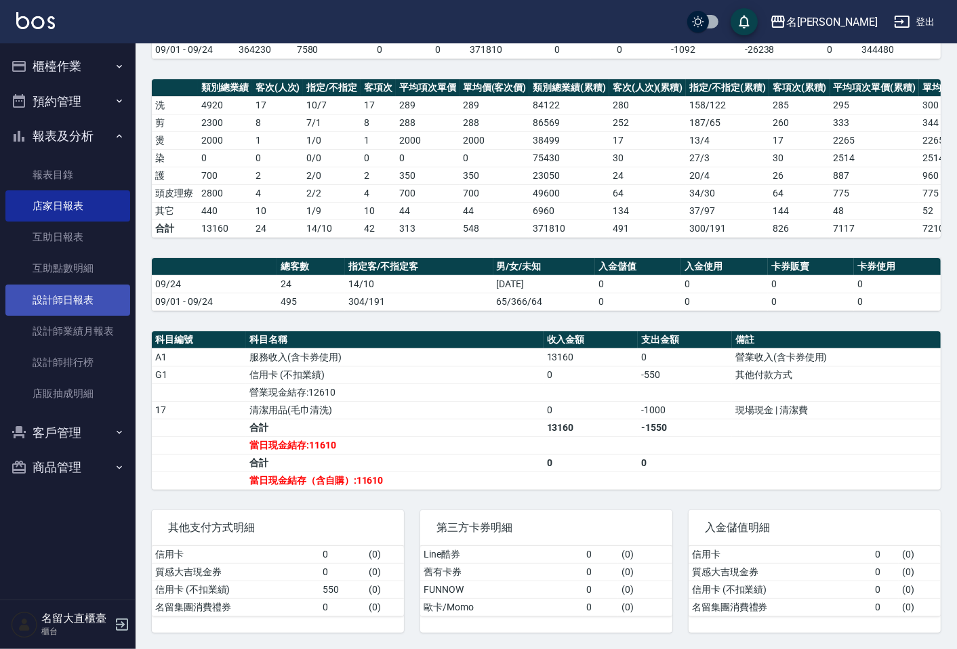
click at [100, 306] on link "設計師日報表" at bounding box center [67, 300] width 125 height 31
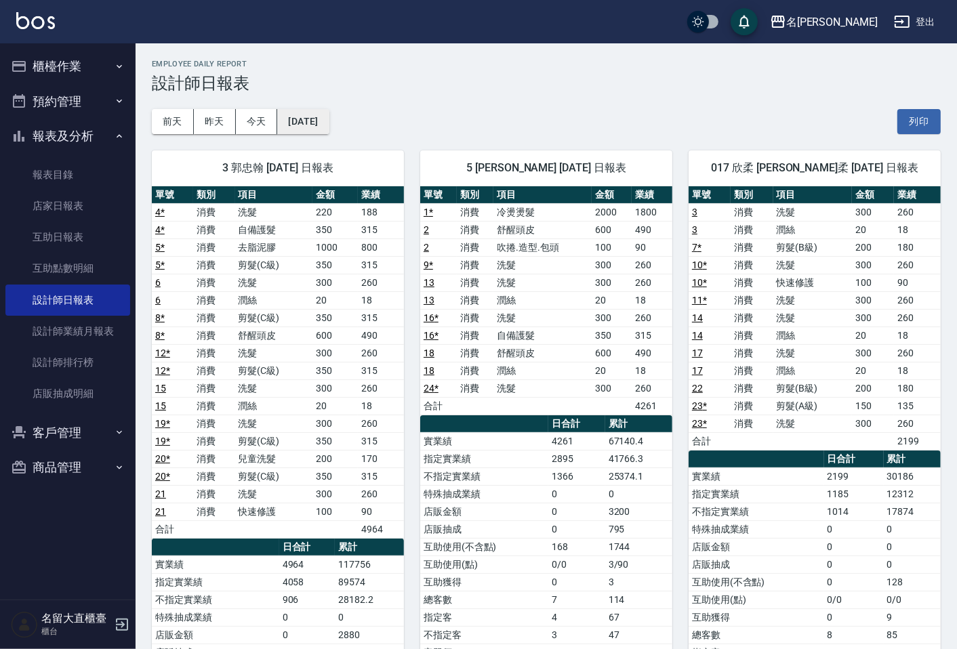
click at [329, 113] on button "[DATE]" at bounding box center [303, 121] width 52 height 25
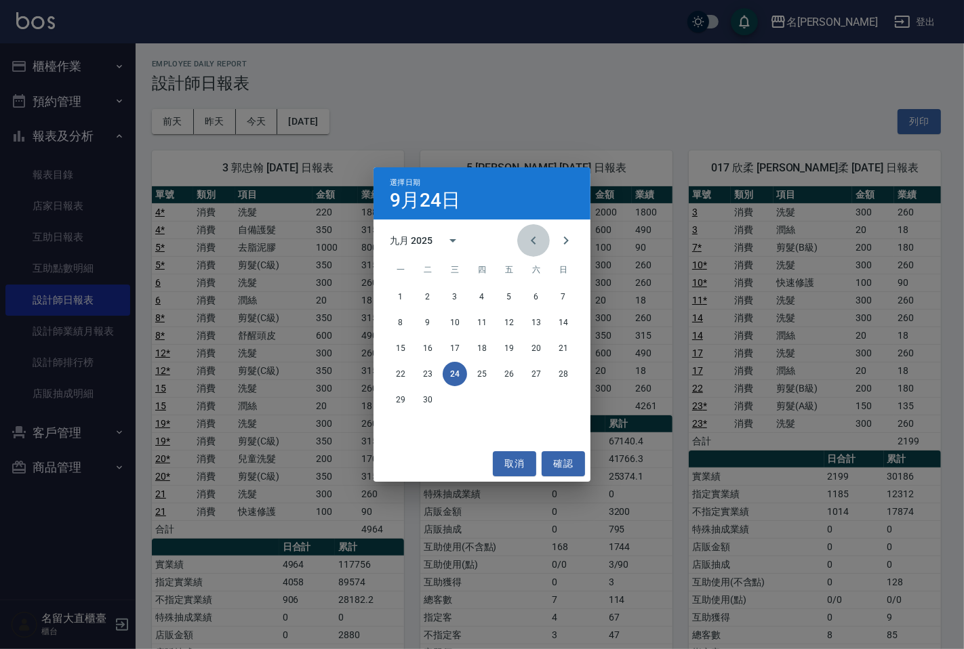
click at [529, 228] on button "Previous month" at bounding box center [533, 240] width 33 height 33
click at [561, 373] on button "24" at bounding box center [563, 374] width 24 height 24
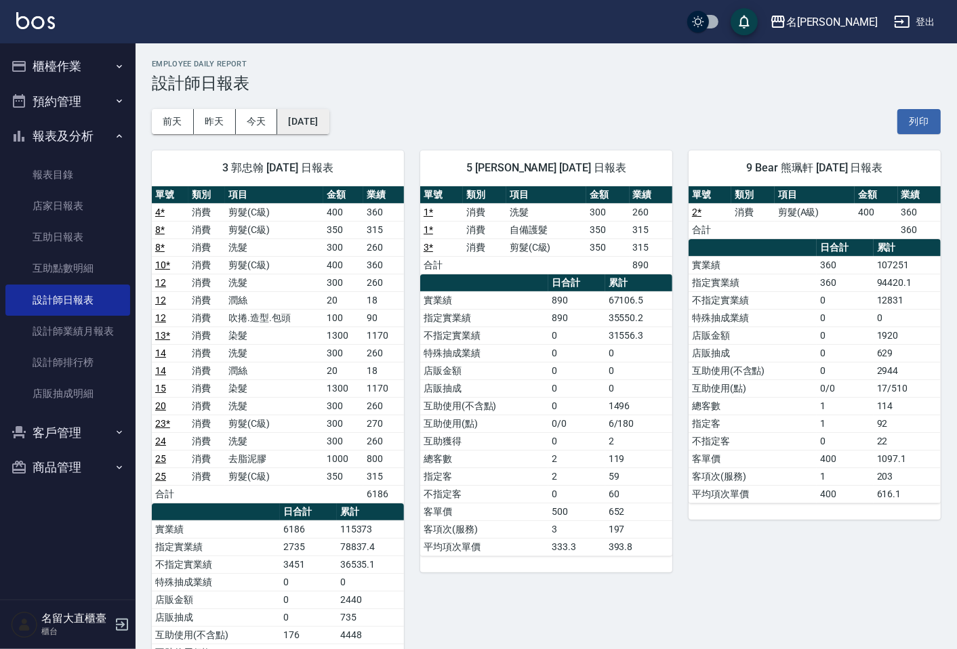
click at [329, 120] on button "[DATE]" at bounding box center [303, 121] width 52 height 25
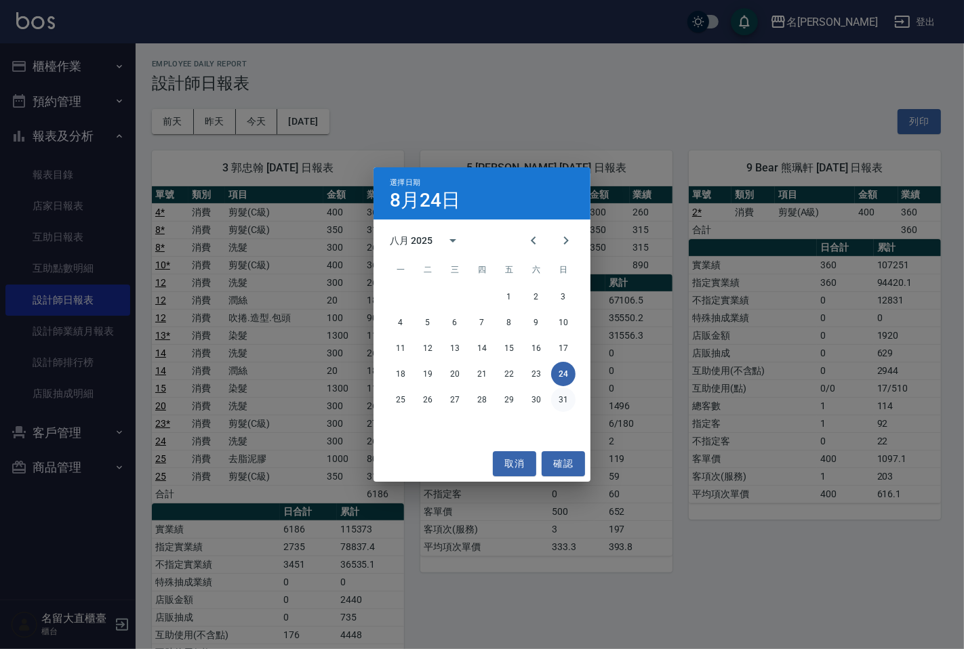
click at [560, 399] on button "31" at bounding box center [563, 400] width 24 height 24
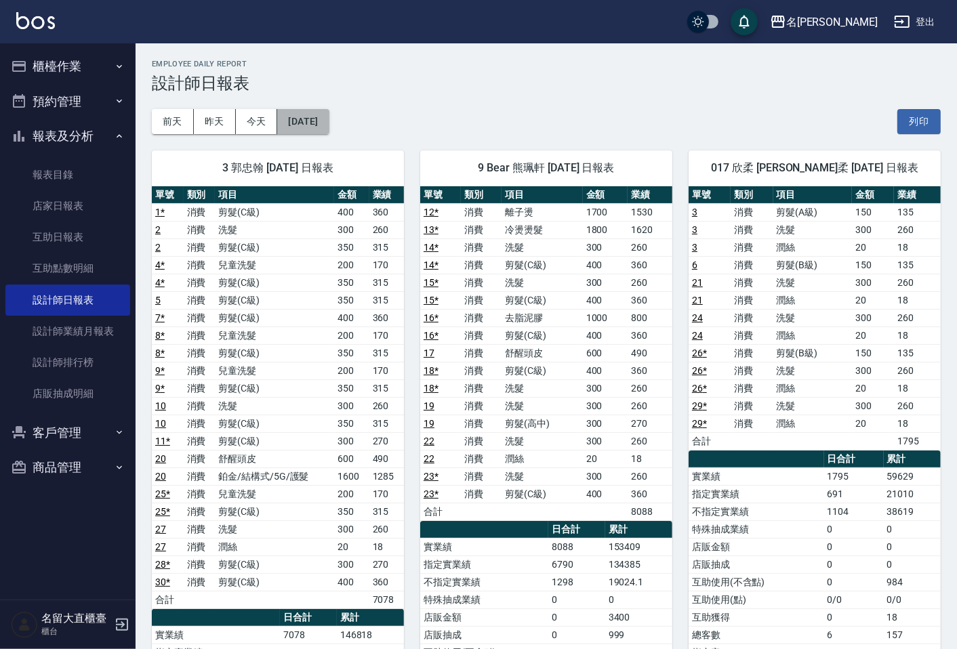
click at [329, 113] on button "[DATE]" at bounding box center [303, 121] width 52 height 25
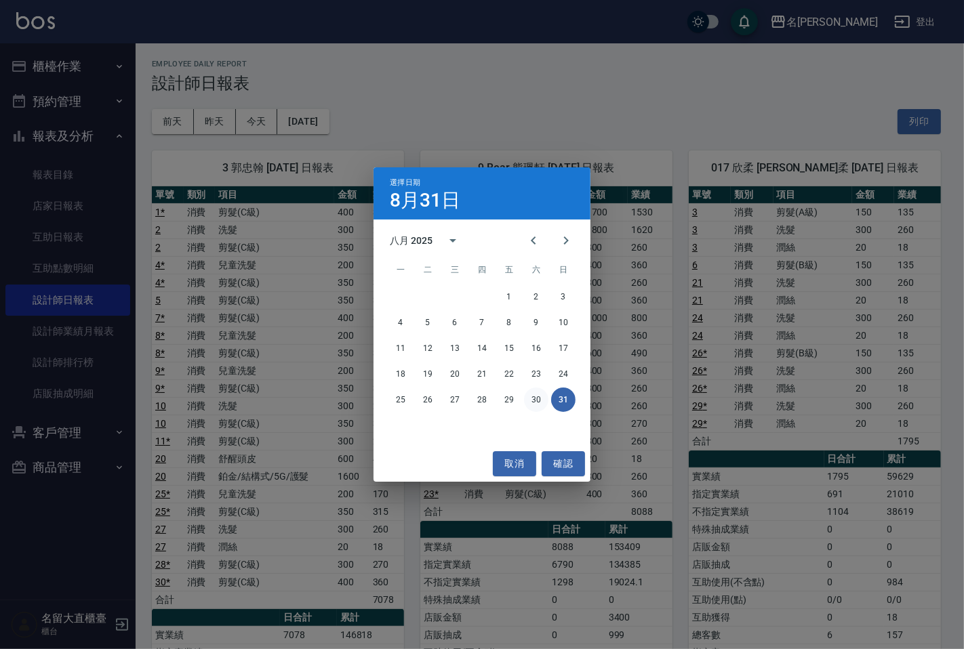
click at [536, 407] on button "30" at bounding box center [536, 400] width 24 height 24
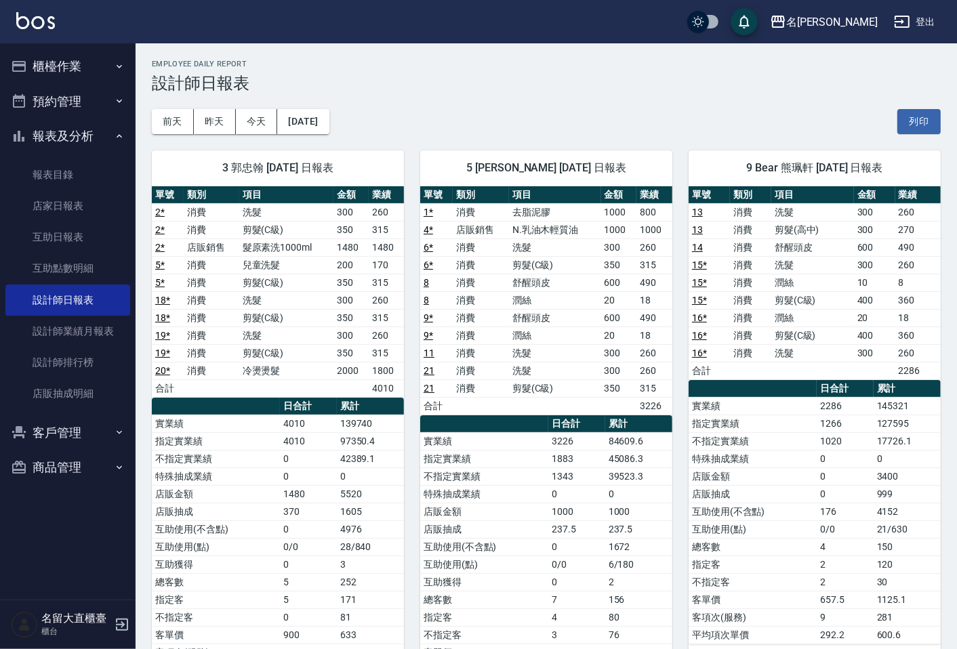
click at [58, 47] on ul "櫃檯作業 打帳單 帳單列表 現金收支登錄 高階收支登錄 材料自購登錄 每日結帳 排班表 現場電腦打卡 預約管理 預約管理 單日預約紀錄 單週預約紀錄 報表及分…" at bounding box center [67, 266] width 125 height 447
